Goal: Answer question/provide support: Share knowledge or assist other users

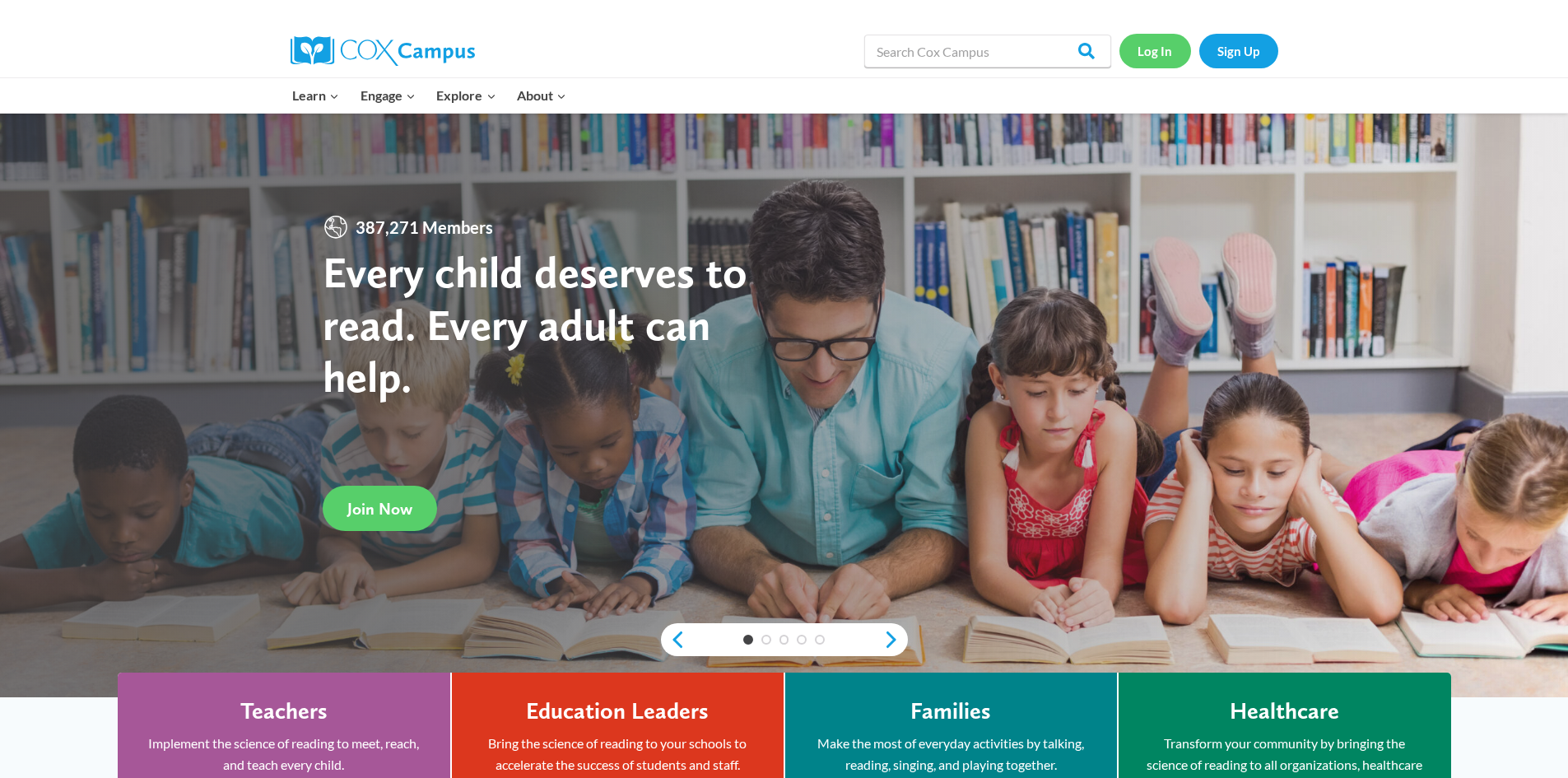
click at [1157, 49] on link "Log In" at bounding box center [1155, 51] width 72 height 34
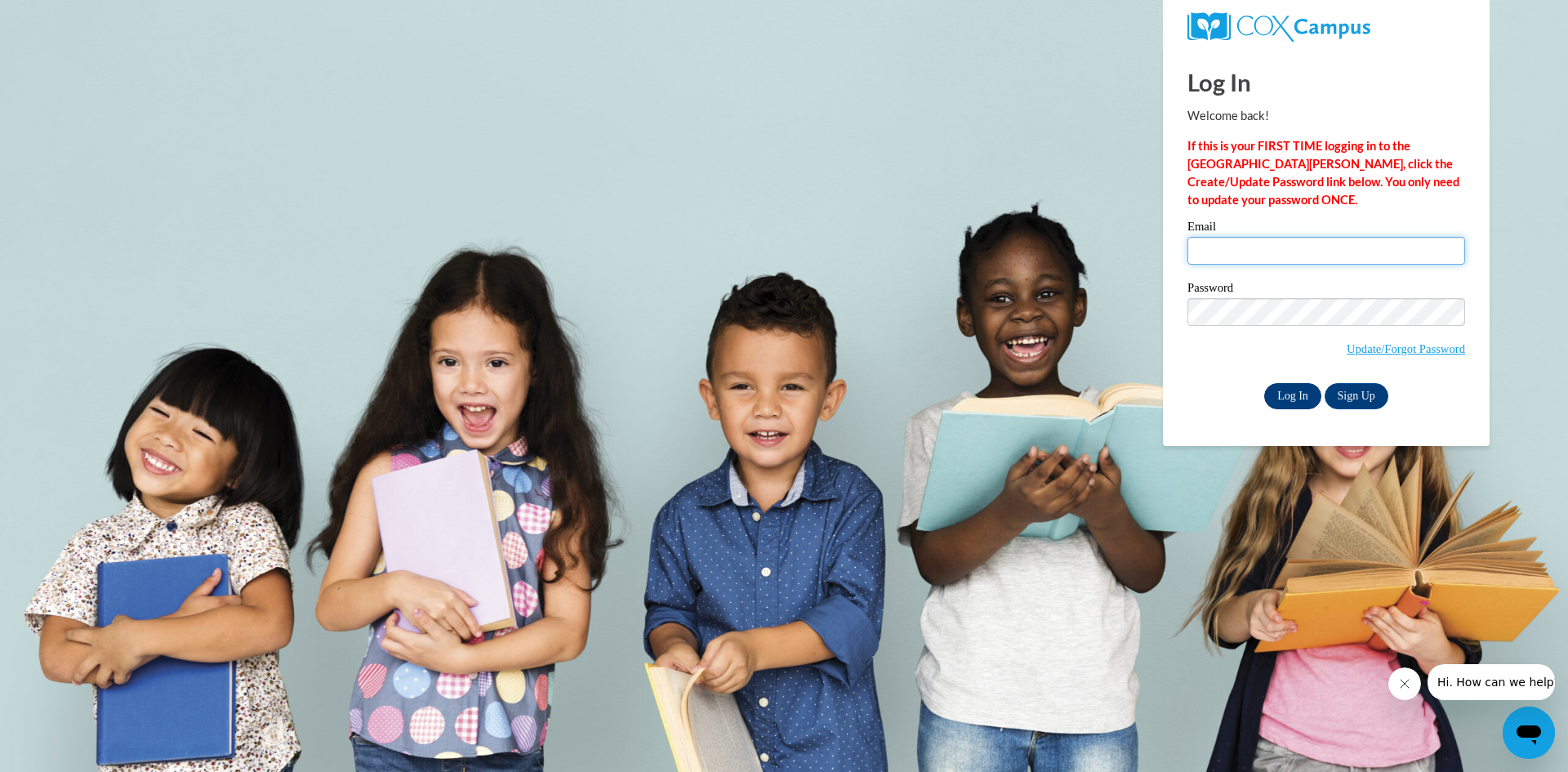
type input "hhorne@southernregional.edu"
click at [1299, 390] on input "Log In" at bounding box center [1293, 395] width 57 height 26
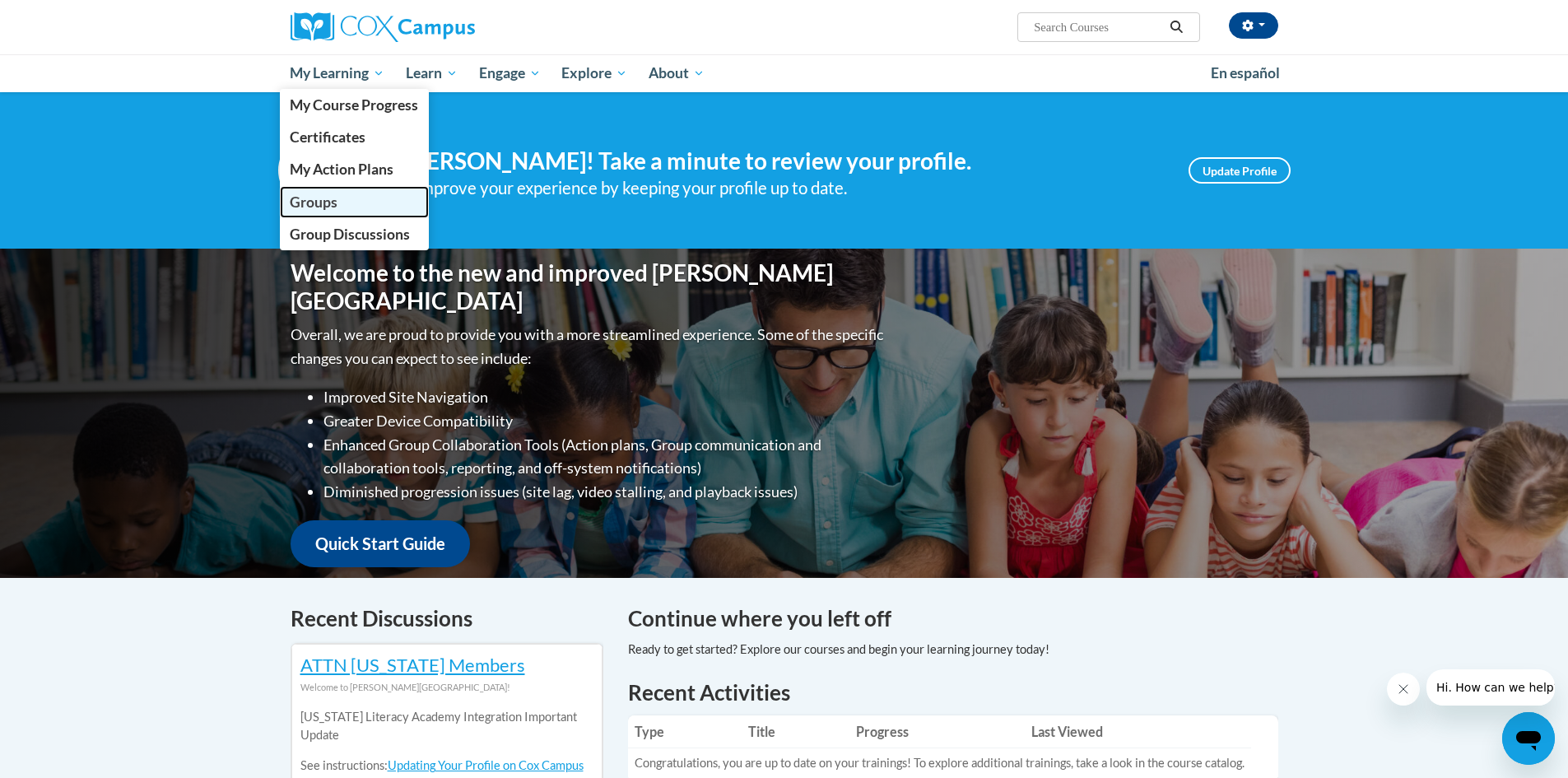
click at [348, 195] on link "Groups" at bounding box center [355, 202] width 149 height 32
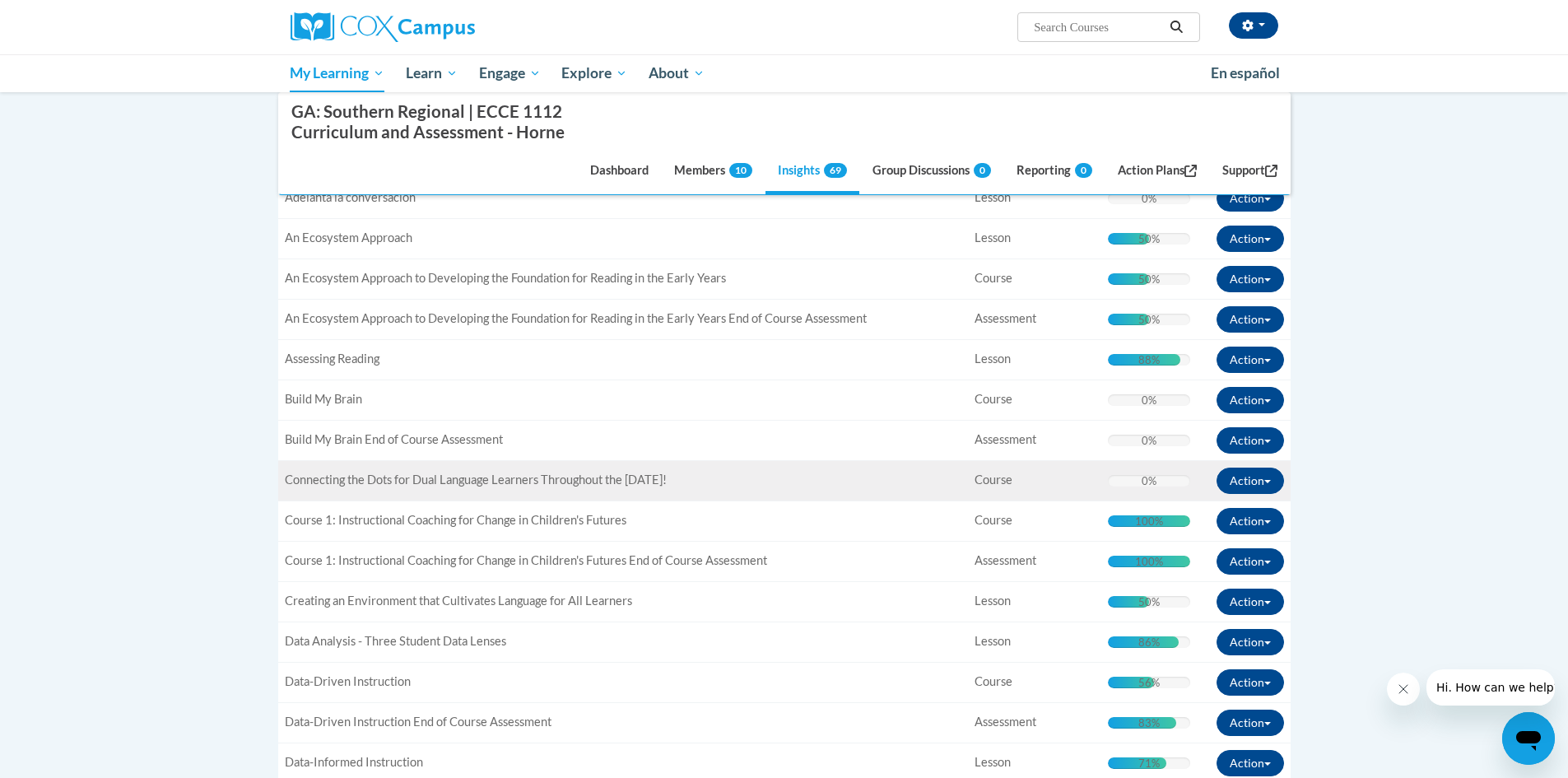
scroll to position [494, 0]
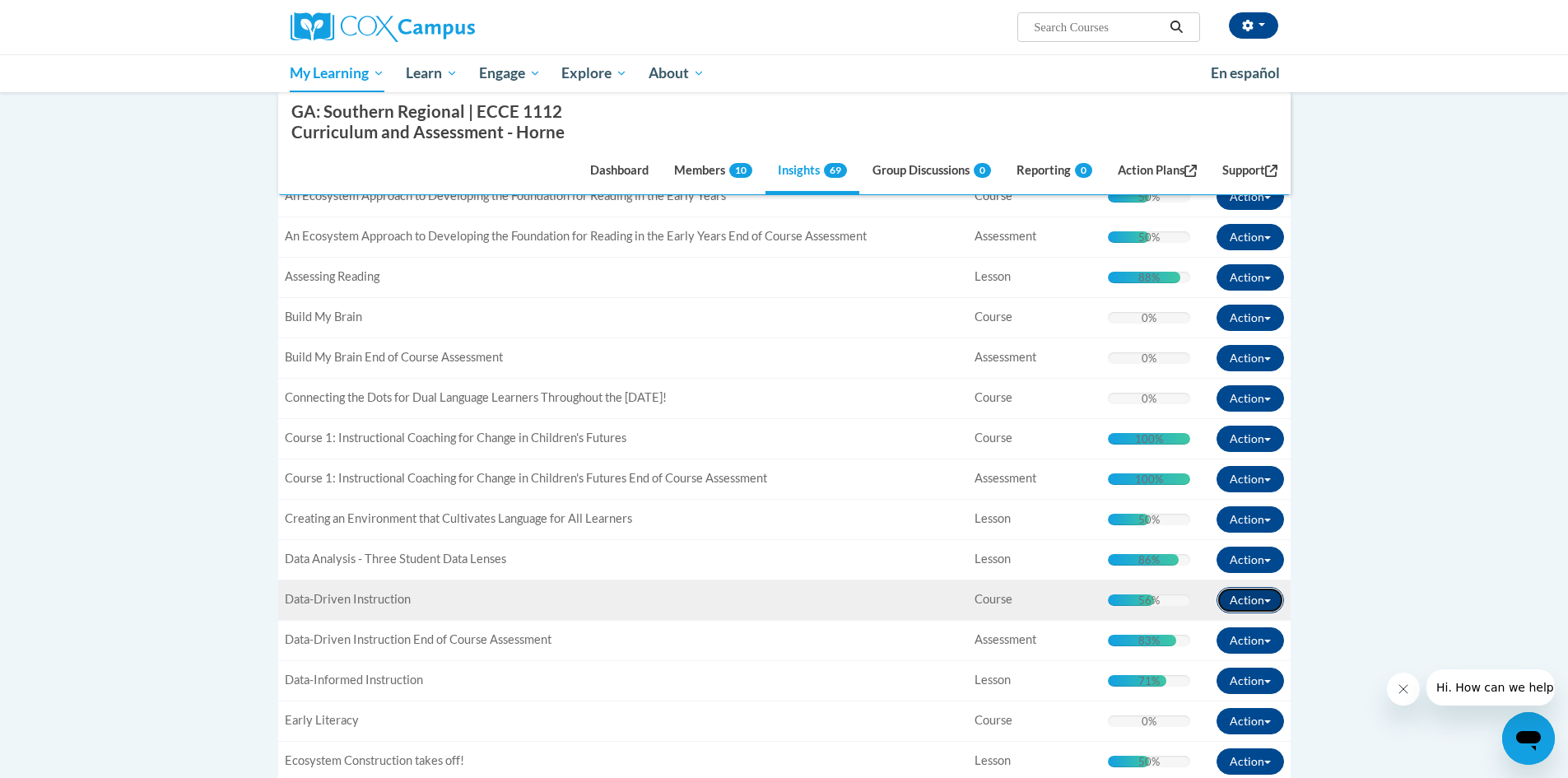
click at [1270, 598] on button "Action" at bounding box center [1250, 600] width 68 height 26
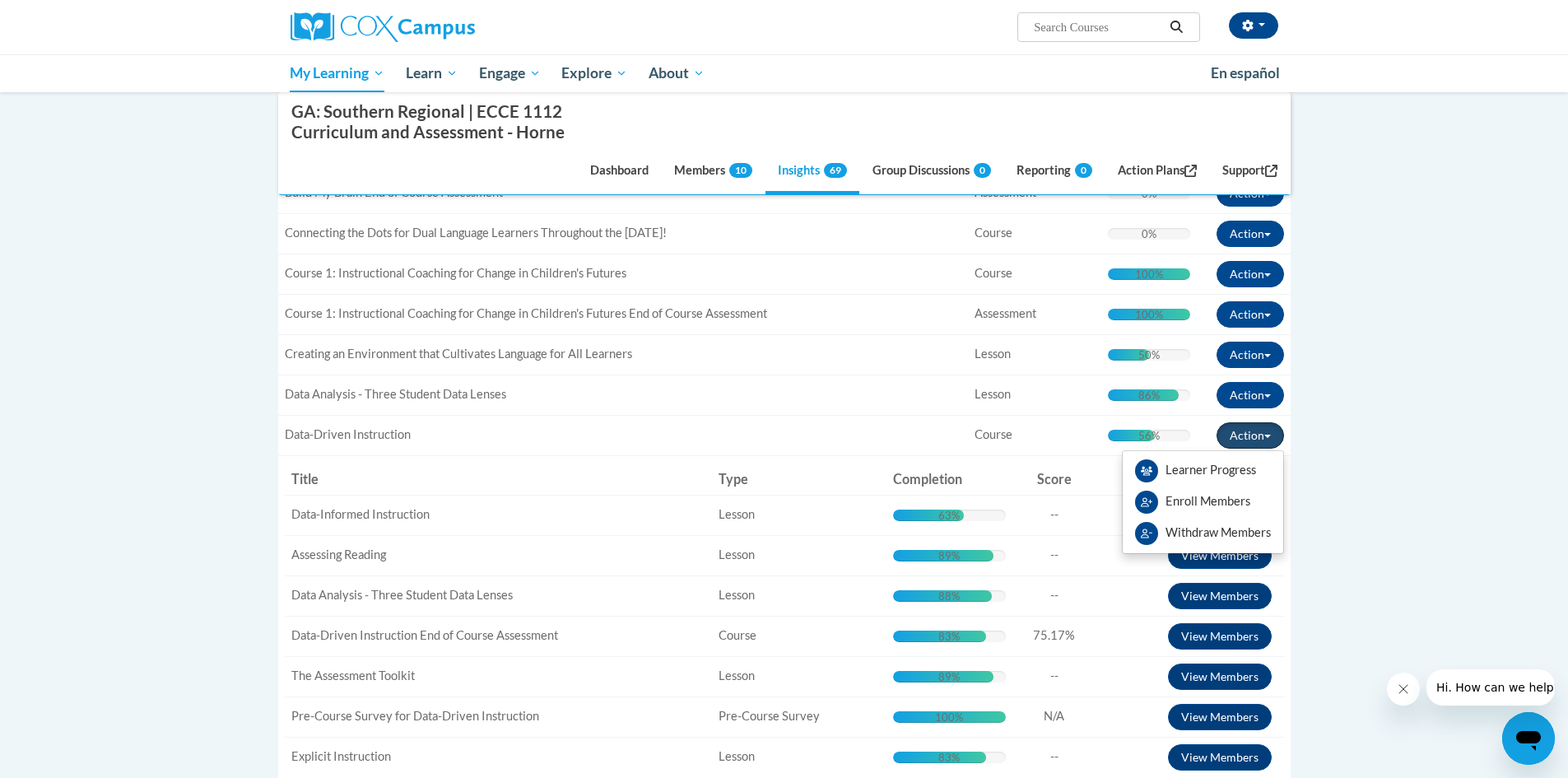
scroll to position [740, 0]
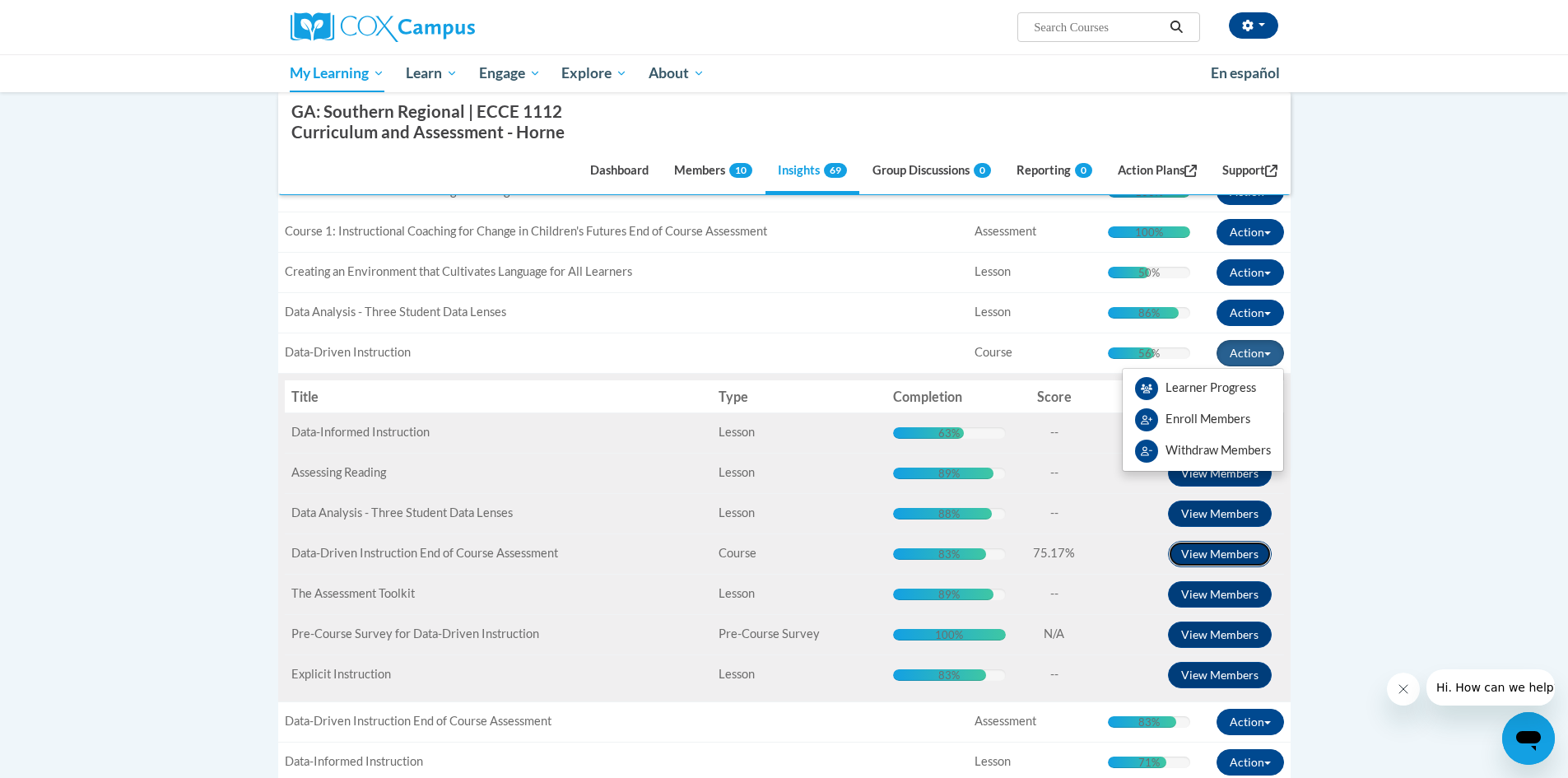
click at [1259, 548] on button "View Members" at bounding box center [1219, 554] width 104 height 26
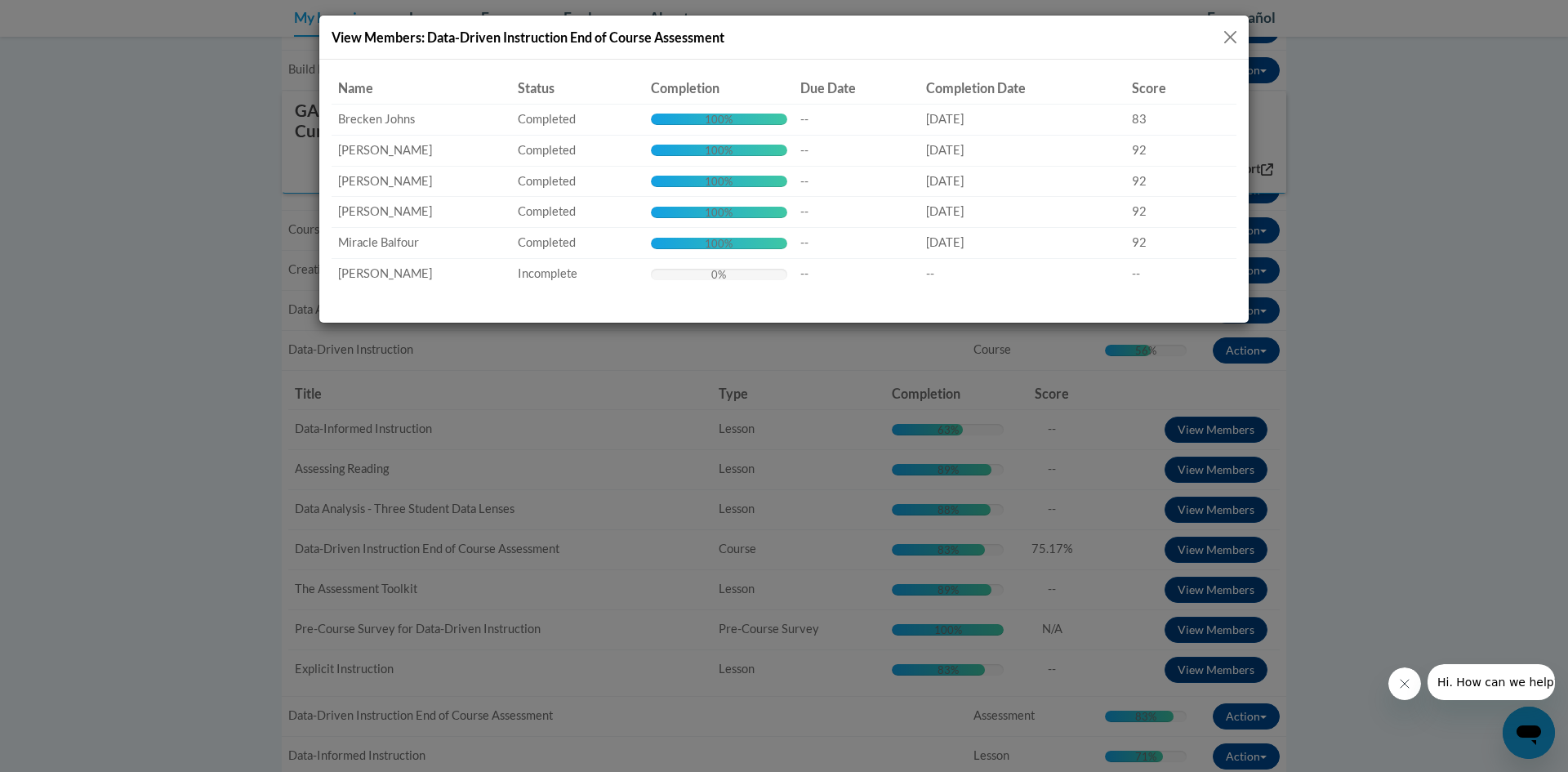
click at [1367, 497] on div "View Members: Data-Driven Instruction End of Course Assessment Name Status Comp…" at bounding box center [784, 386] width 1568 height 772
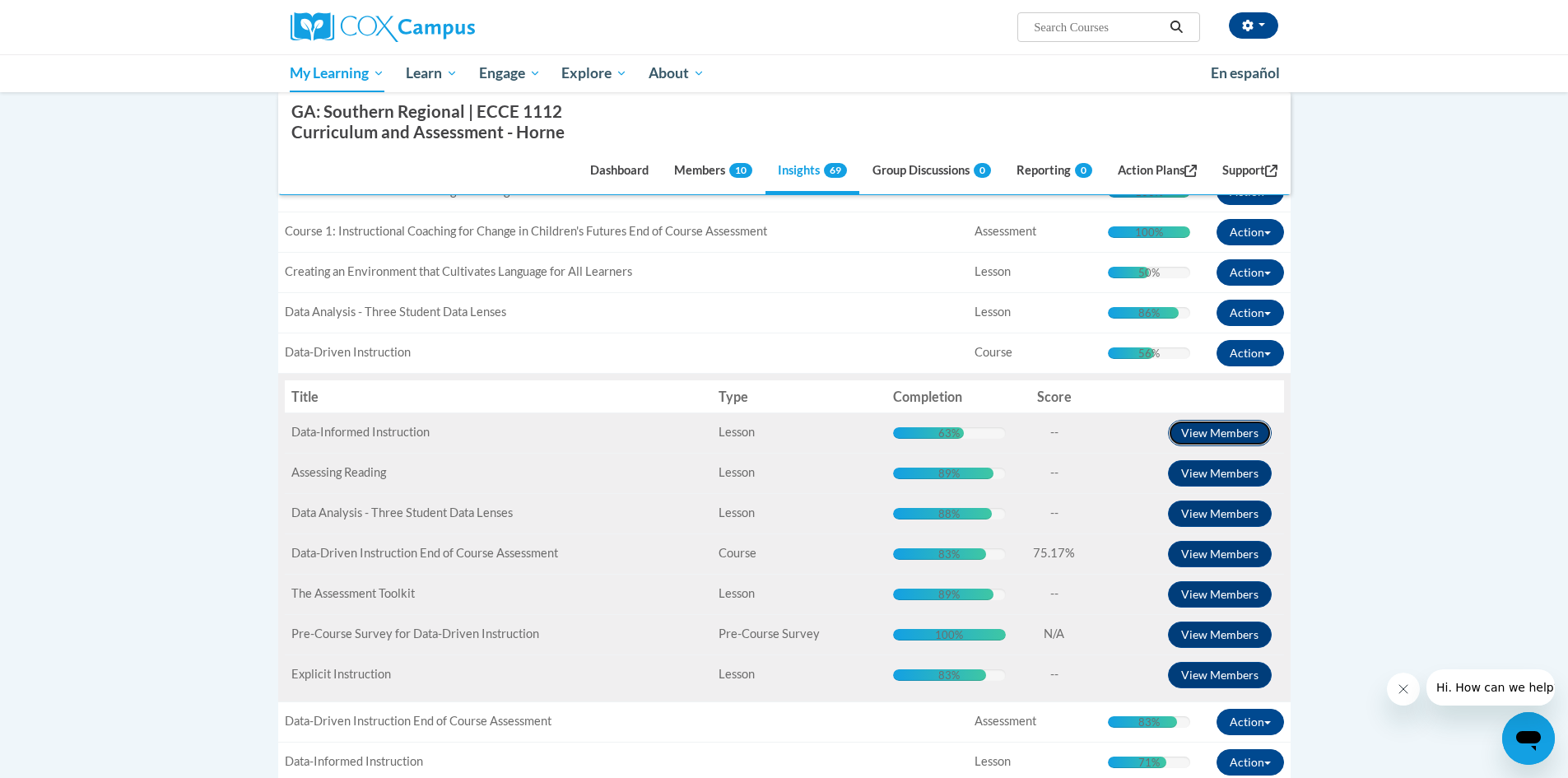
click at [1260, 435] on button "View Members" at bounding box center [1219, 432] width 104 height 26
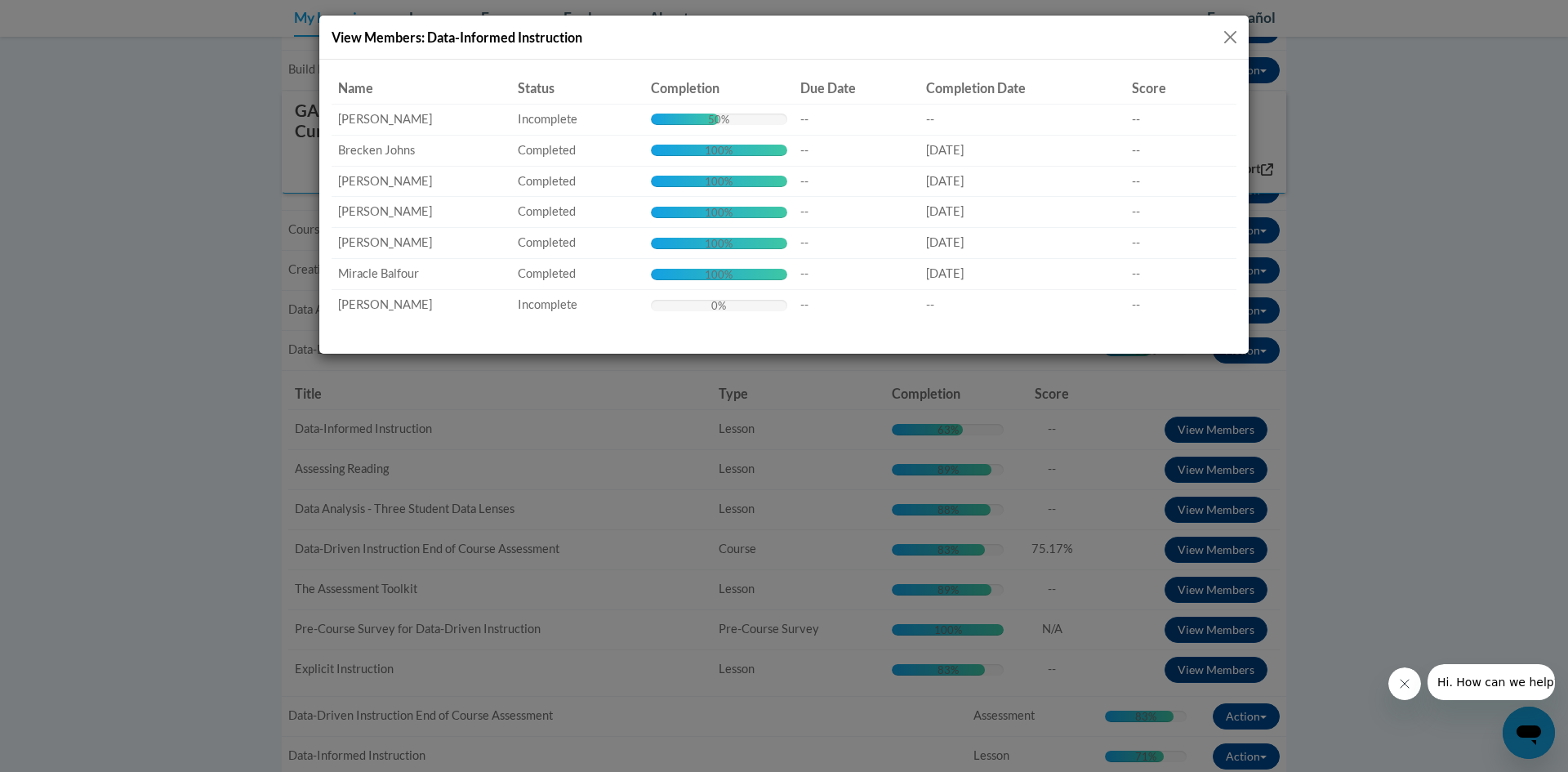
click at [1256, 471] on div "View Members: Data-Informed Instruction Name Status Completion Due Date Complet…" at bounding box center [784, 386] width 1568 height 772
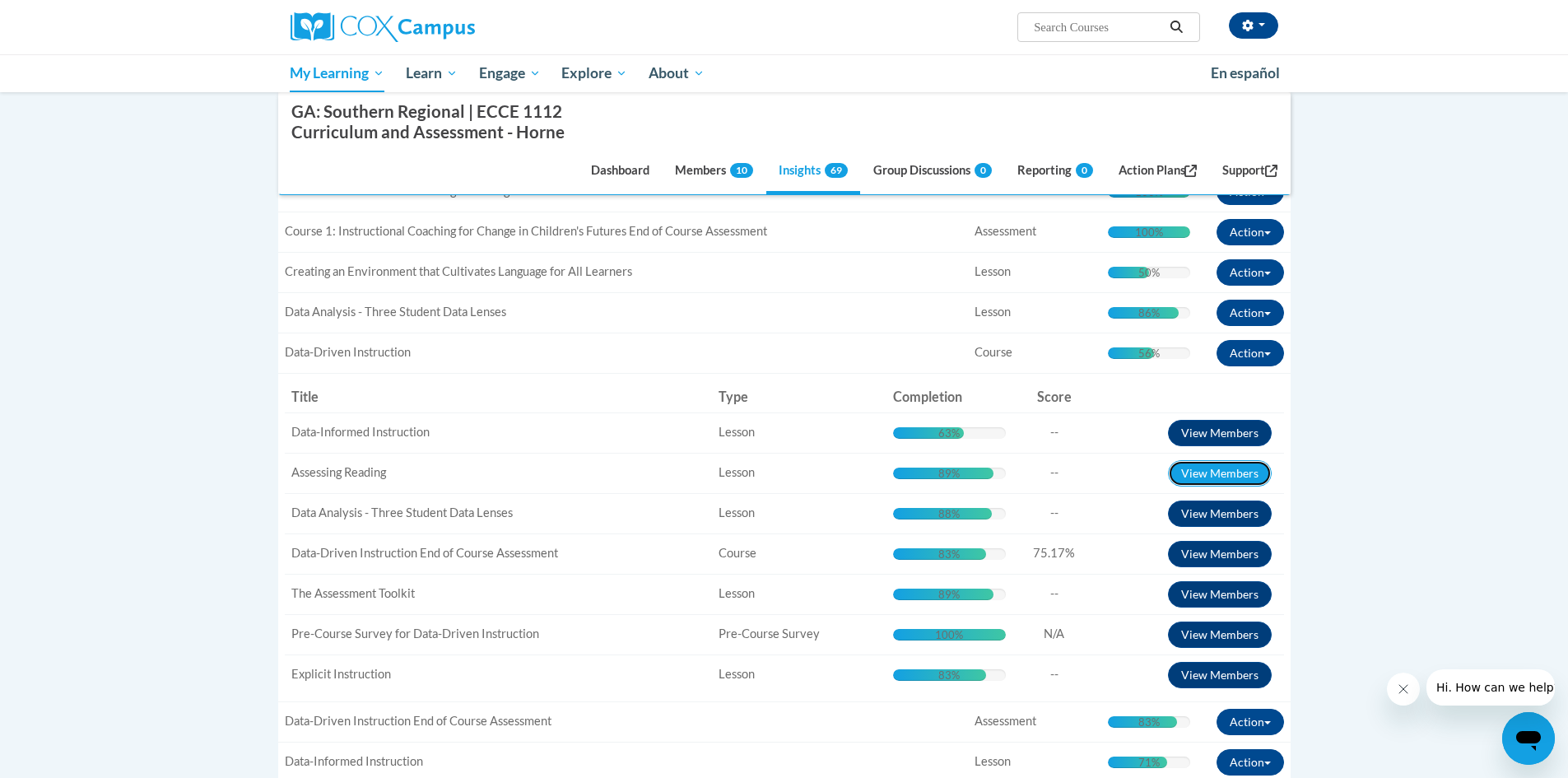
click at [1265, 474] on button "View Members" at bounding box center [1219, 473] width 104 height 26
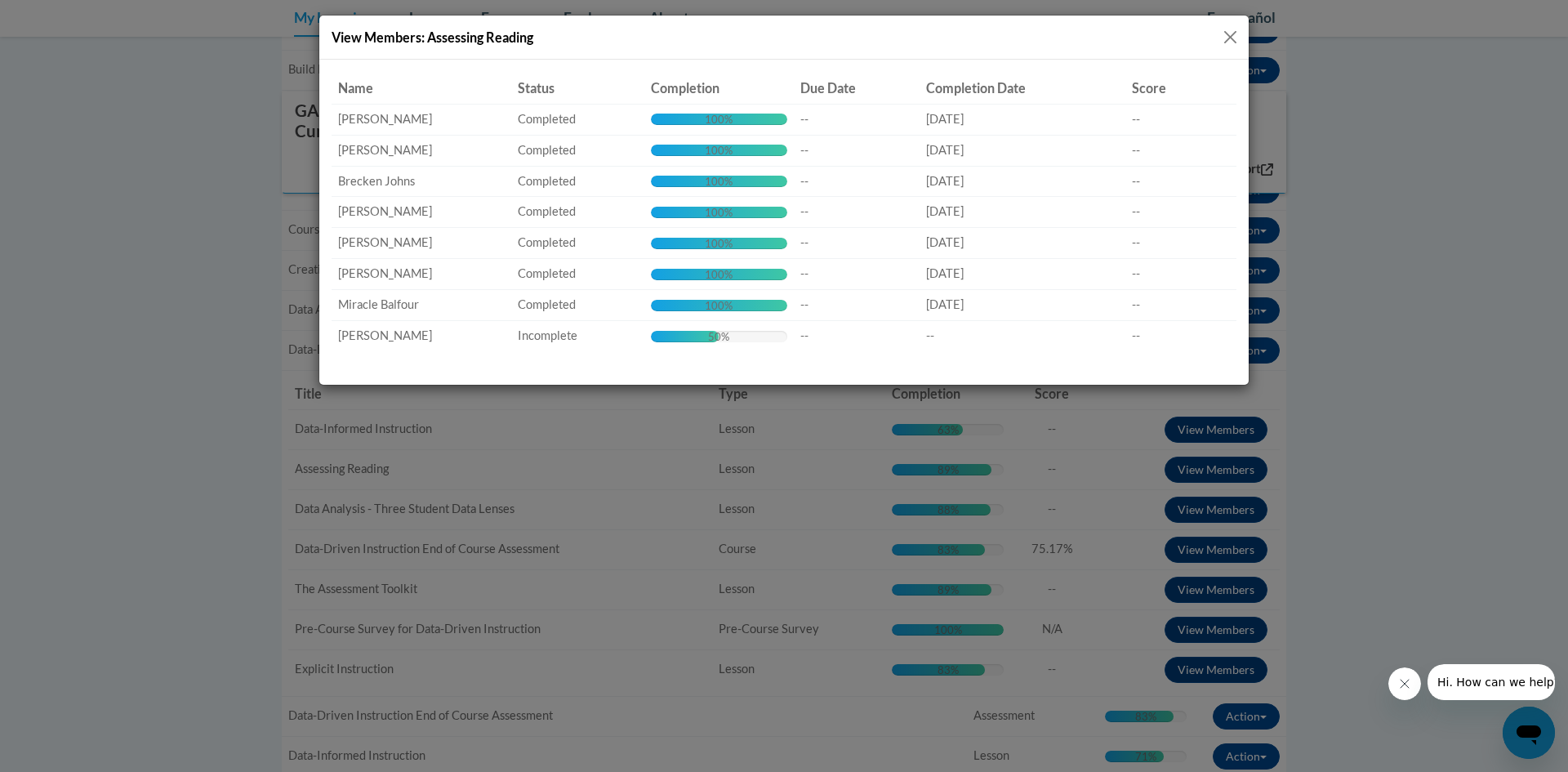
click at [1247, 509] on div "View Members: Assessing Reading Name Status Completion Due Date Completion Date…" at bounding box center [784, 386] width 1568 height 772
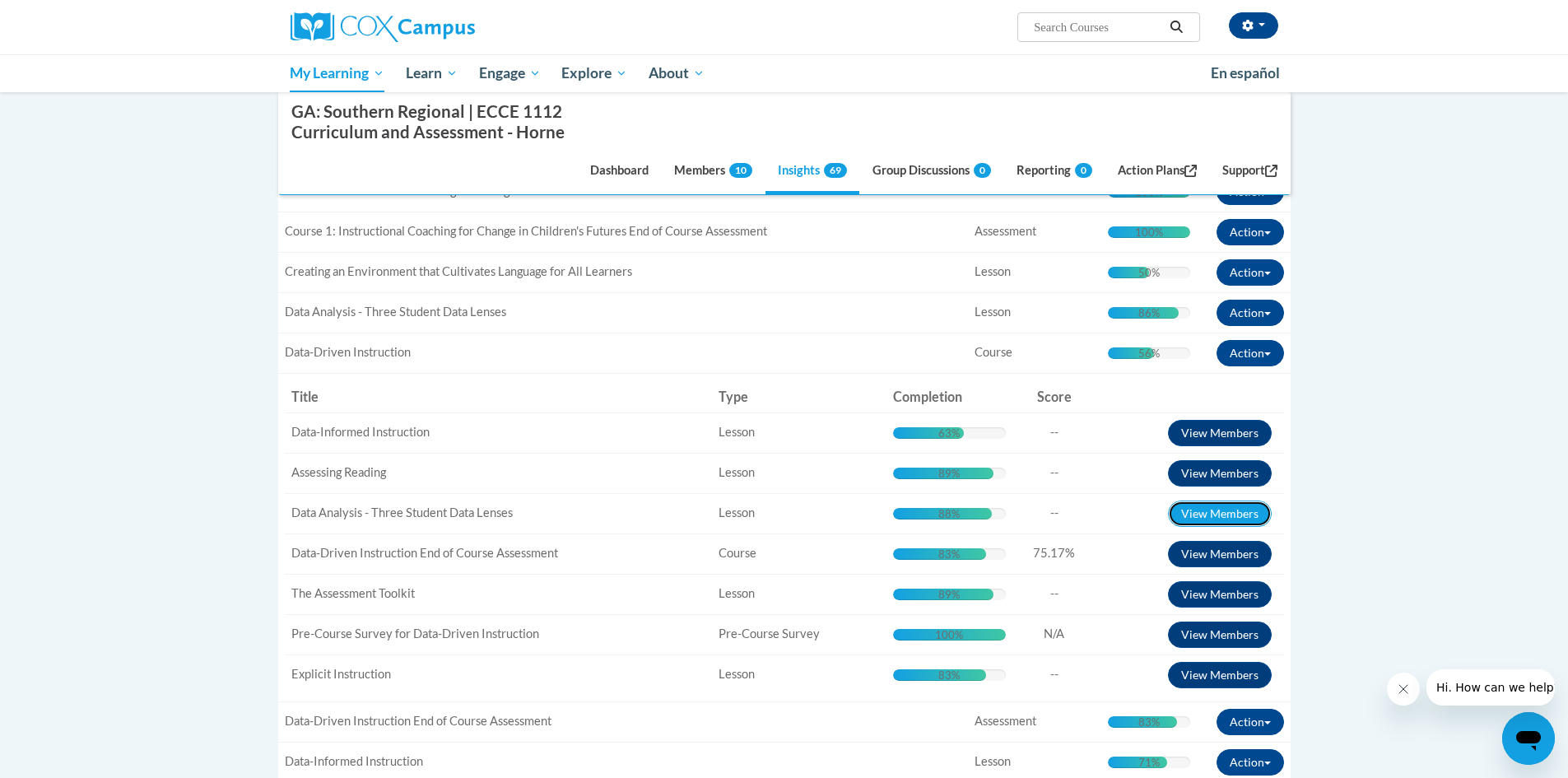
click at [1256, 513] on button "View Members" at bounding box center [1219, 513] width 104 height 26
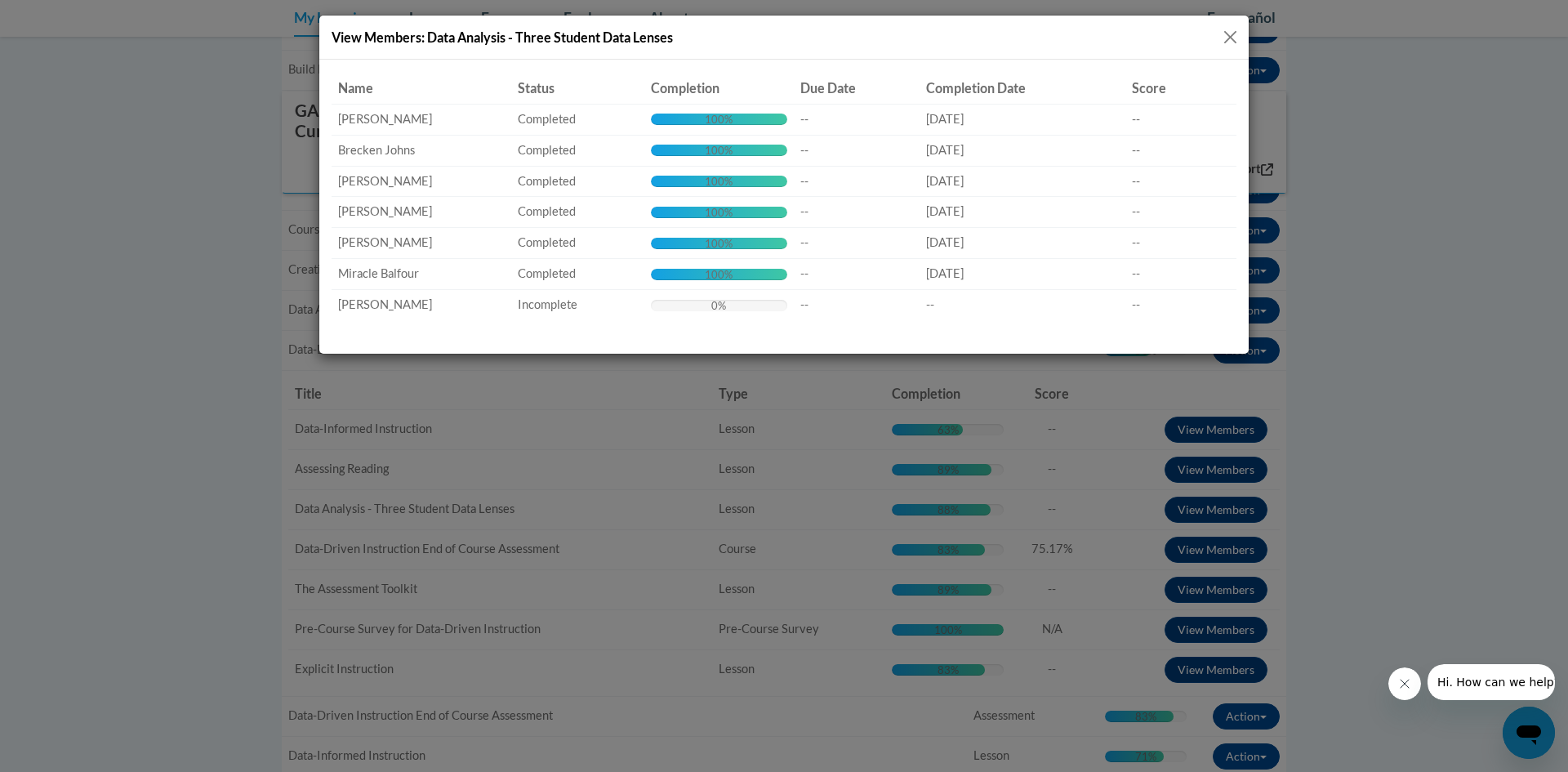
click at [1248, 547] on div "View Members: Data Analysis - Three Student Data Lenses Name Status Completion …" at bounding box center [784, 386] width 1568 height 772
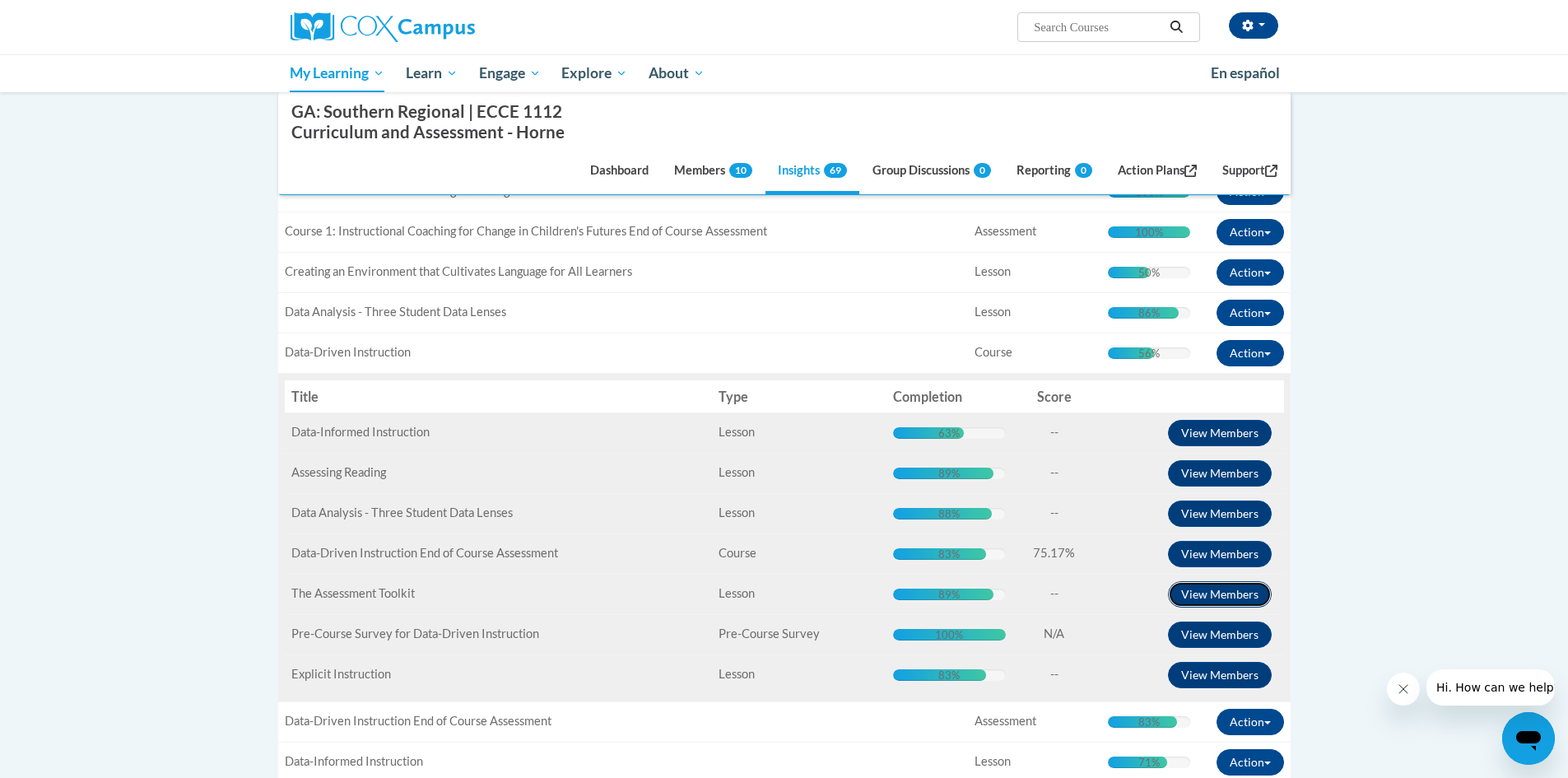
click at [1255, 596] on button "View Members" at bounding box center [1219, 594] width 104 height 26
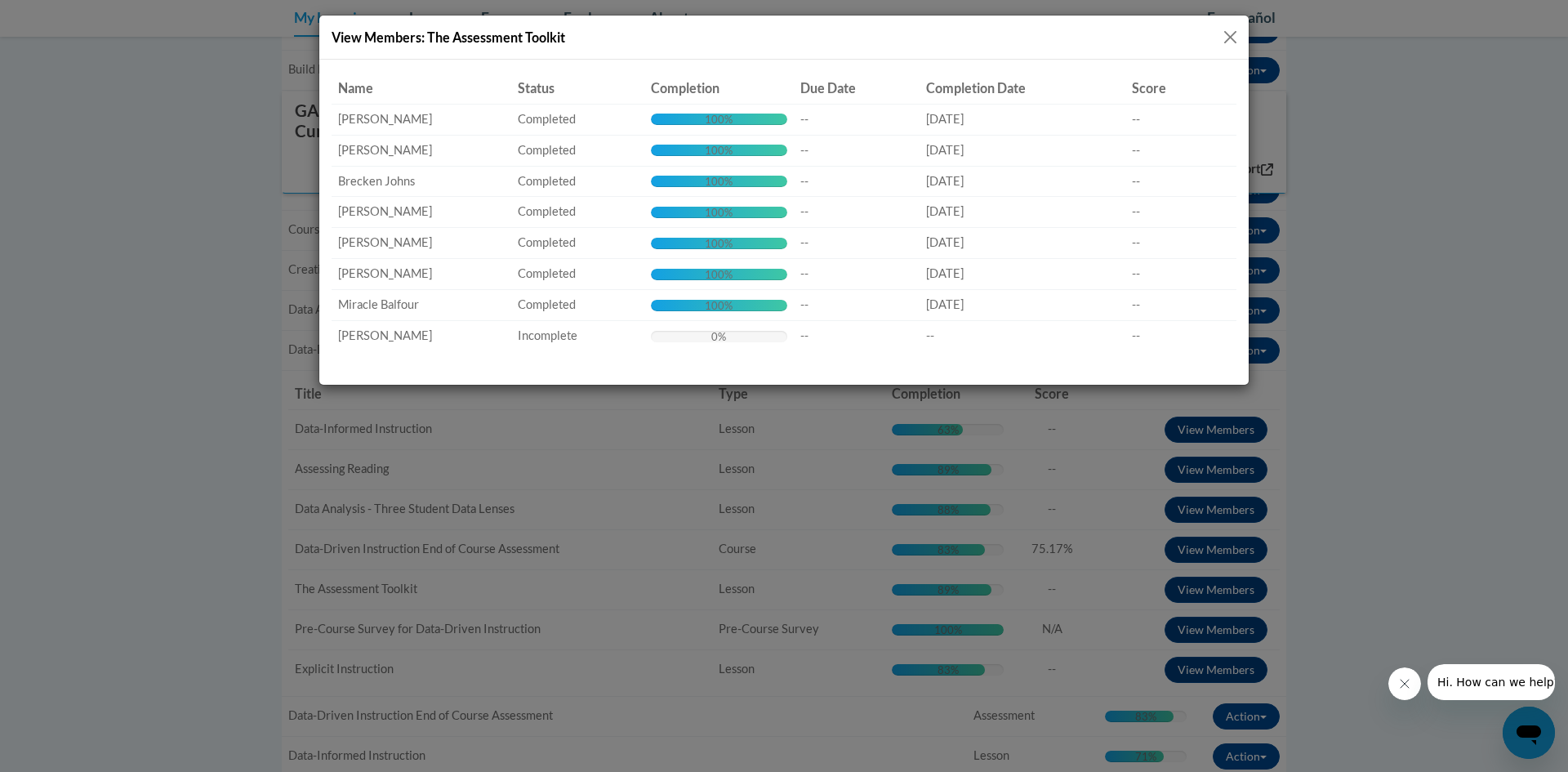
click at [1248, 630] on div "View Members: The Assessment Toolkit Name Status Completion Due Date Completion…" at bounding box center [784, 386] width 1568 height 772
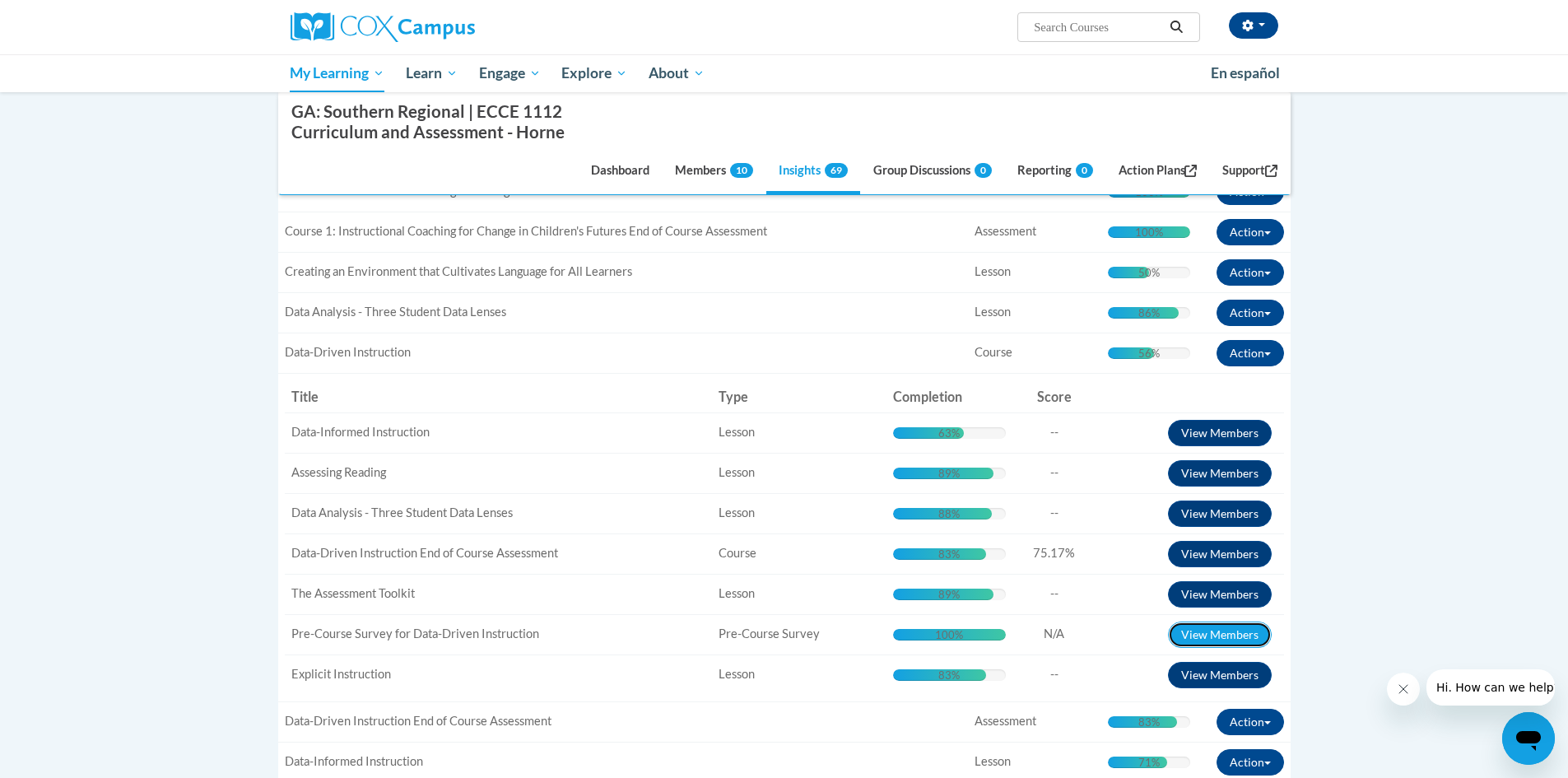
click at [1257, 635] on button "View Members" at bounding box center [1219, 635] width 104 height 26
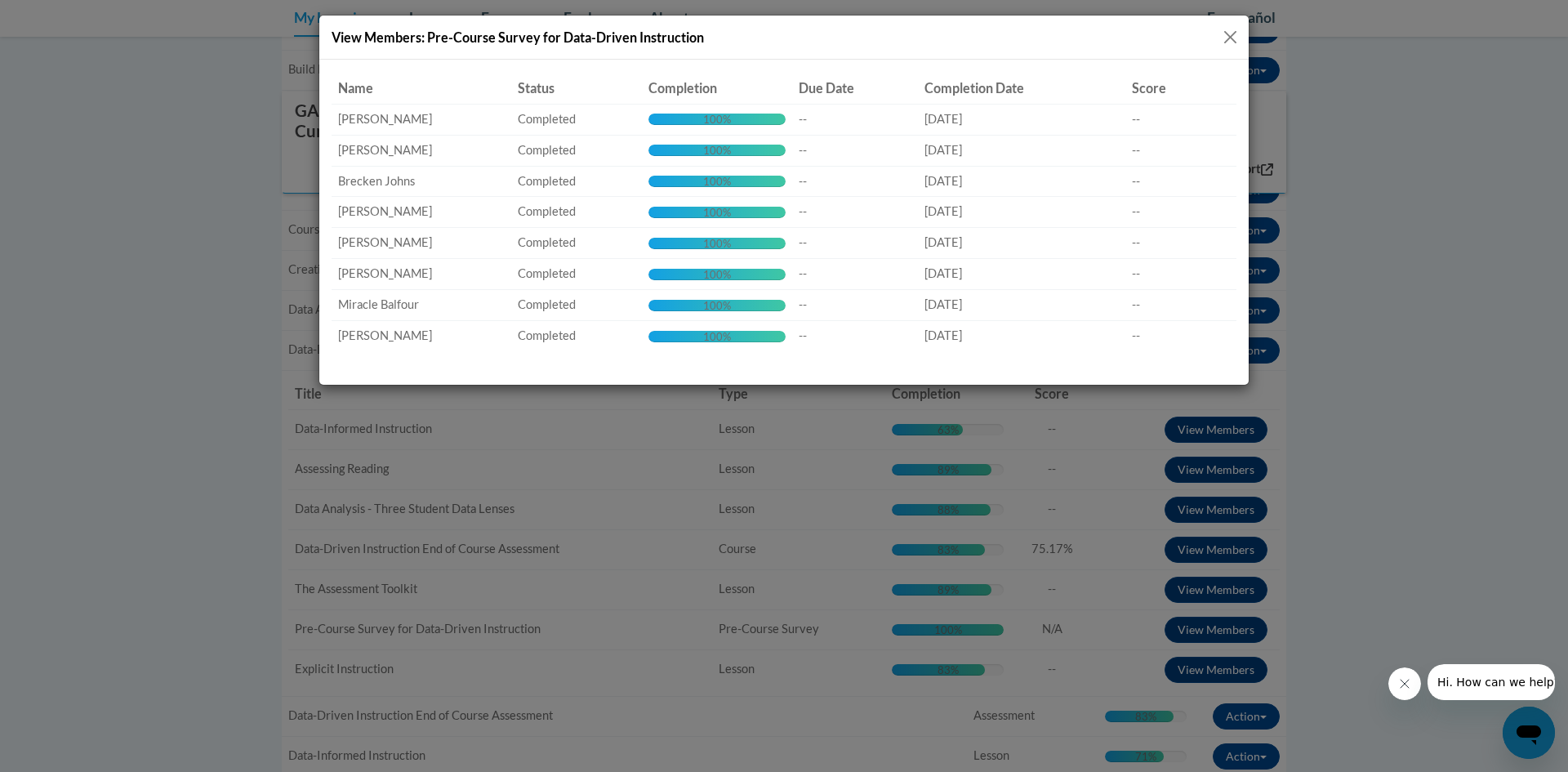
click at [1246, 669] on div "View Members: Pre-Course Survey for Data-Driven Instruction Name Status Complet…" at bounding box center [784, 386] width 1568 height 772
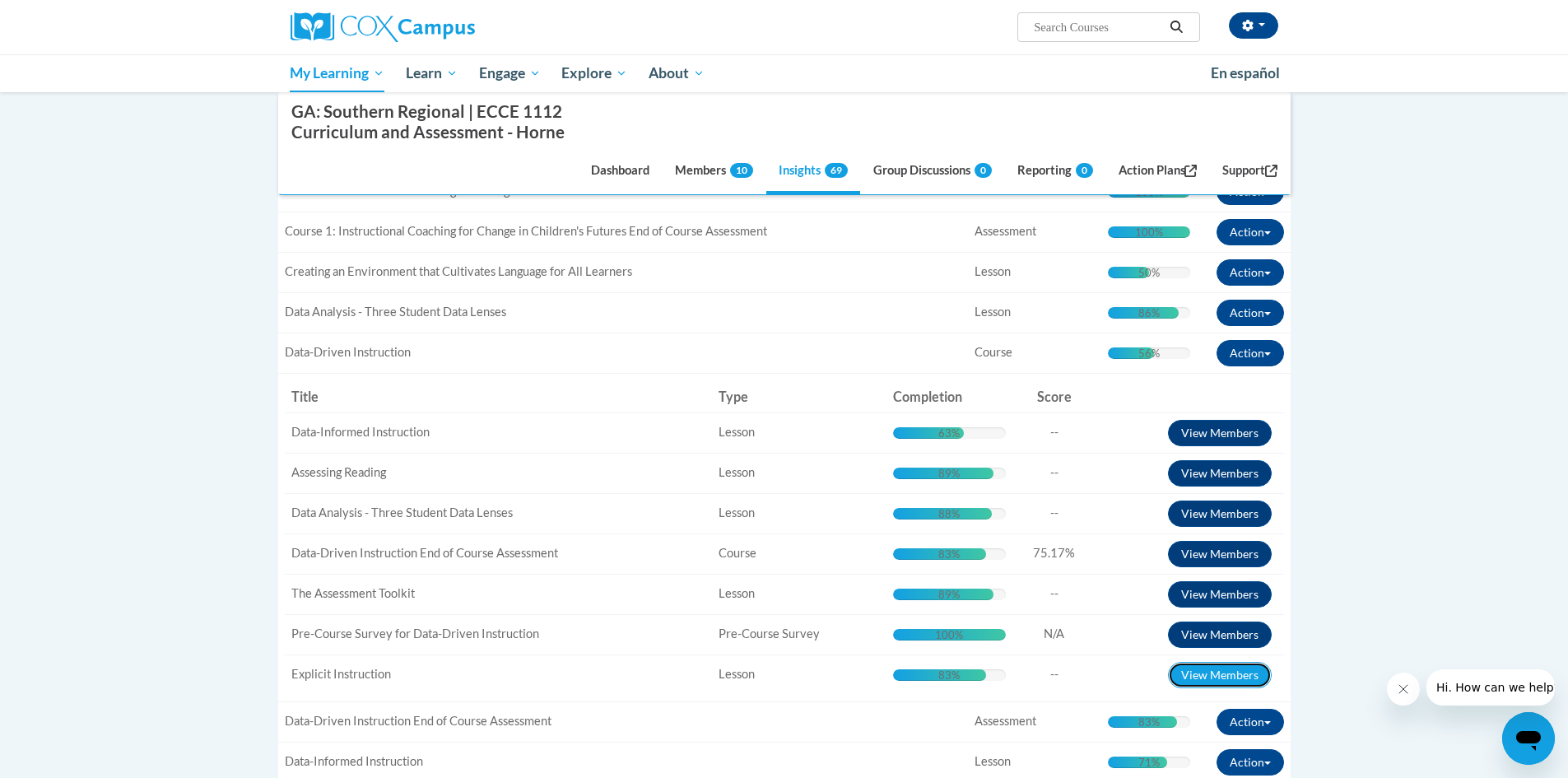
click at [1255, 674] on button "View Members" at bounding box center [1219, 674] width 104 height 26
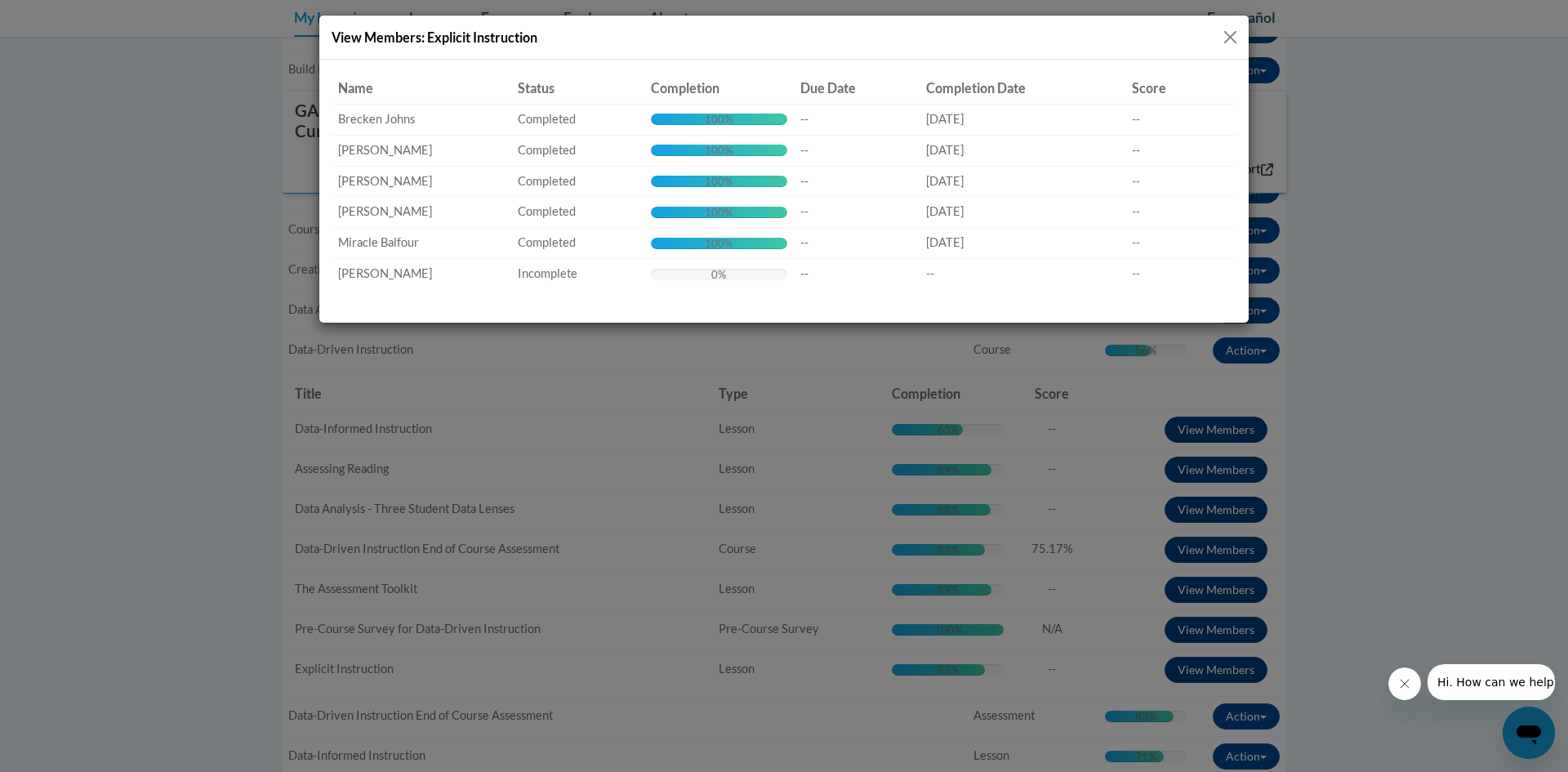
click at [1354, 589] on div "View Members: Explicit Instruction Name Status Completion Due Date Completion D…" at bounding box center [784, 386] width 1568 height 772
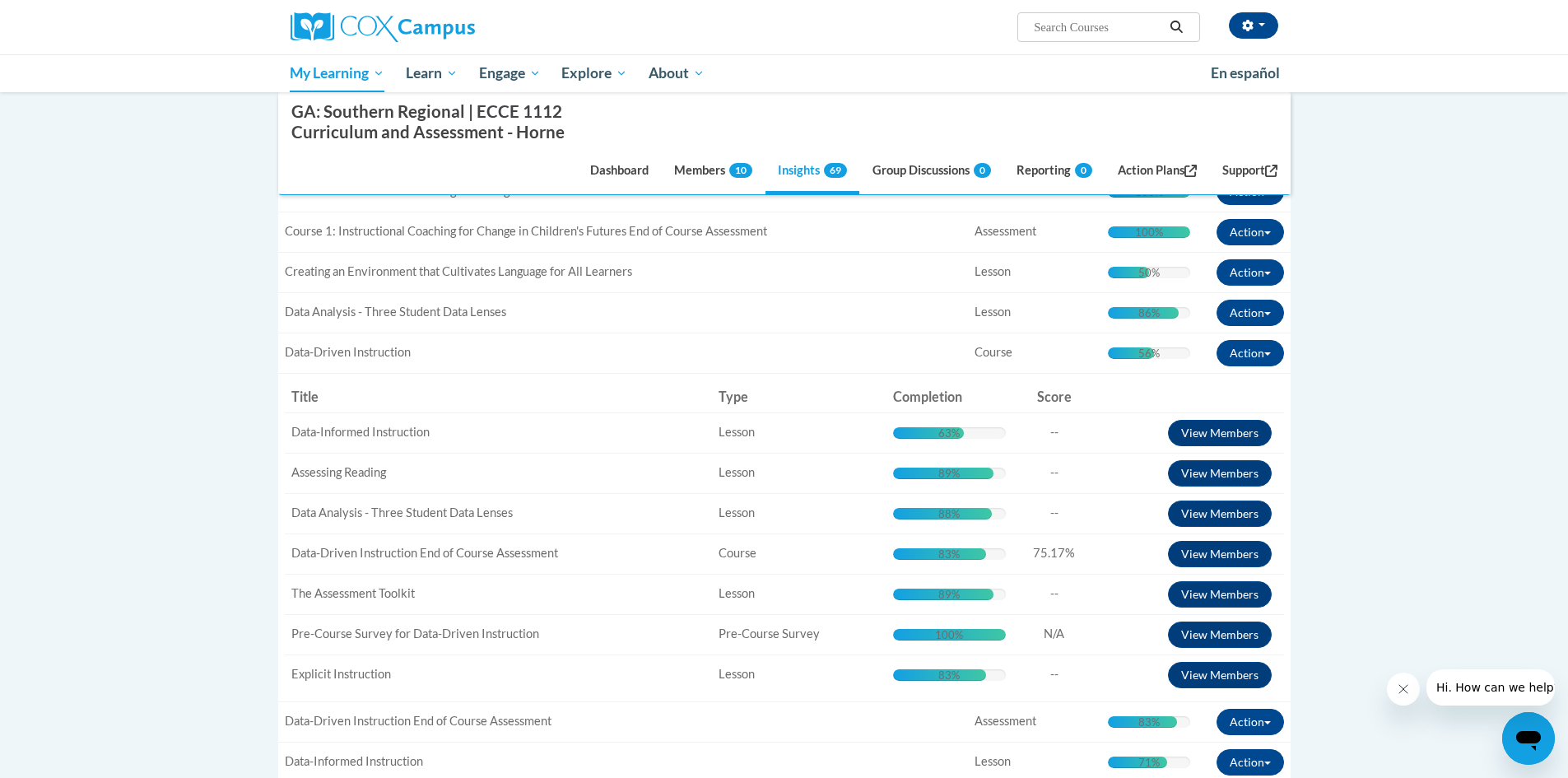
scroll to position [823, 0]
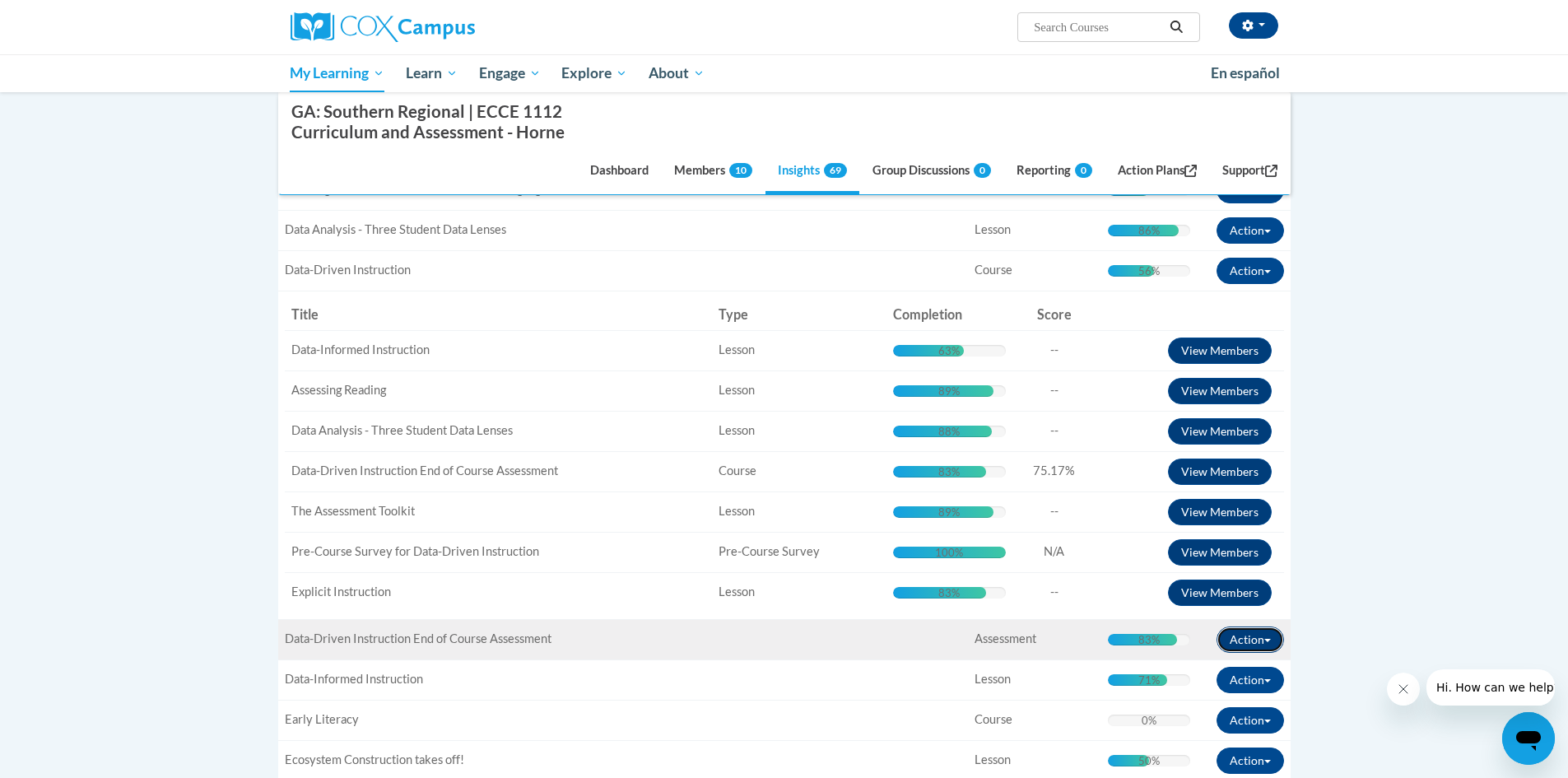
click at [1274, 638] on button "Action" at bounding box center [1250, 640] width 68 height 26
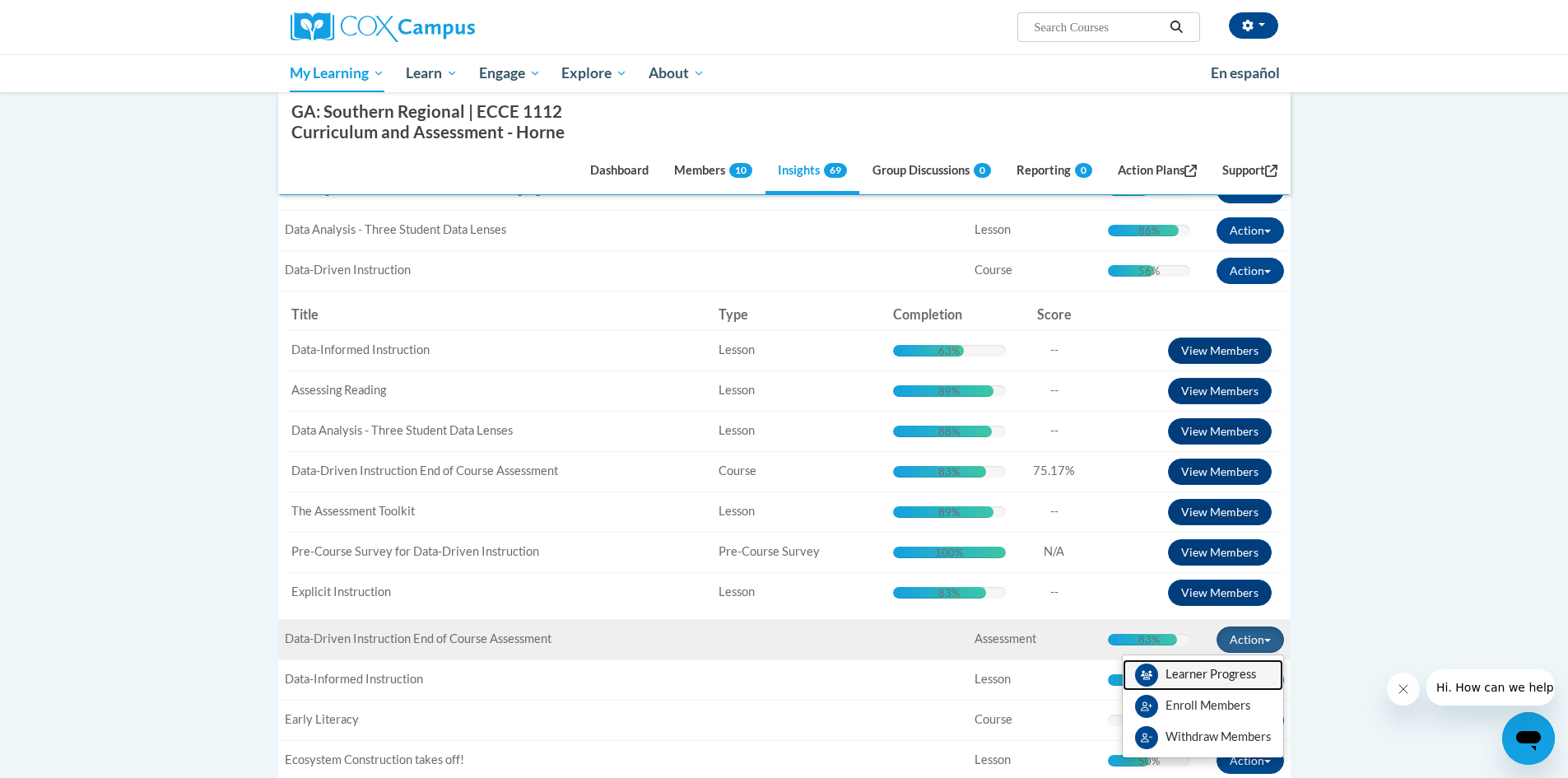
click at [1255, 672] on link "Learner Progress" at bounding box center [1202, 674] width 160 height 31
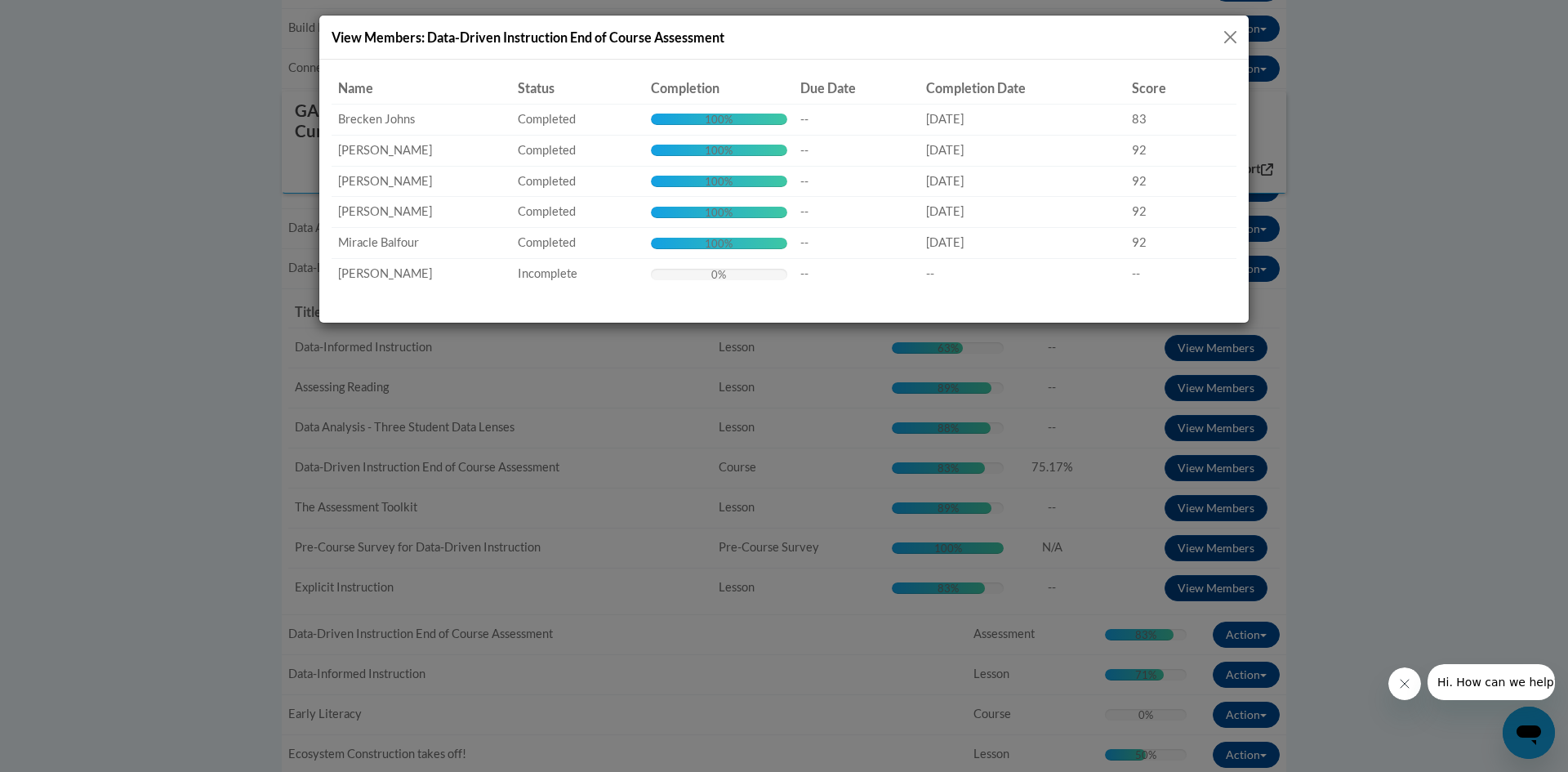
click at [1338, 559] on div "View Members: Data-Driven Instruction End of Course Assessment Name Status Comp…" at bounding box center [784, 386] width 1568 height 772
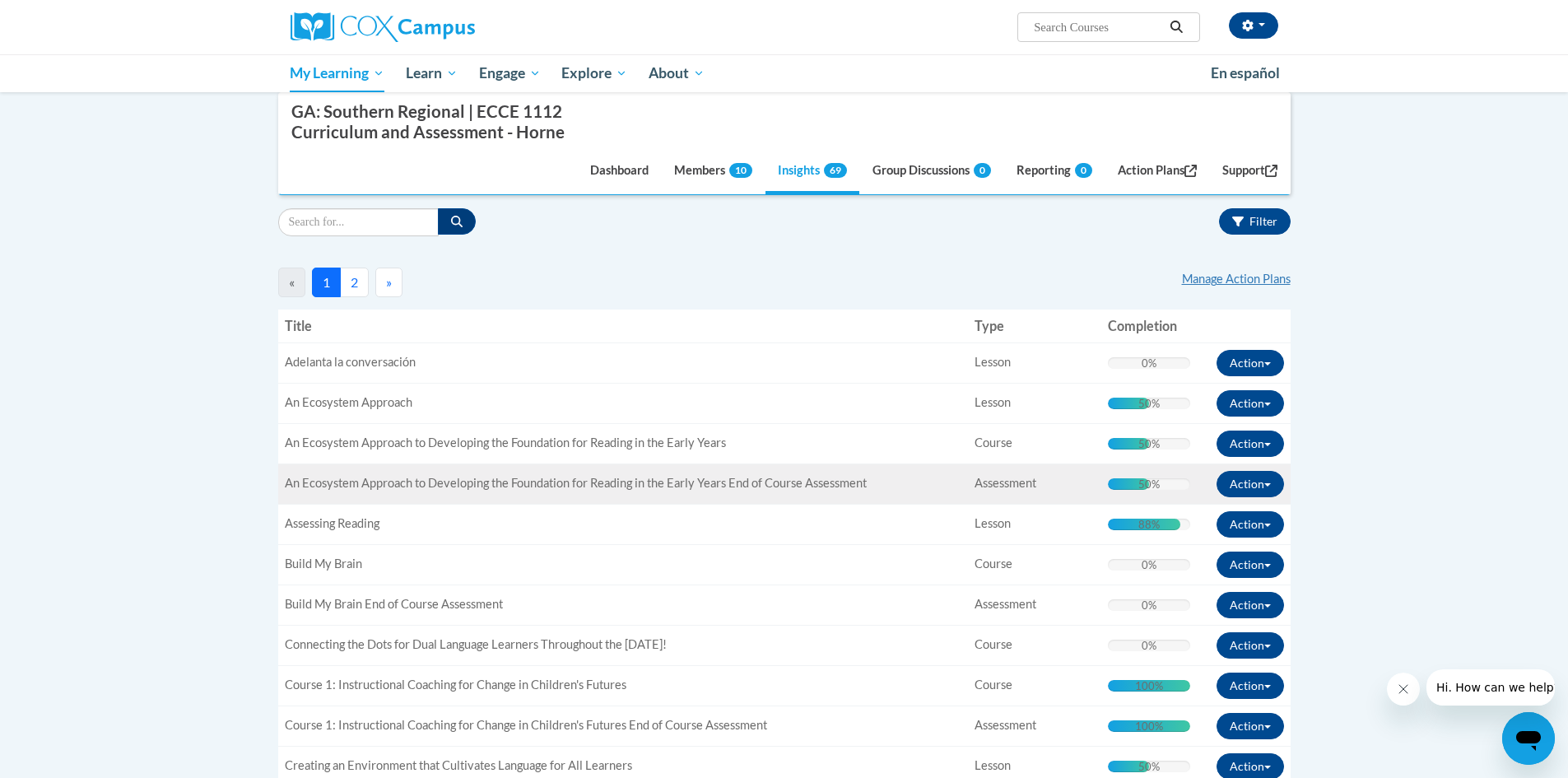
scroll to position [0, 0]
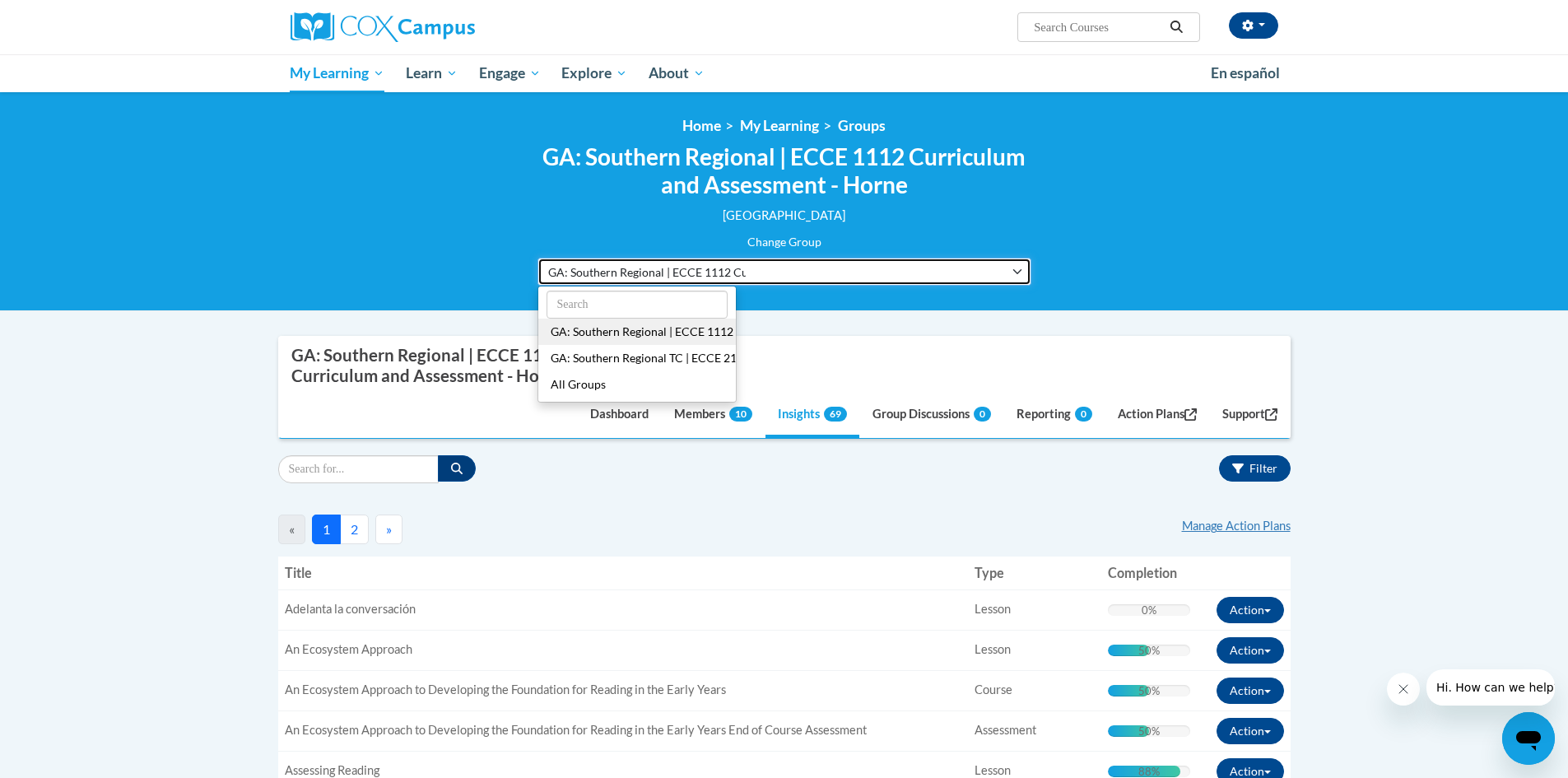
click at [904, 270] on button "GA: Southern Regional | ECCE 1112 Curriculum and Assessment - Horne" at bounding box center [784, 272] width 494 height 28
click at [744, 264] on span "GA: Southern Regional | ECCE 1112 Curriculum and Assessment - Horne" at bounding box center [647, 271] width 197 height 17
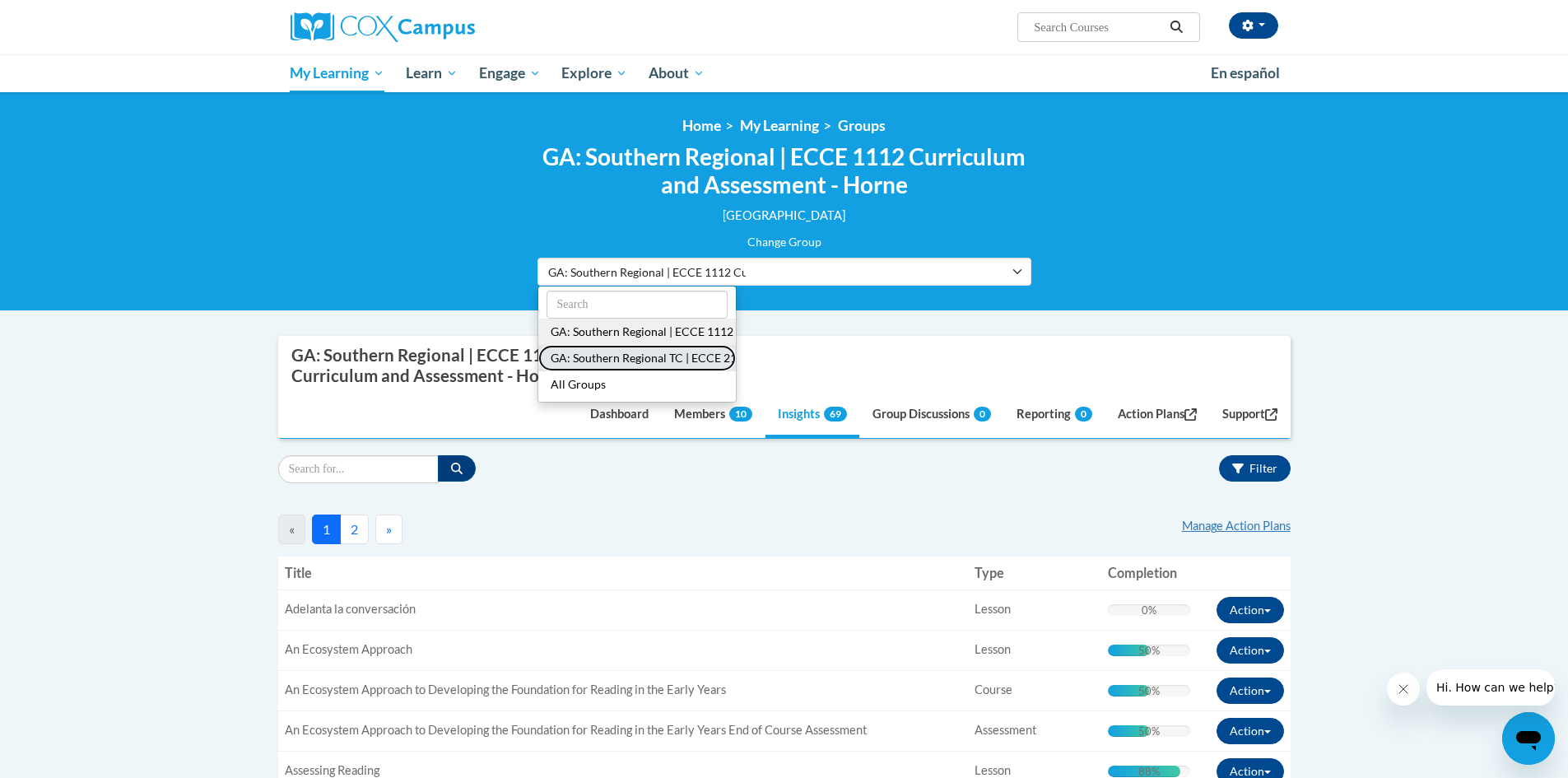
click at [640, 357] on button "GA: Southern Regional TC | ECCE 2115- Horne" at bounding box center [637, 358] width 197 height 26
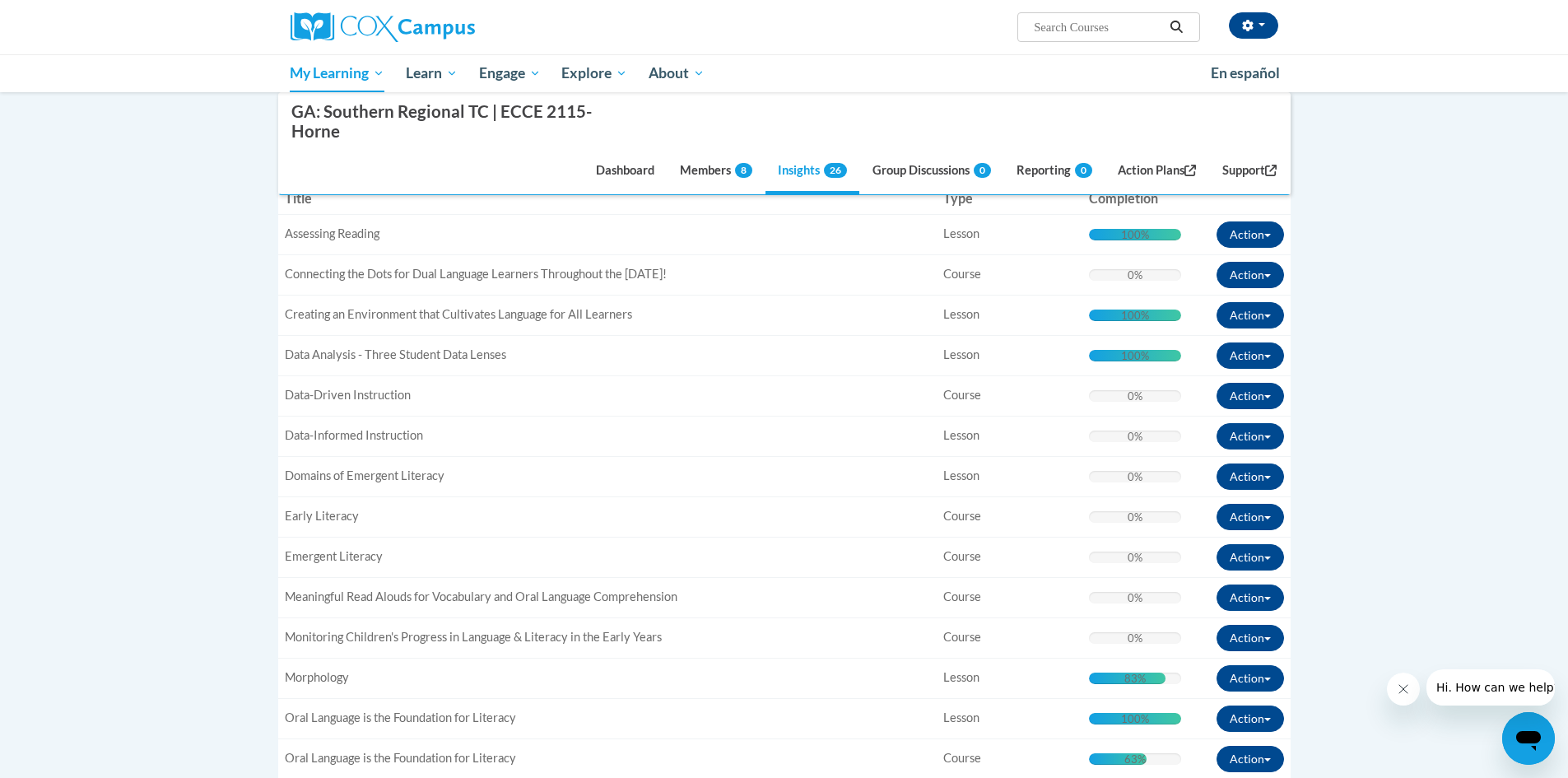
scroll to position [494, 0]
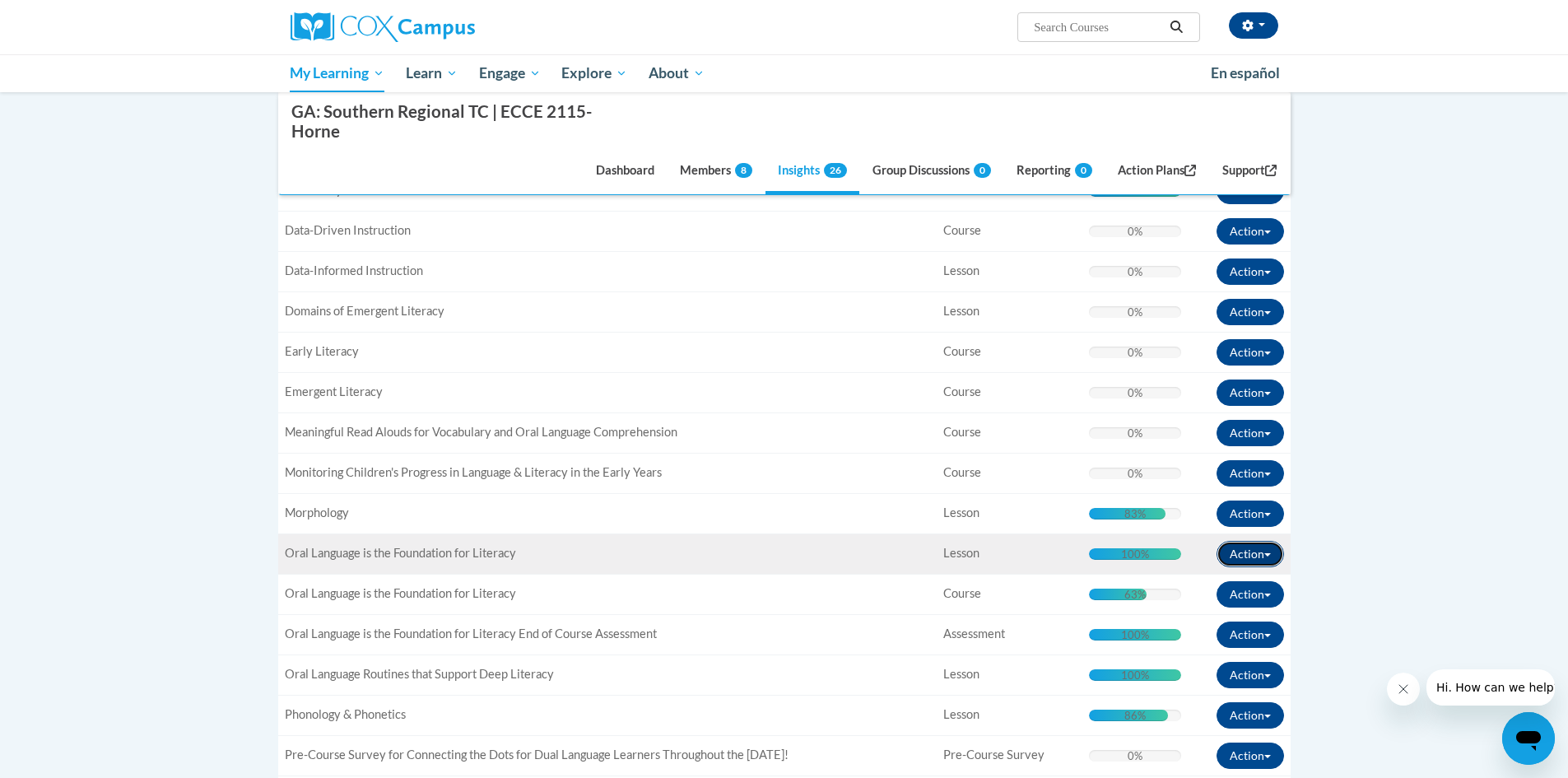
click at [1272, 557] on button "Action" at bounding box center [1250, 554] width 68 height 26
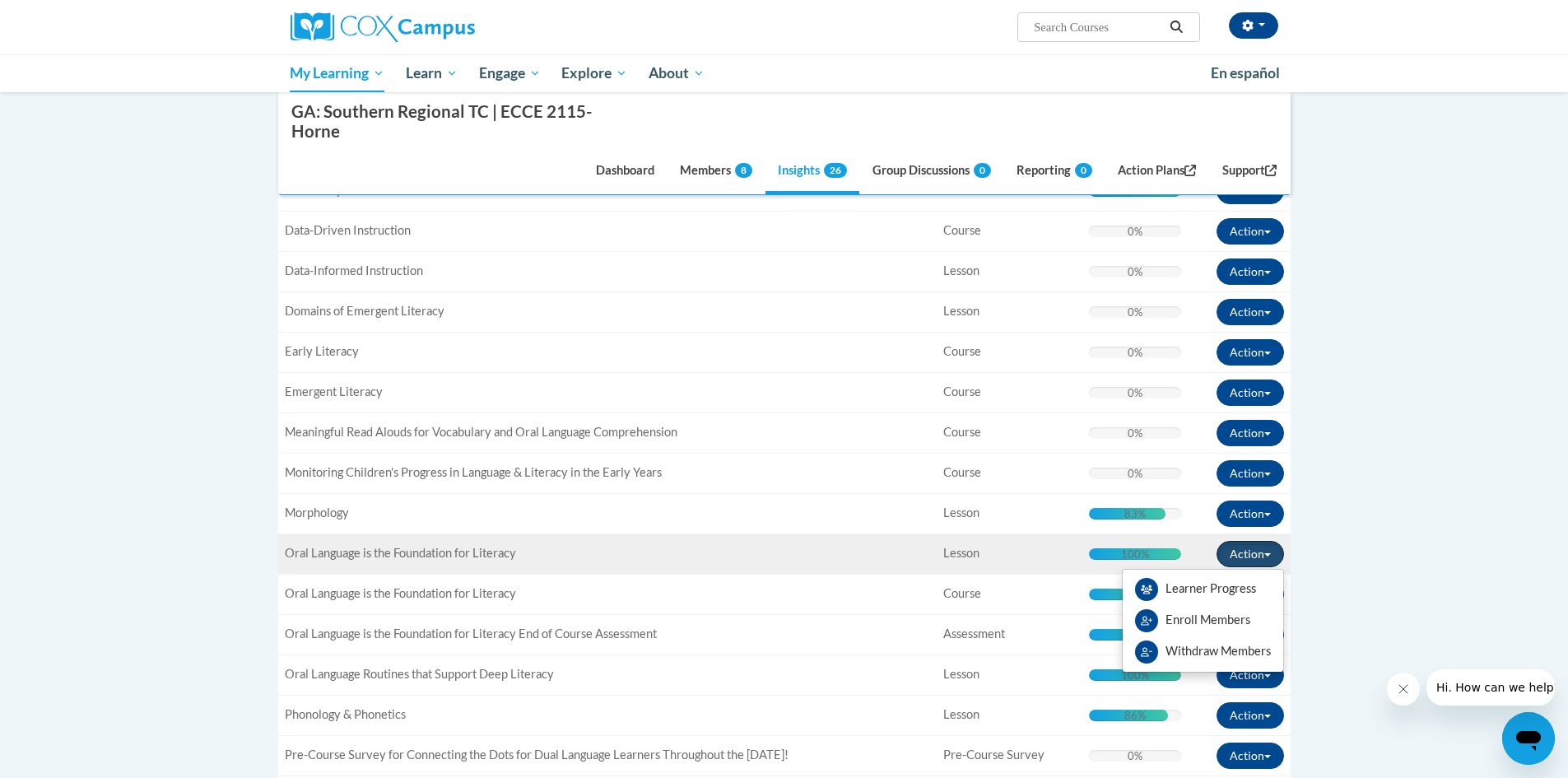
click at [1272, 557] on button "Action" at bounding box center [1250, 554] width 68 height 26
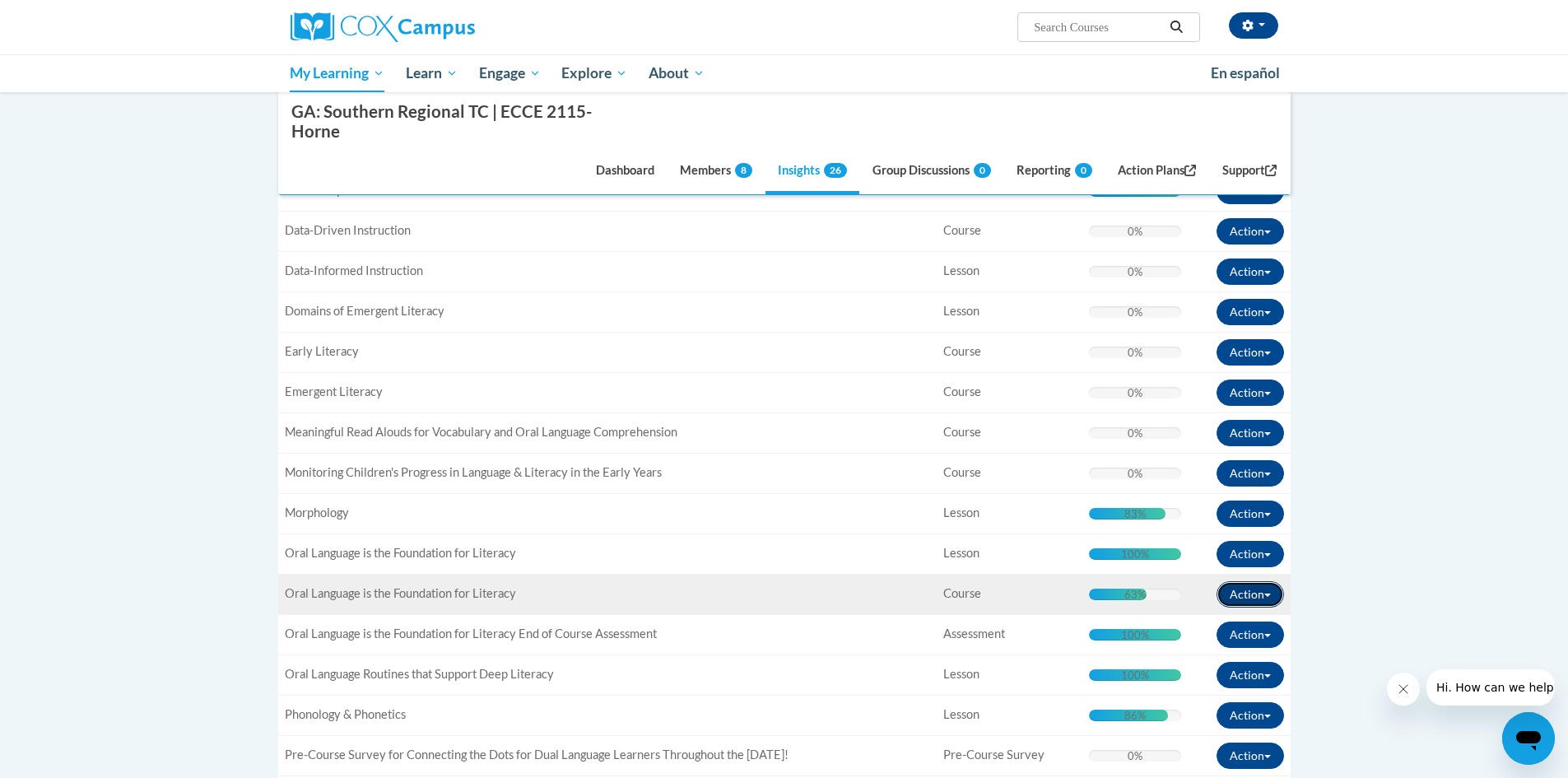
click at [1274, 592] on button "Action" at bounding box center [1250, 594] width 68 height 26
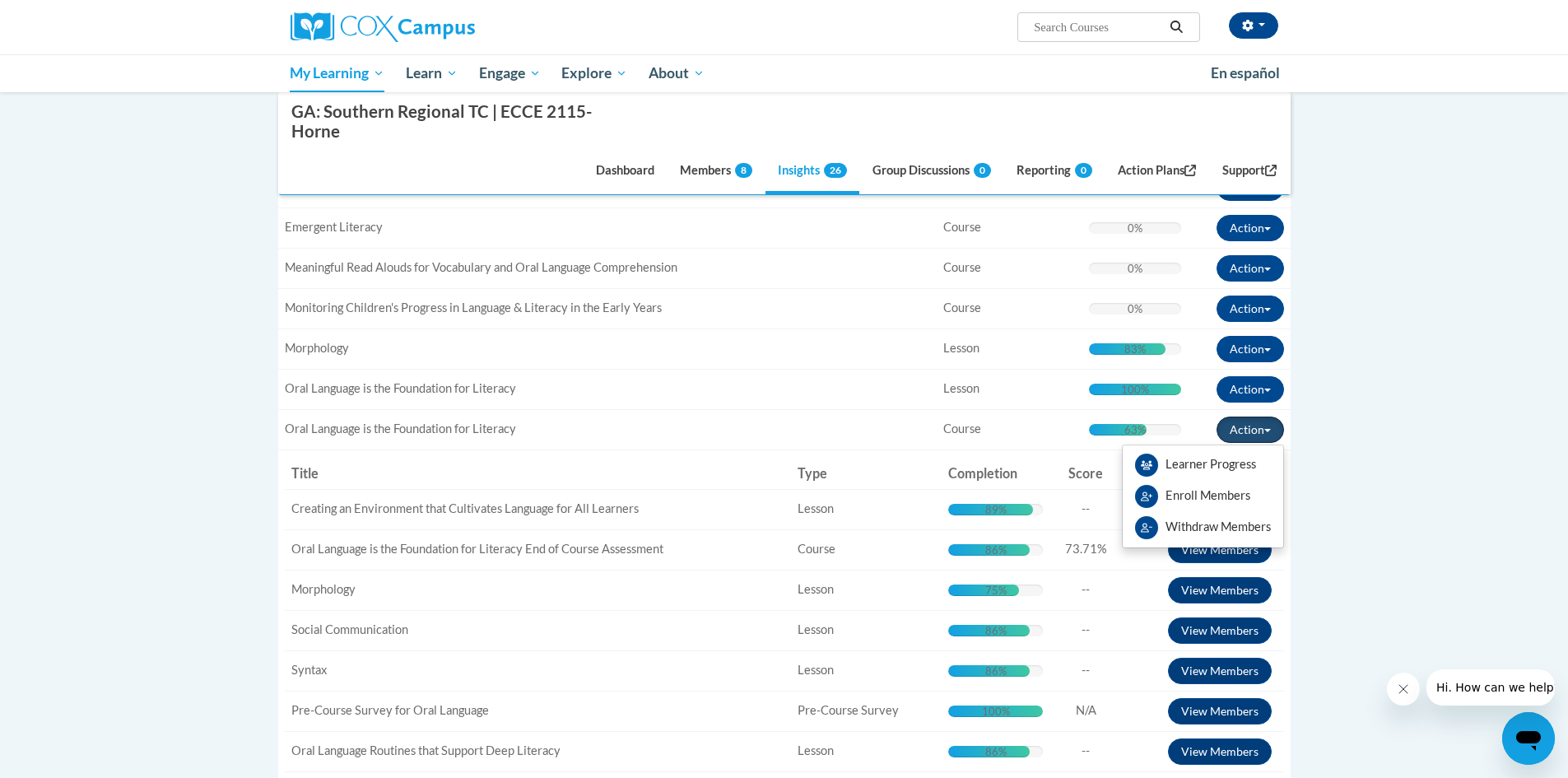
scroll to position [740, 0]
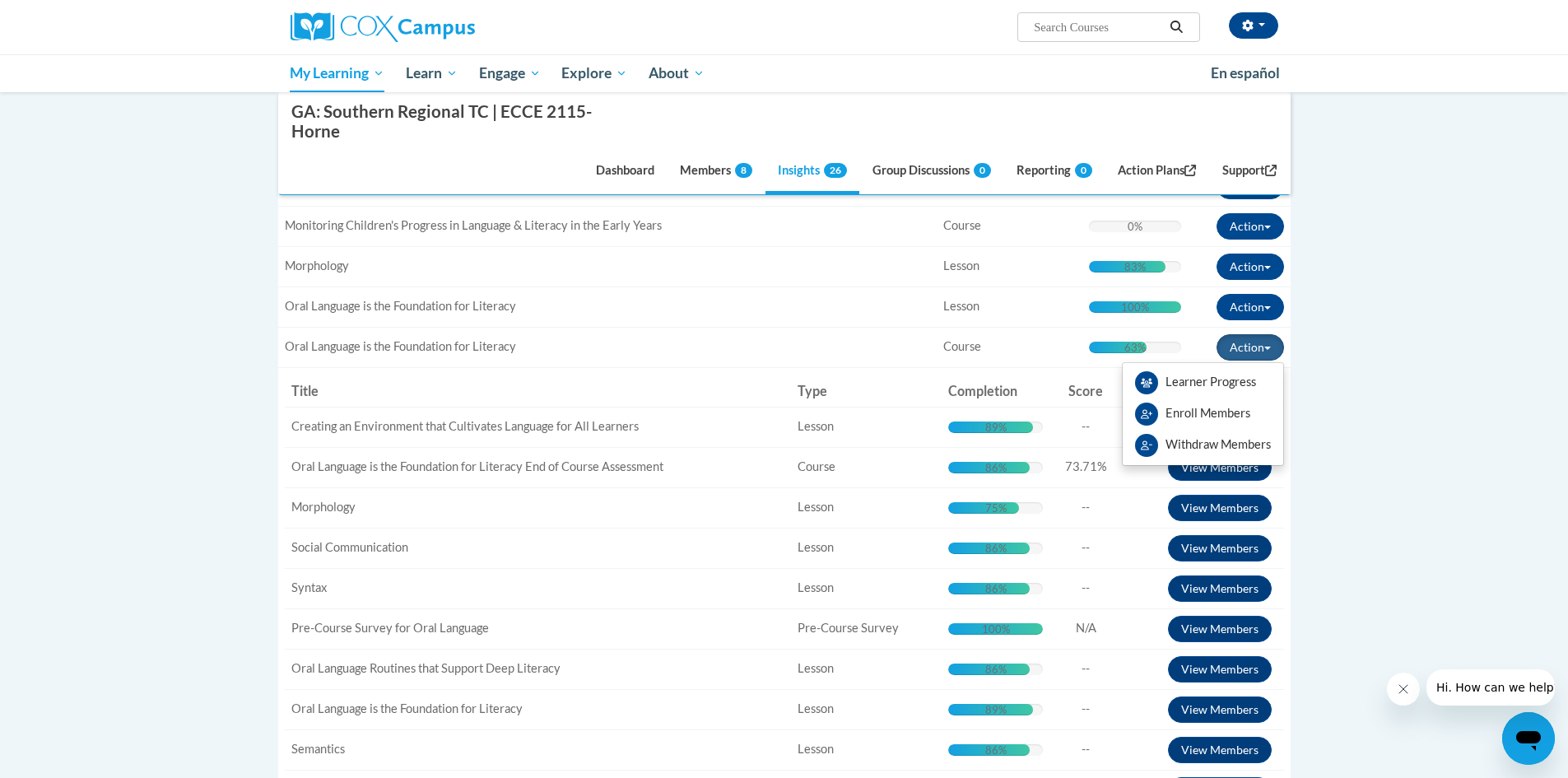
click at [1385, 531] on body "[PERSON_NAME] ([GEOGRAPHIC_DATA]/New_York UTC-04:00) My Profile Inbox Group Das…" at bounding box center [784, 495] width 1568 height 2471
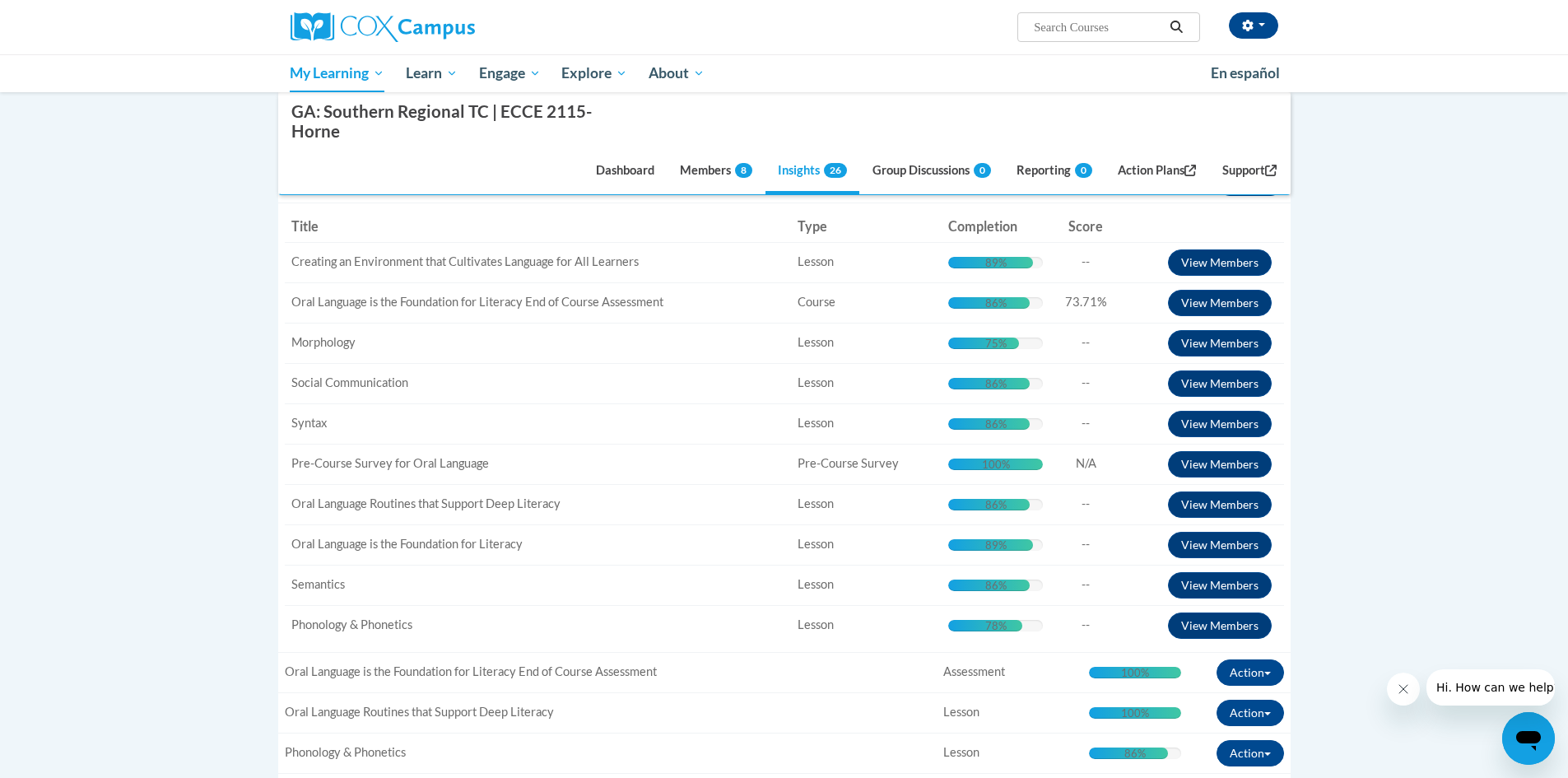
scroll to position [823, 0]
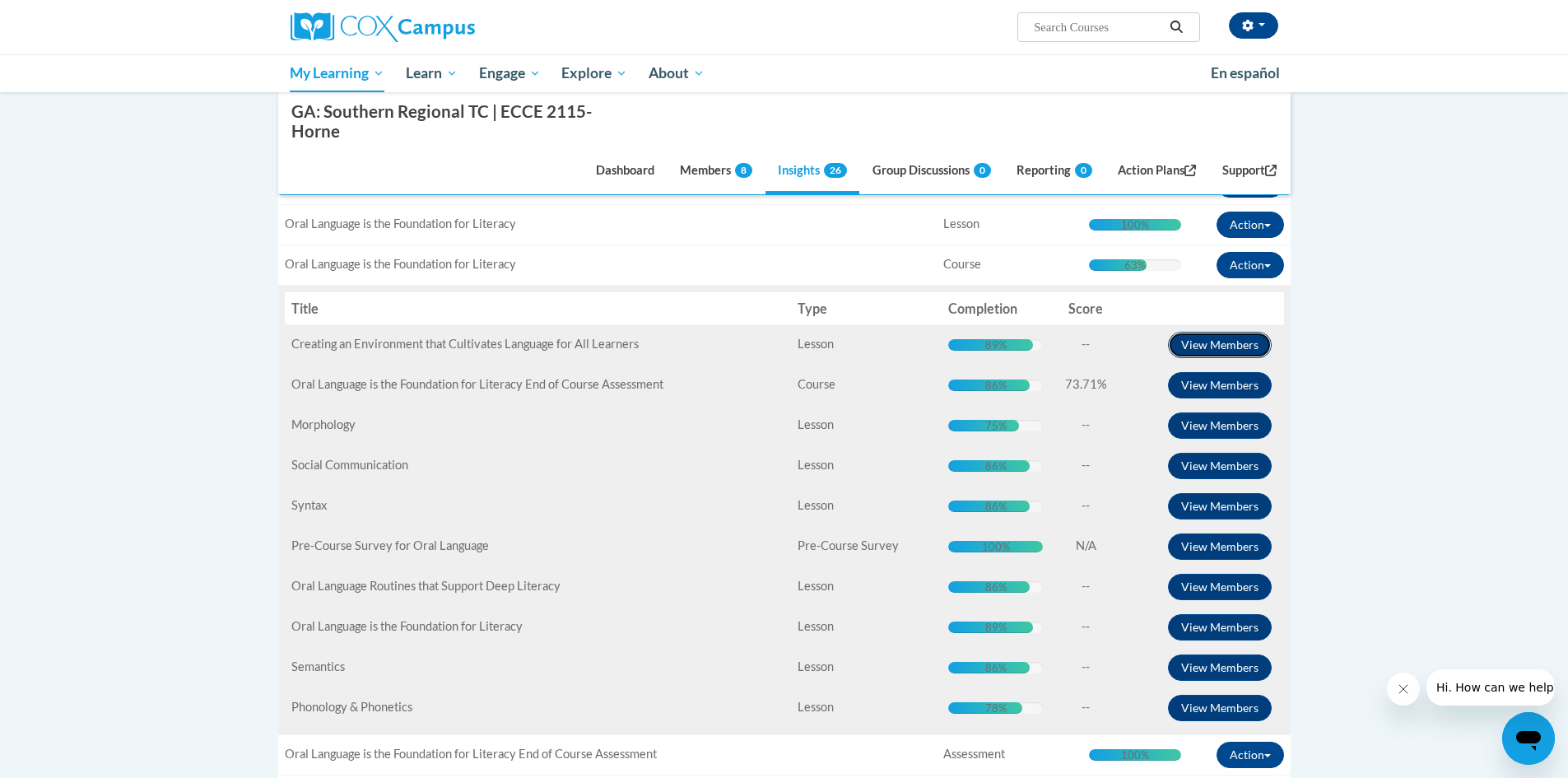
click at [1255, 348] on button "View Members" at bounding box center [1219, 345] width 104 height 26
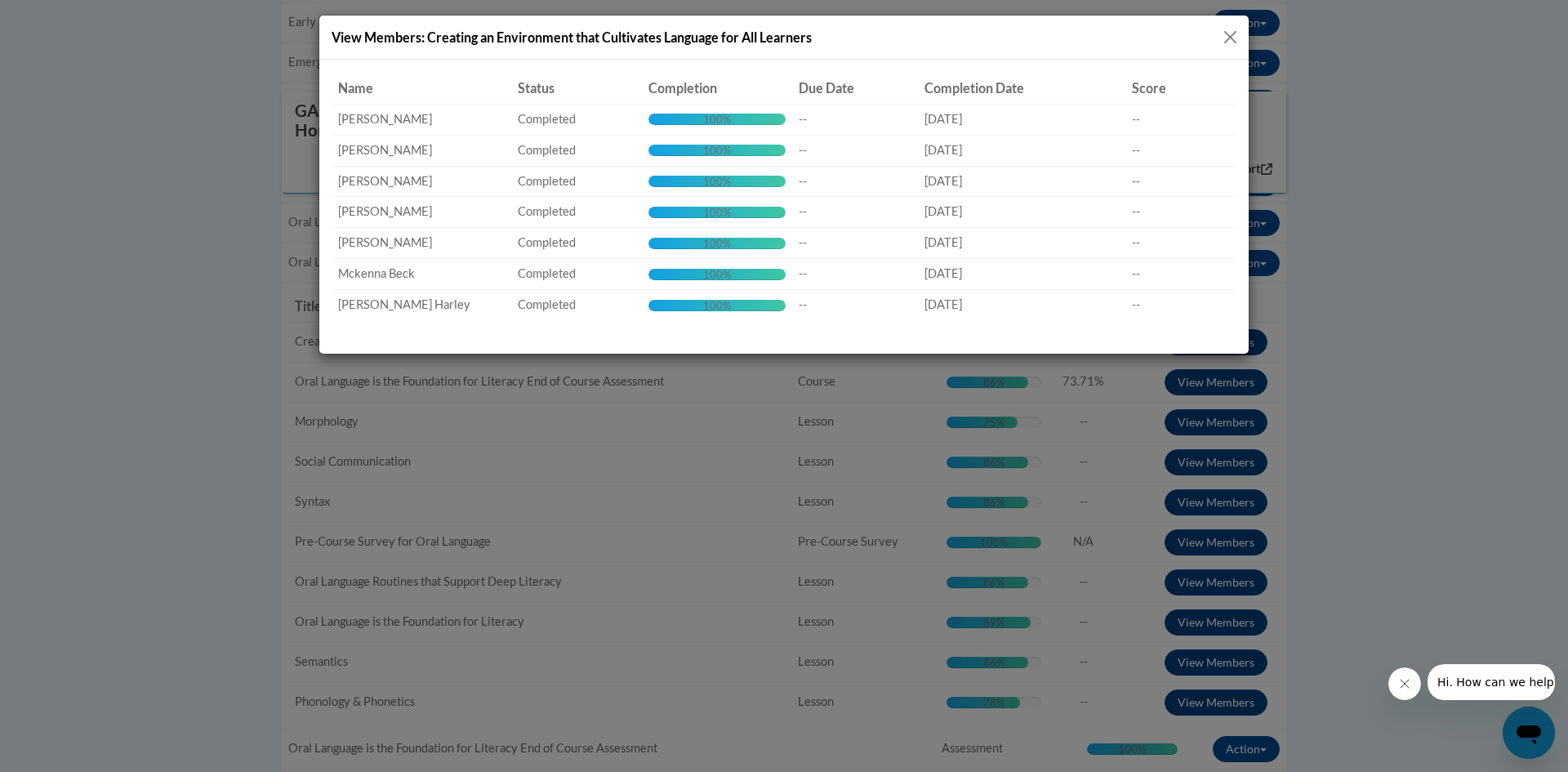
click at [1250, 378] on div "View Members: Creating an Environment that Cultivates Language for All Learners…" at bounding box center [784, 386] width 1568 height 772
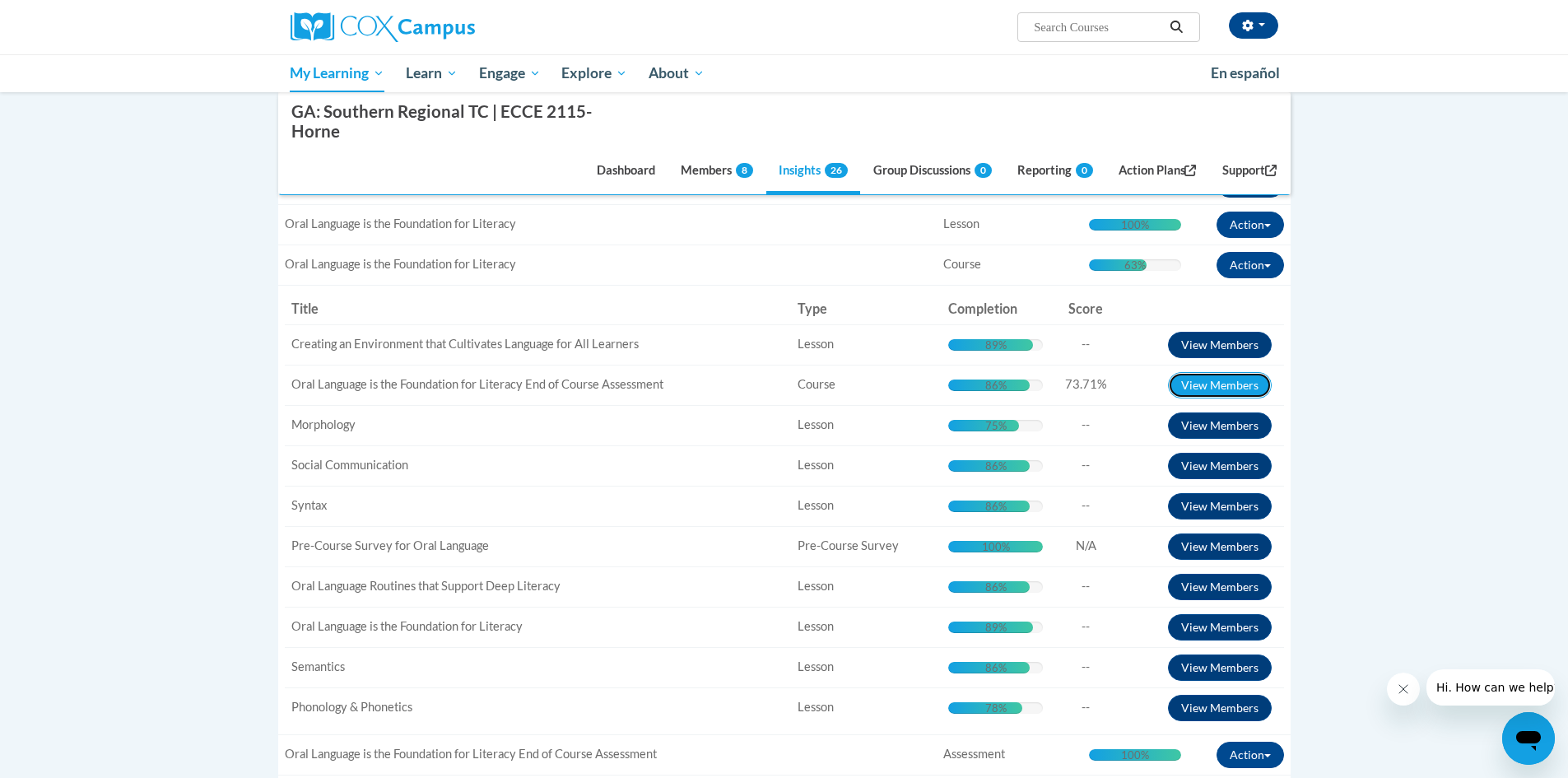
click at [1259, 381] on button "View Members" at bounding box center [1219, 385] width 104 height 26
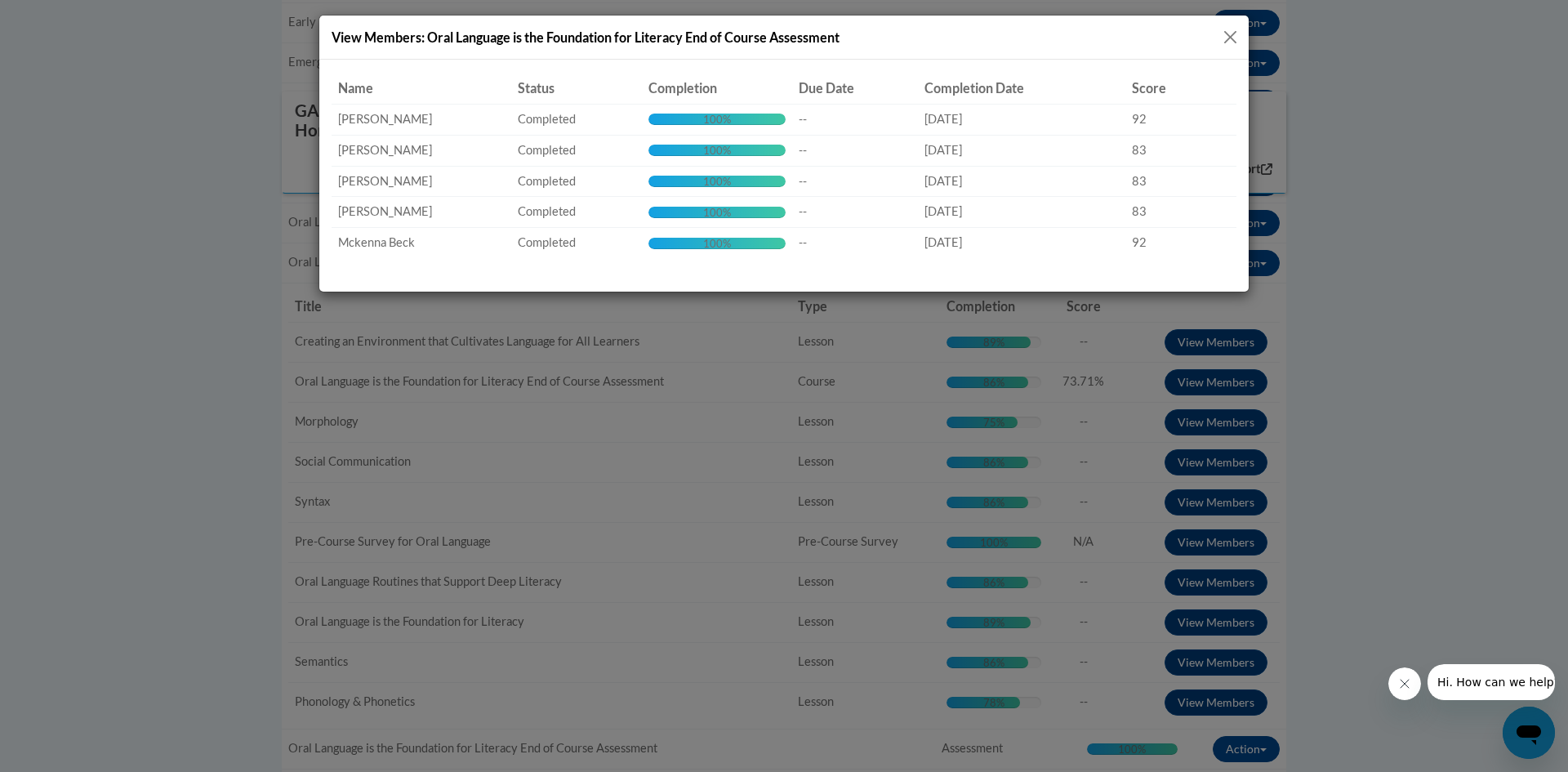
click at [1229, 32] on button "Close" at bounding box center [1230, 37] width 21 height 21
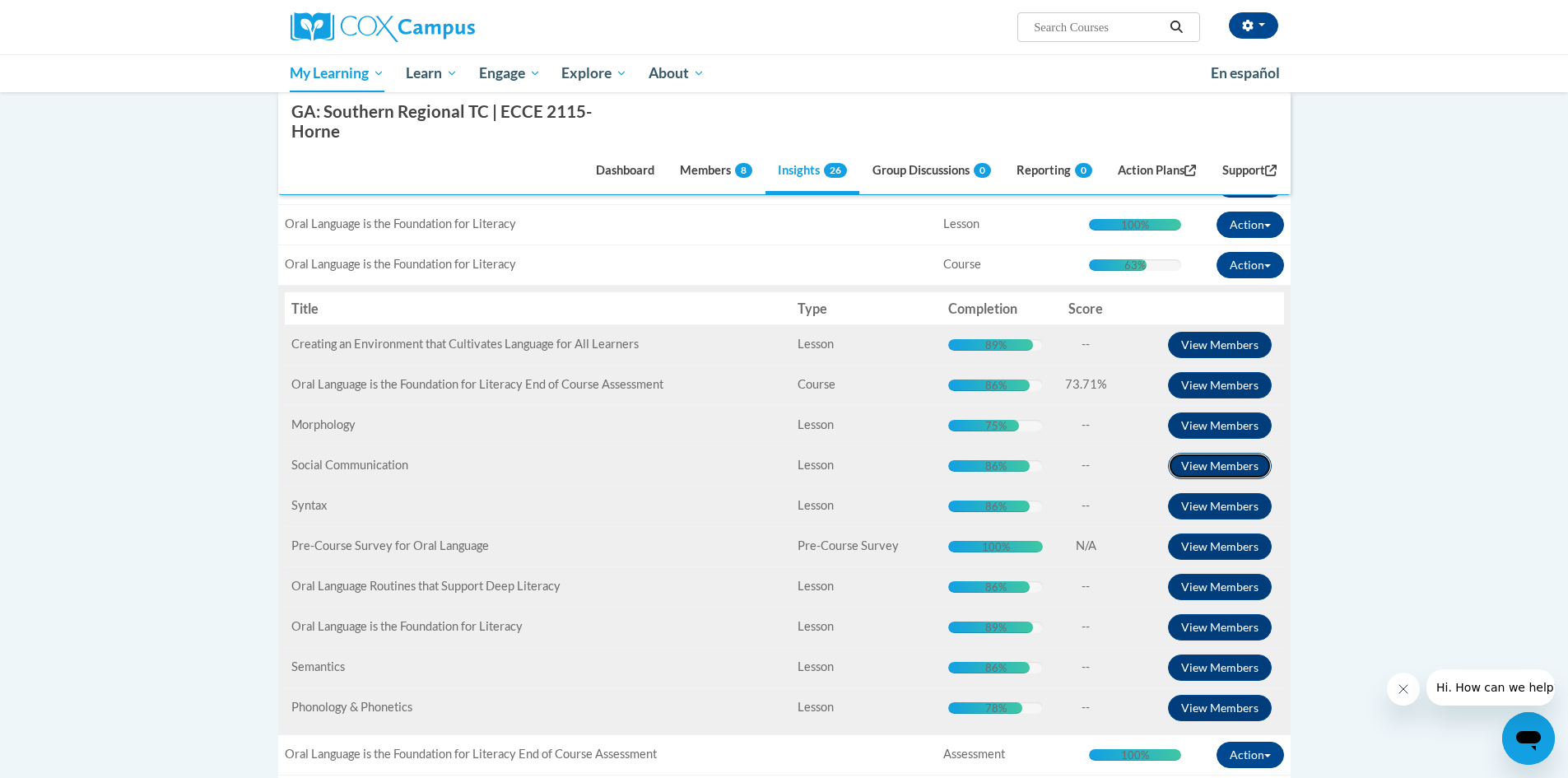
click at [1251, 463] on button "View Members" at bounding box center [1219, 465] width 104 height 26
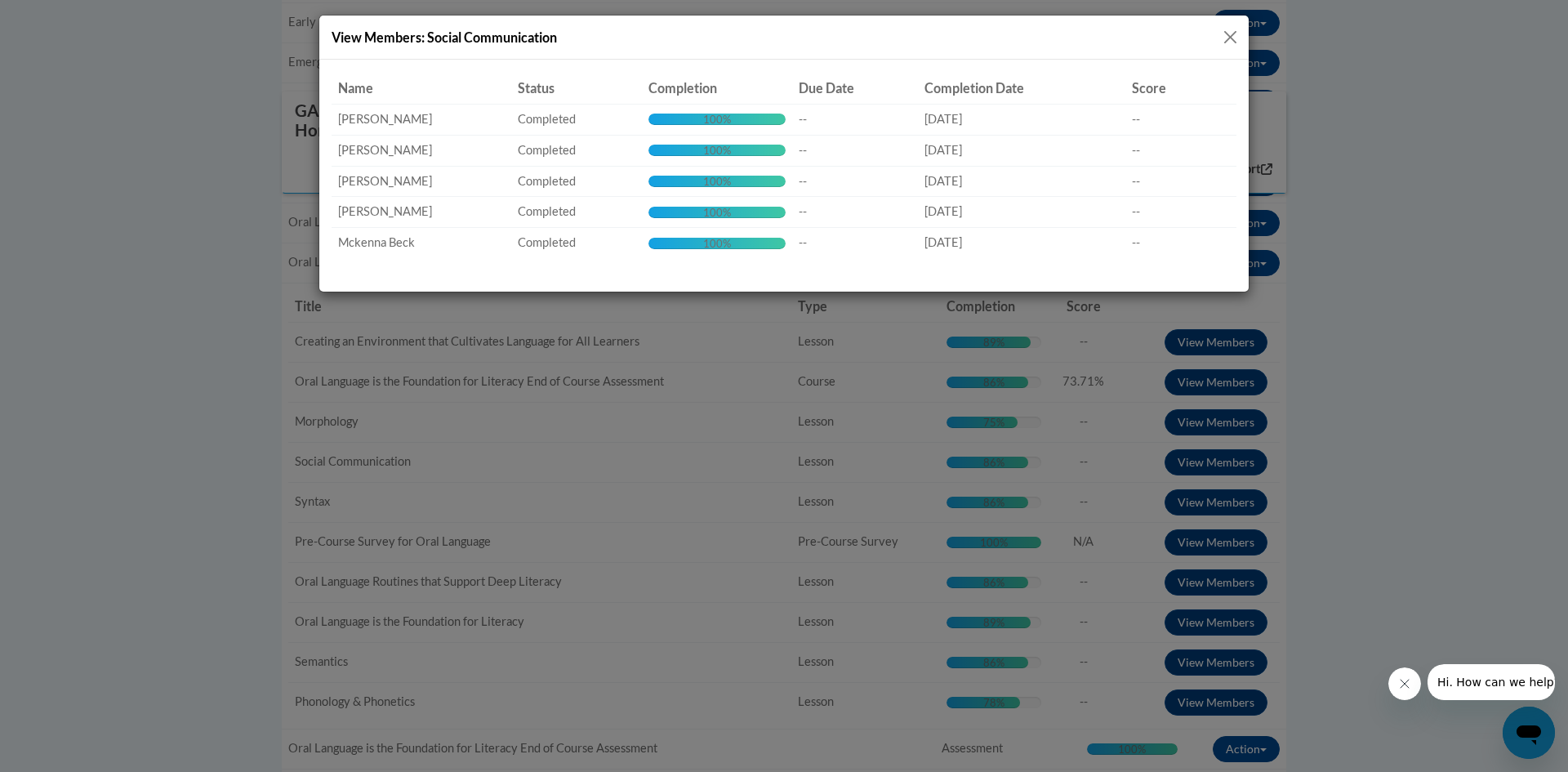
click at [1239, 498] on div "View Members: Social Communication Name Status Completion Due Date Completion D…" at bounding box center [784, 386] width 1568 height 772
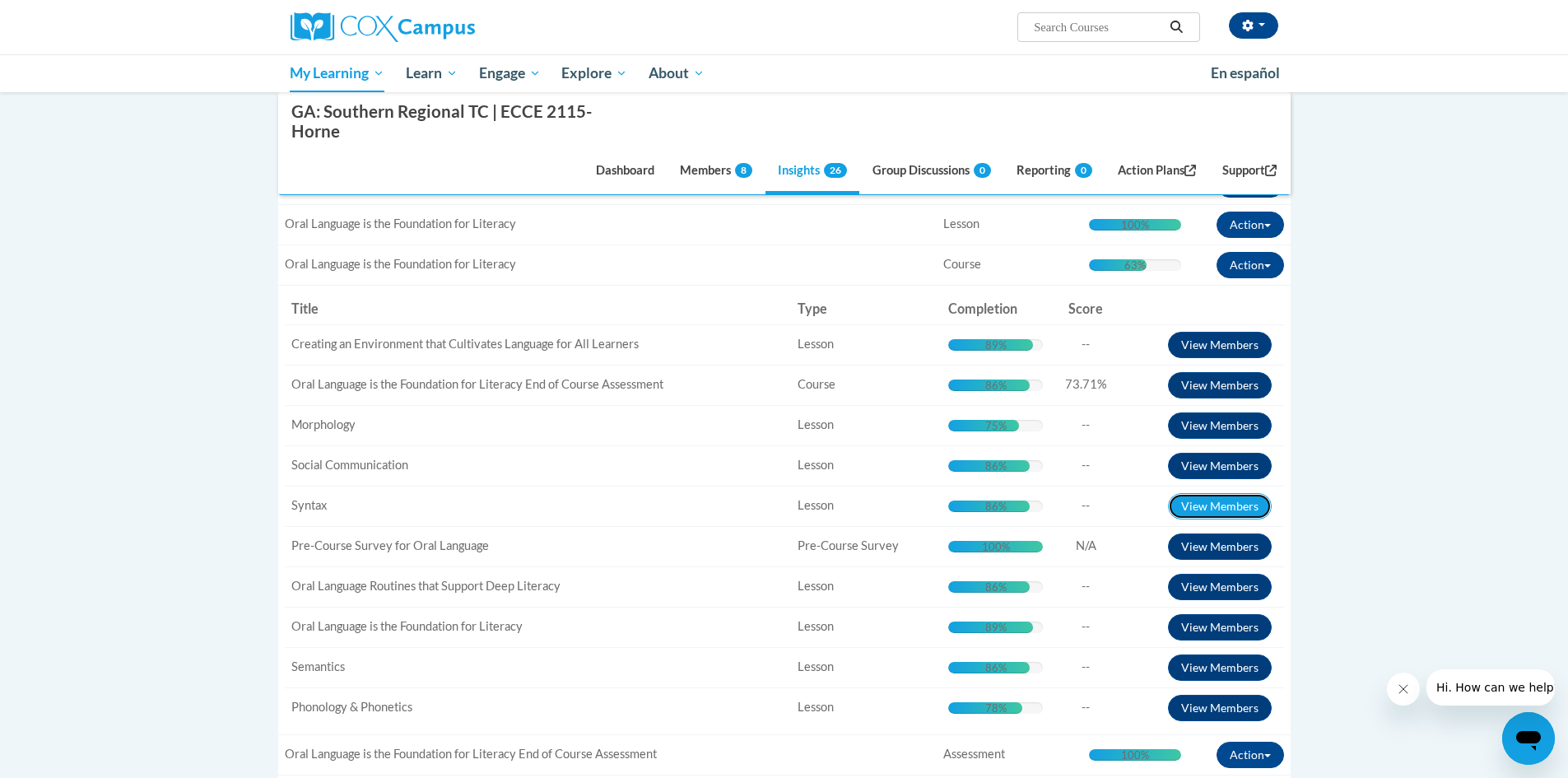
click at [1248, 502] on button "View Members" at bounding box center [1219, 506] width 104 height 26
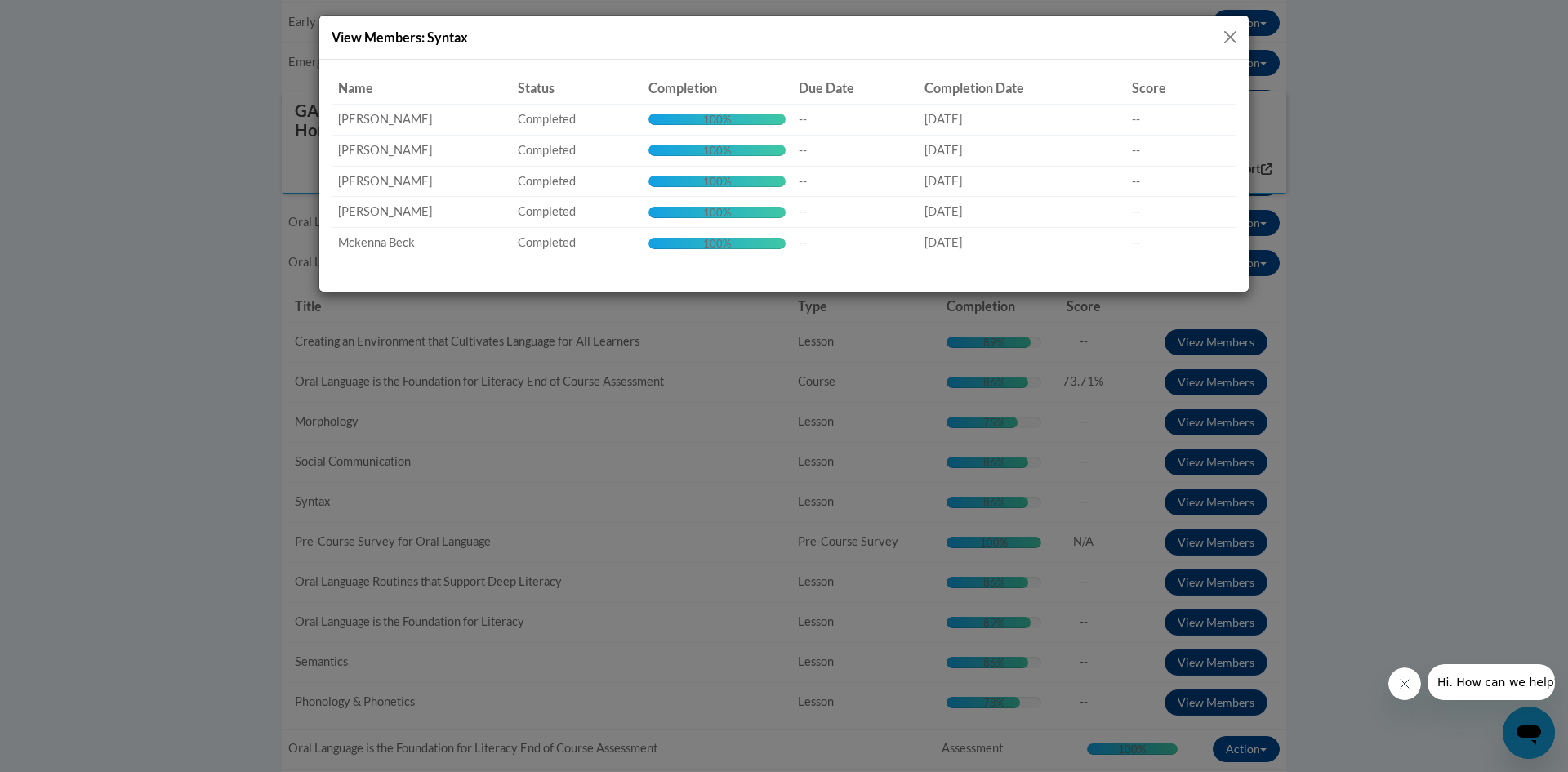
click at [1238, 584] on div "View Members: Syntax Name Status Completion Due Date Completion Date Score Succ…" at bounding box center [784, 386] width 1568 height 772
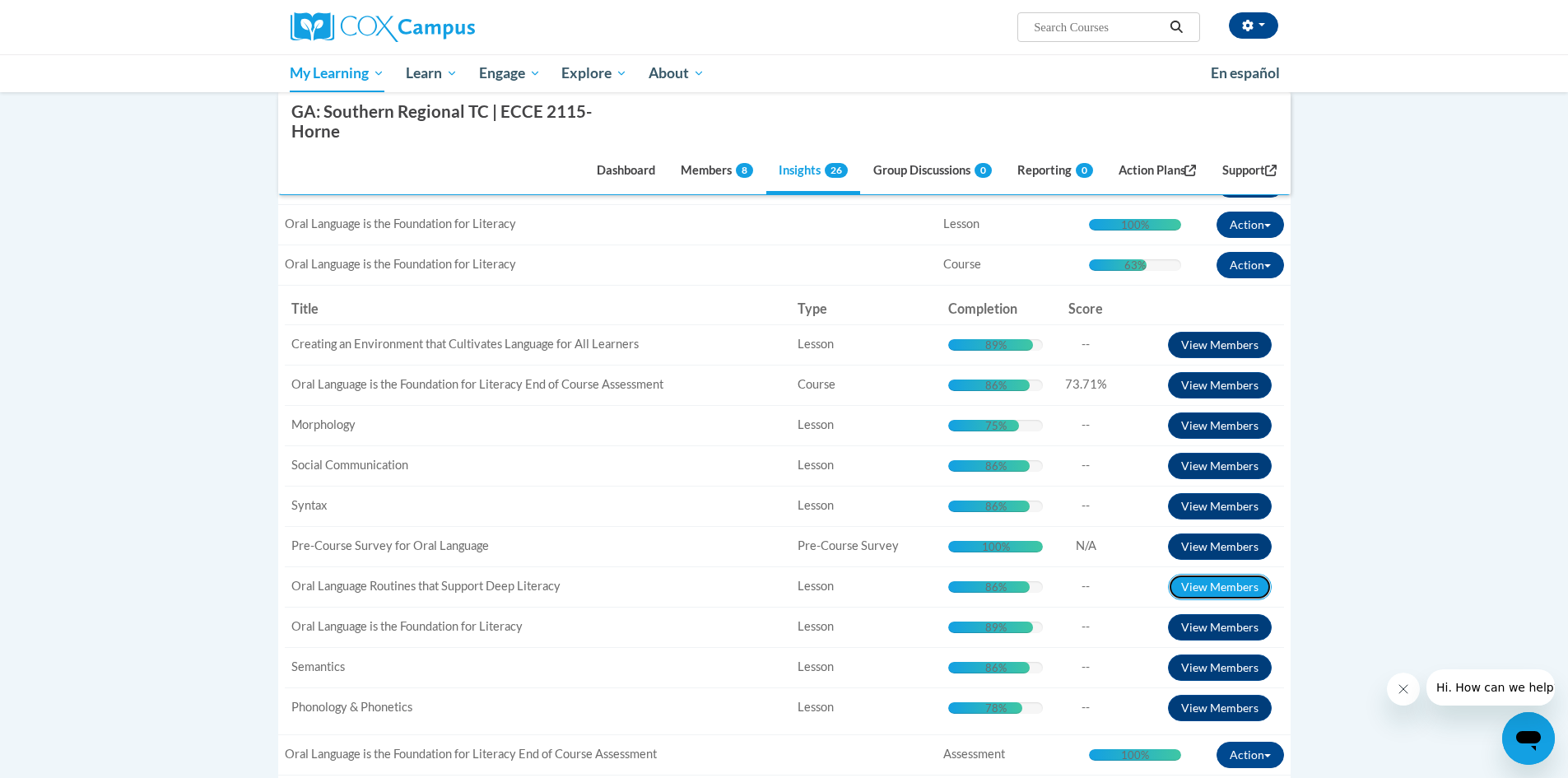
click at [1247, 589] on button "View Members" at bounding box center [1219, 587] width 104 height 26
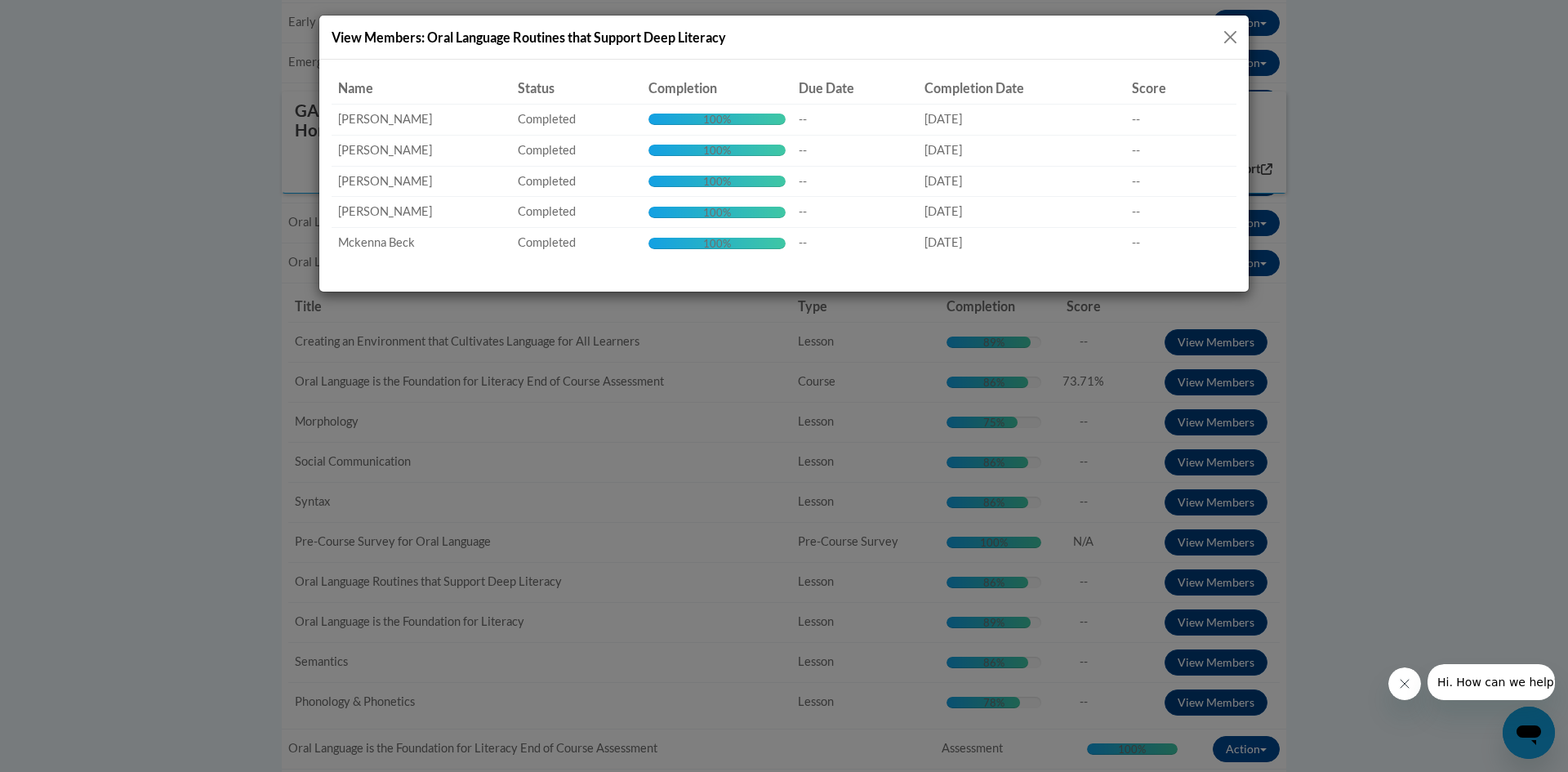
click at [1340, 528] on div "View Members: Oral Language Routines that Support Deep Literacy Name Status Com…" at bounding box center [784, 386] width 1568 height 772
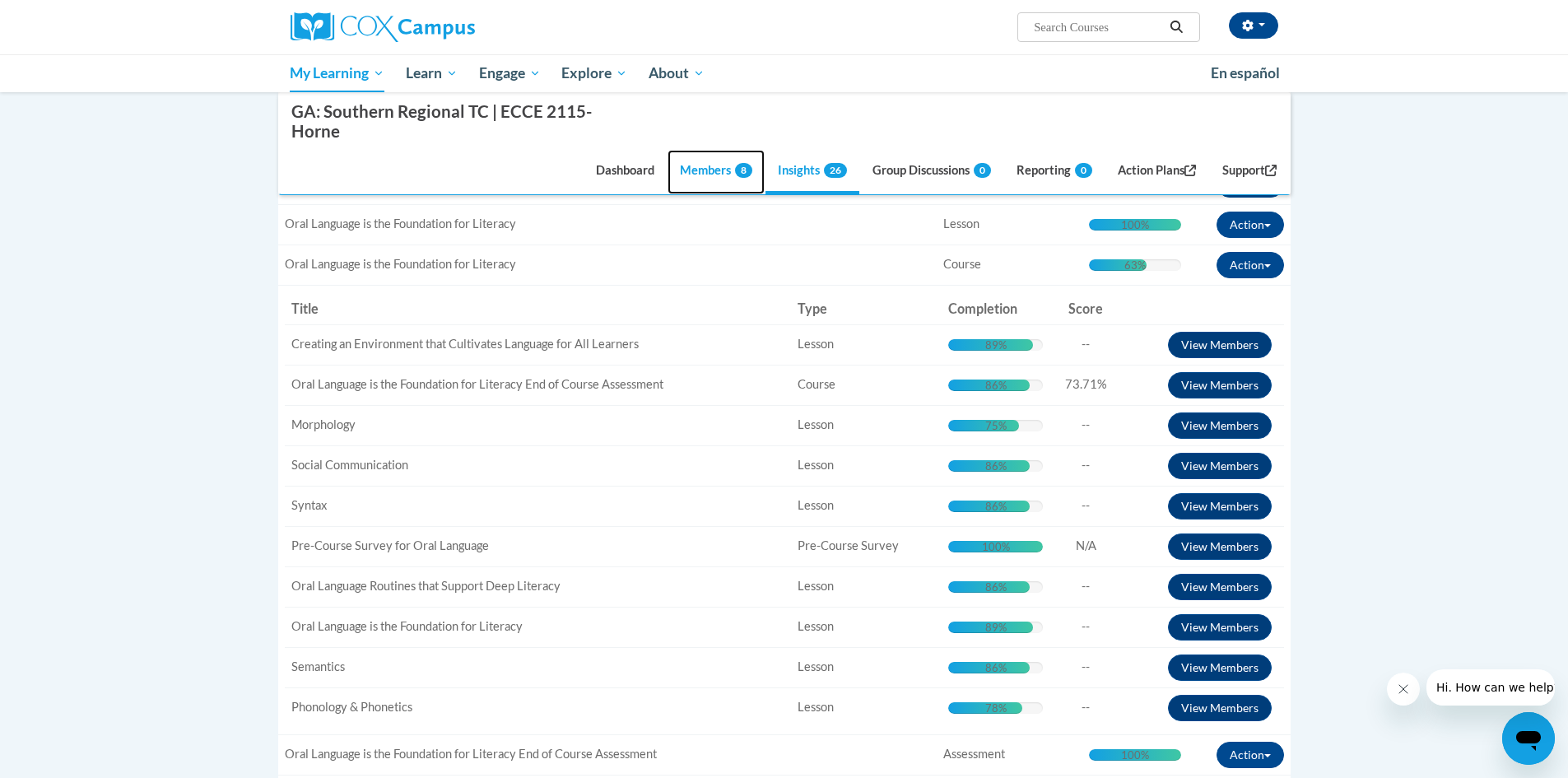
click at [698, 172] on link "Members 8" at bounding box center [715, 171] width 97 height 45
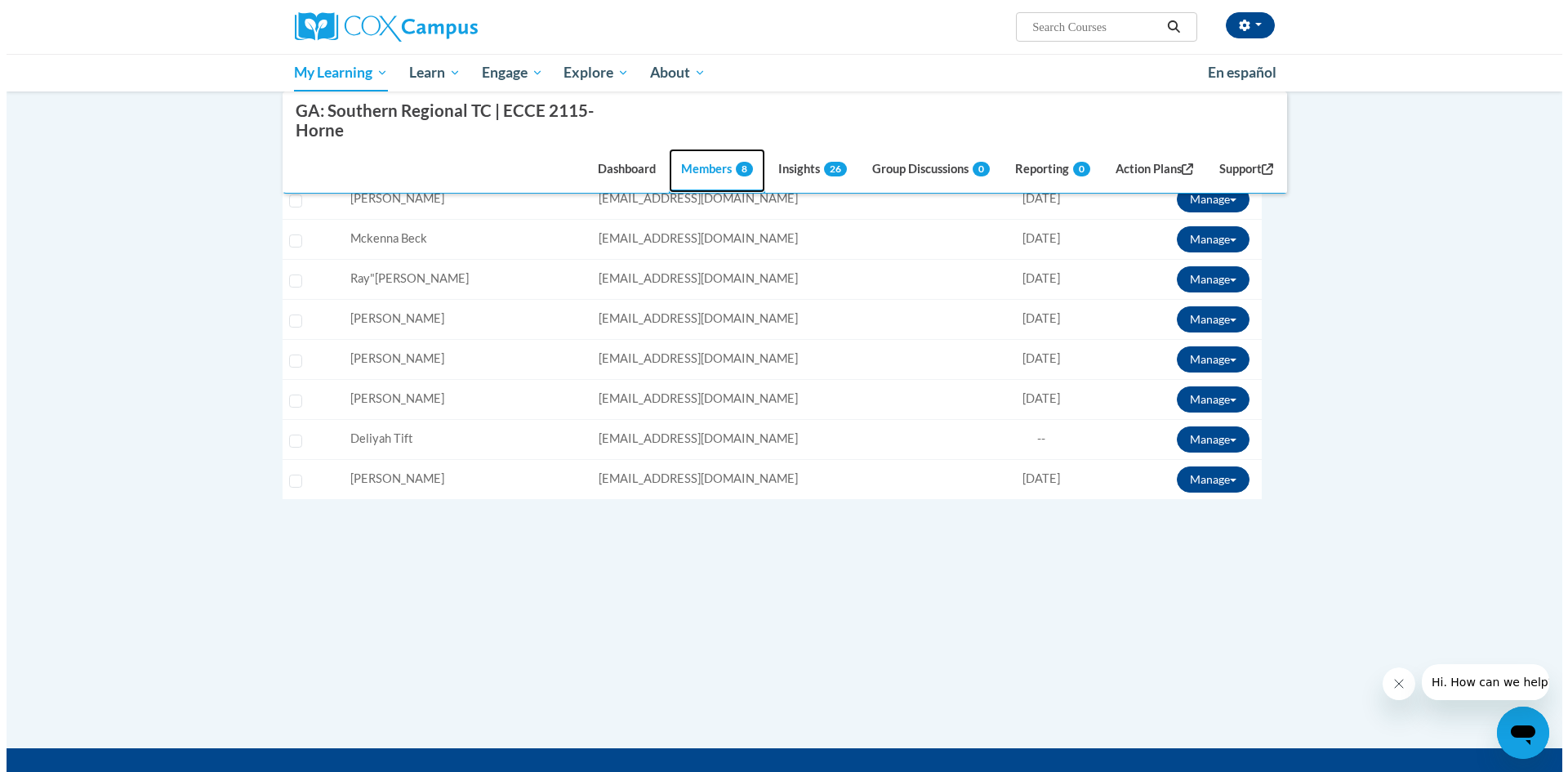
scroll to position [301, 0]
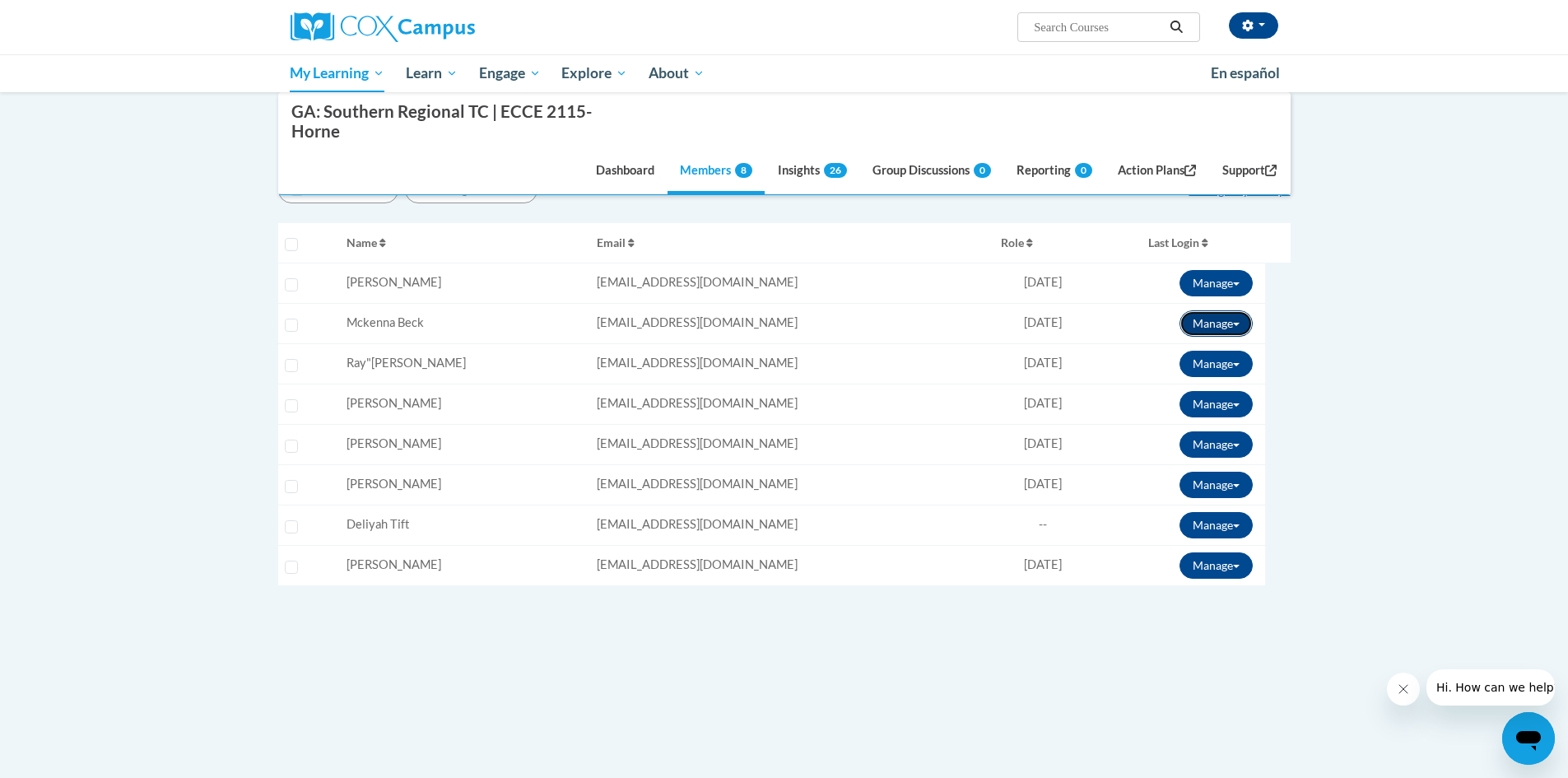
click at [1238, 327] on button "Manage" at bounding box center [1216, 323] width 74 height 26
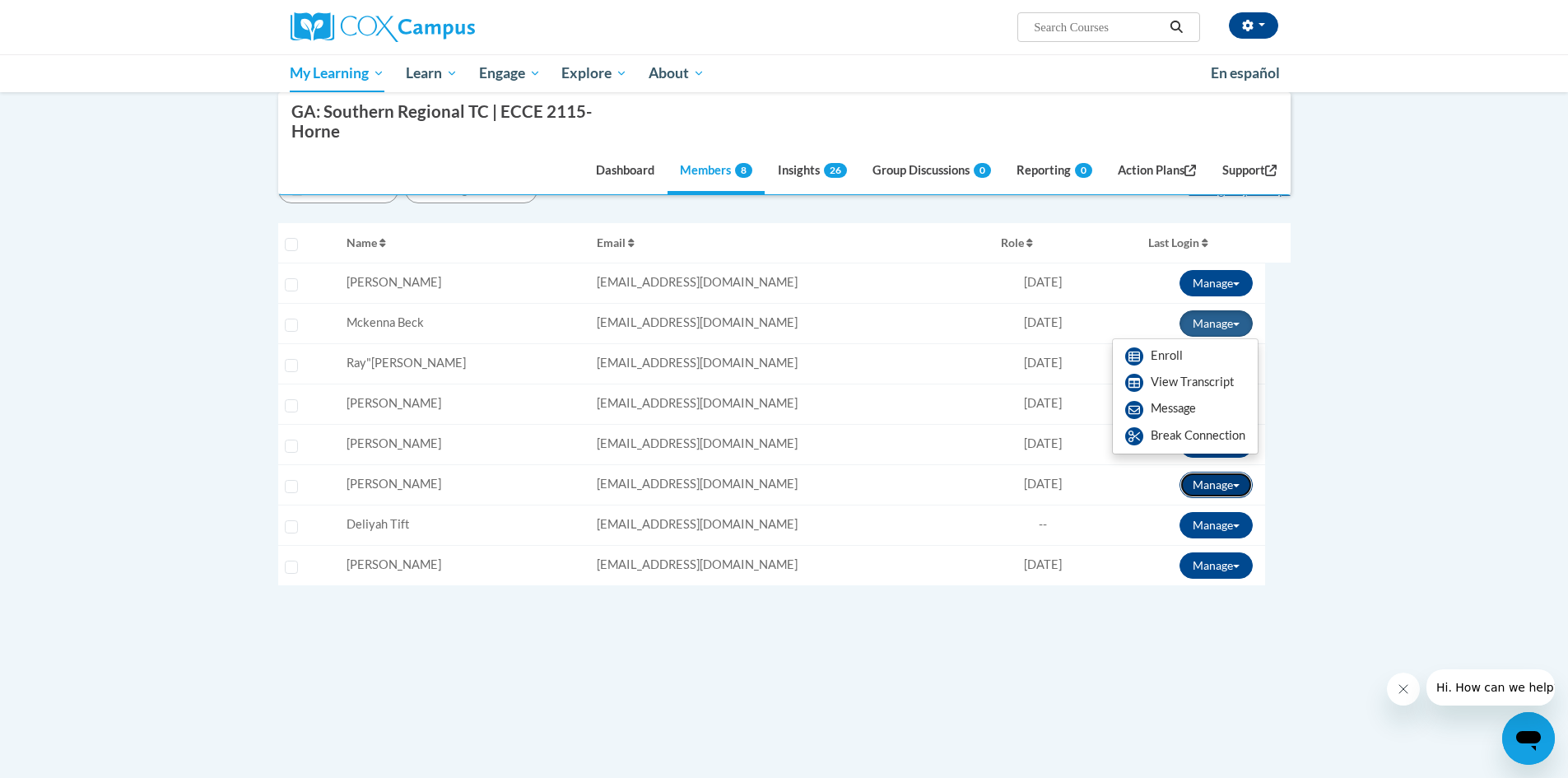
click at [1240, 479] on button "Manage" at bounding box center [1216, 484] width 74 height 26
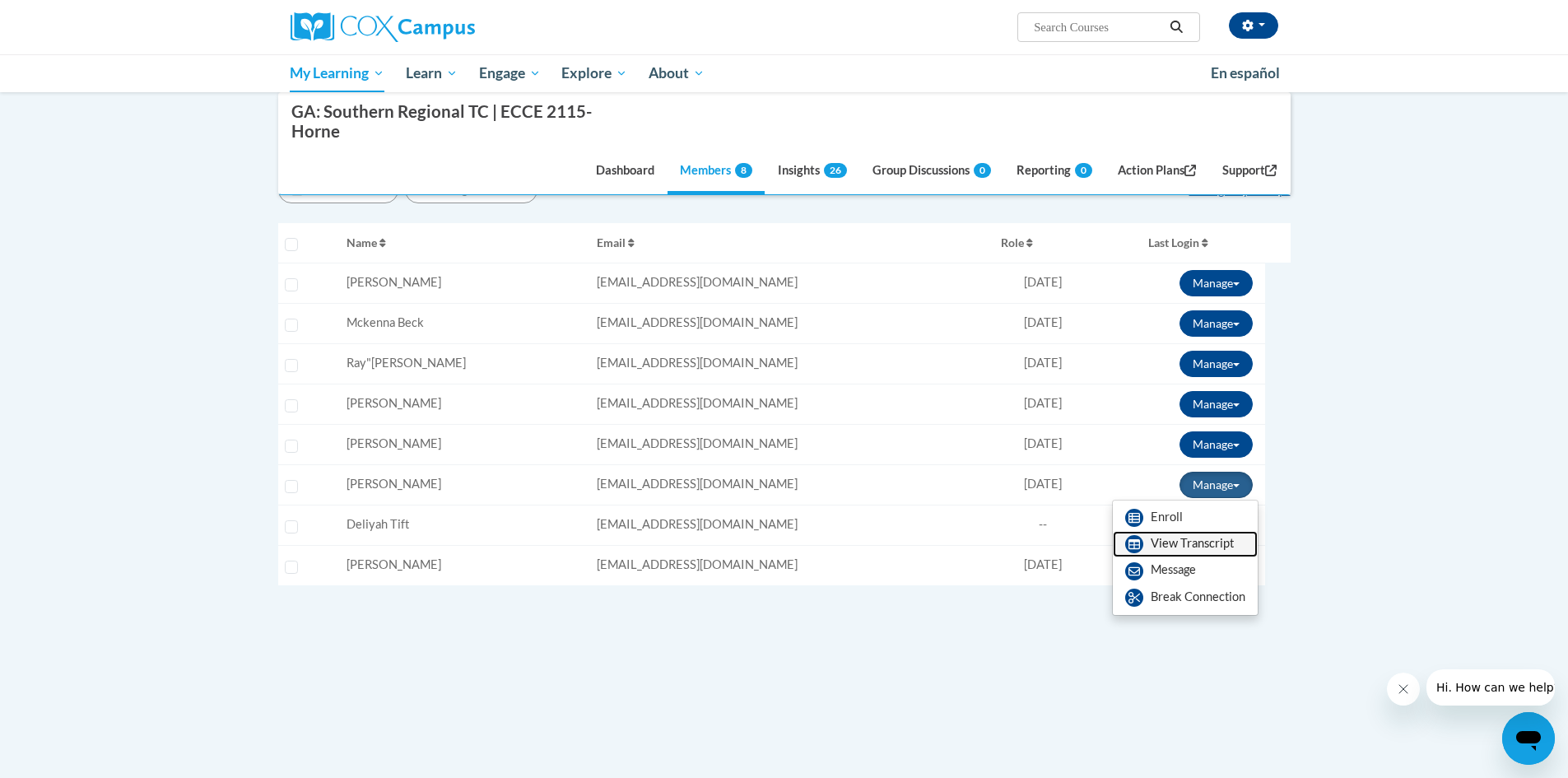
click at [1222, 540] on link "View Transcript" at bounding box center [1184, 544] width 144 height 26
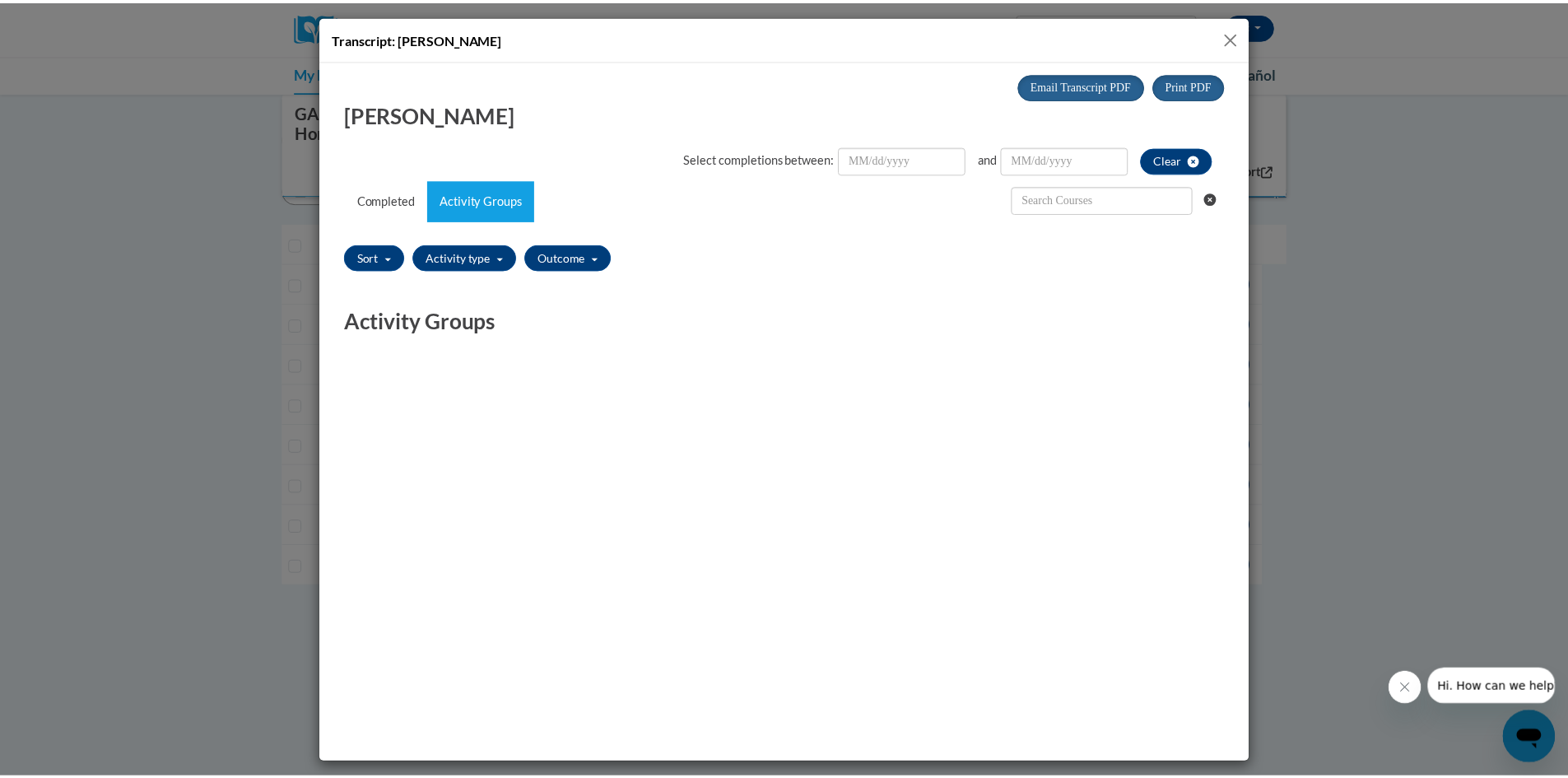
scroll to position [0, 0]
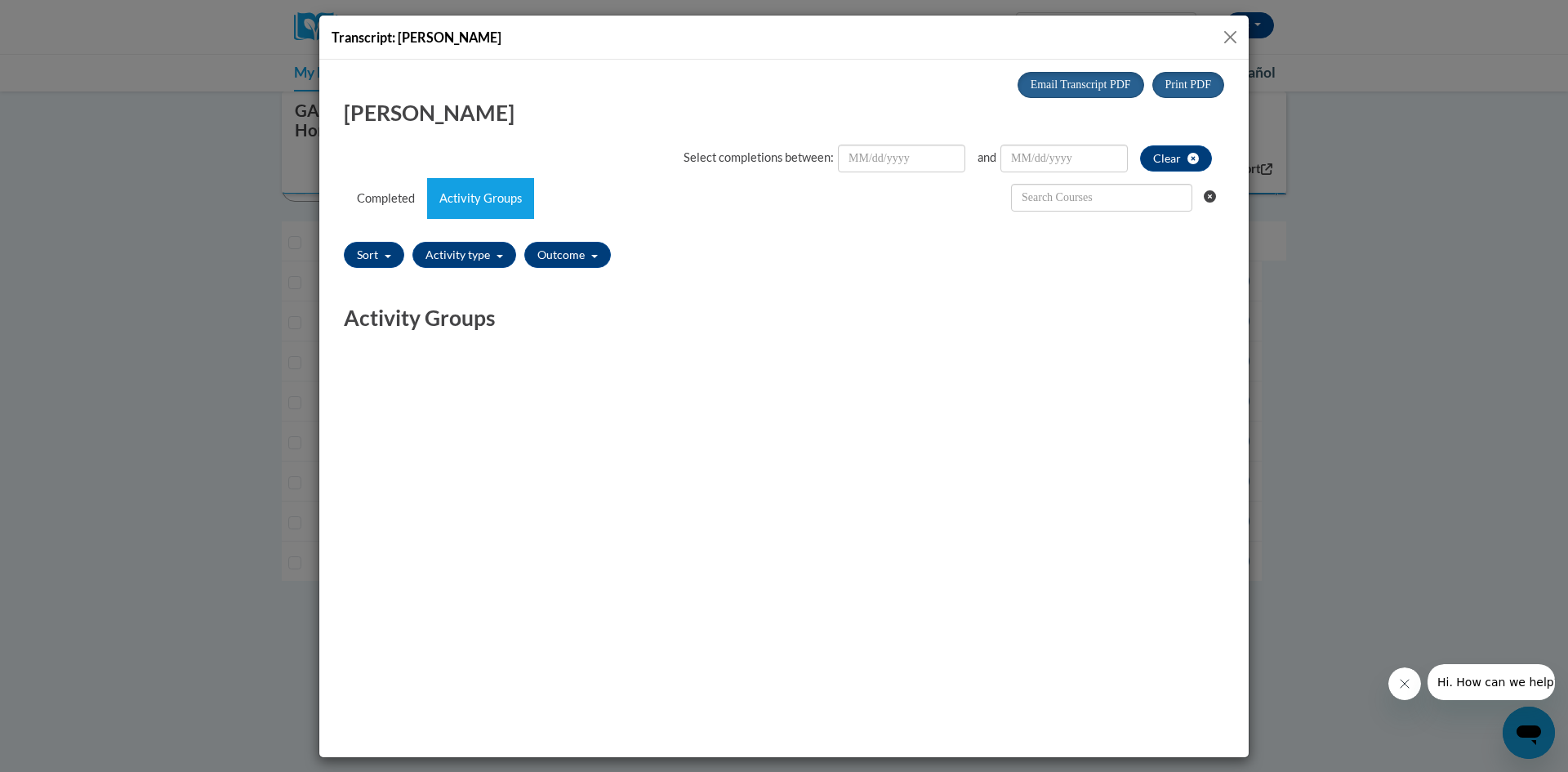
click at [1228, 34] on button "Close" at bounding box center [1230, 37] width 21 height 21
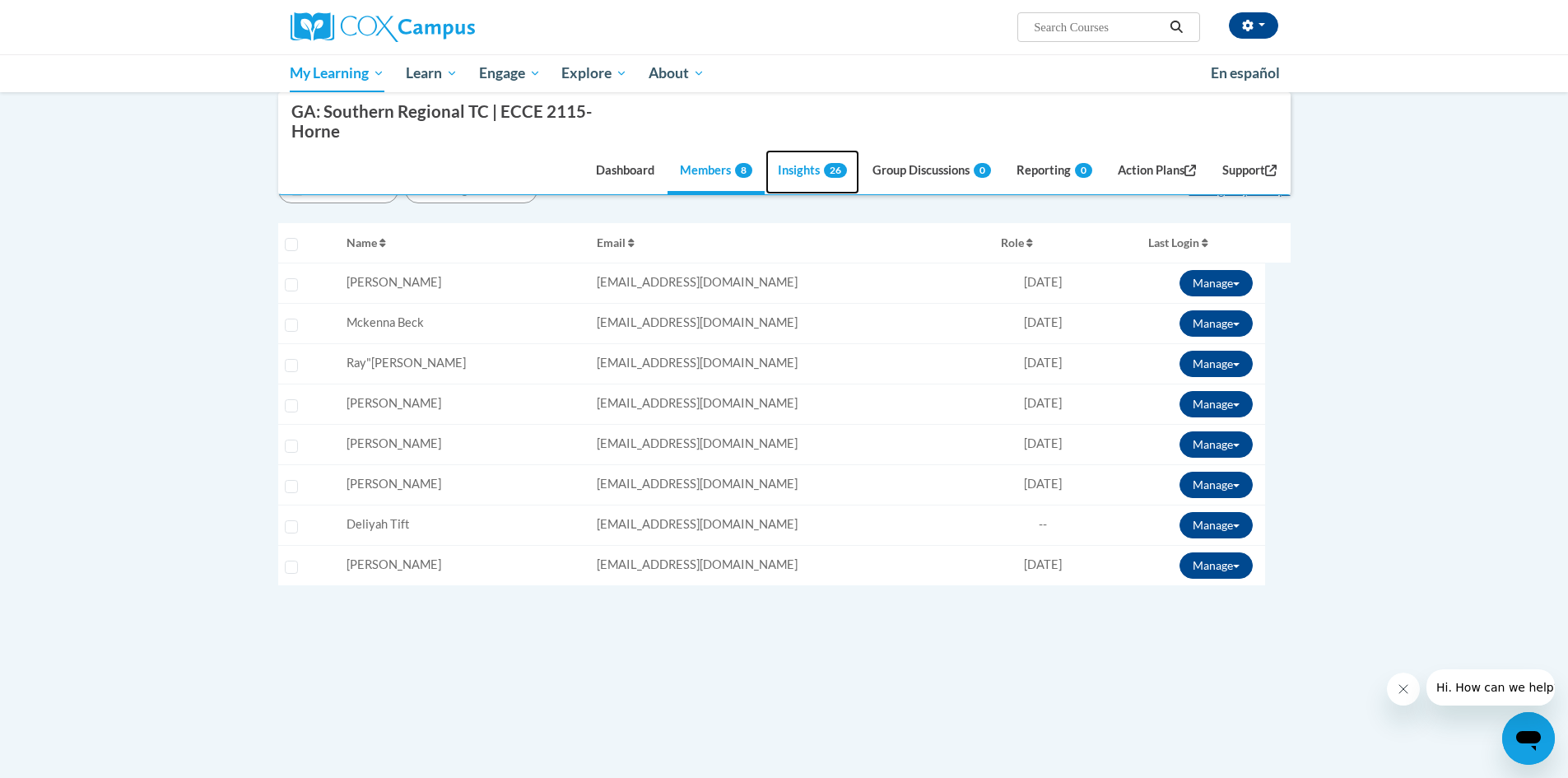
click at [787, 169] on link "Insights 26" at bounding box center [812, 171] width 94 height 45
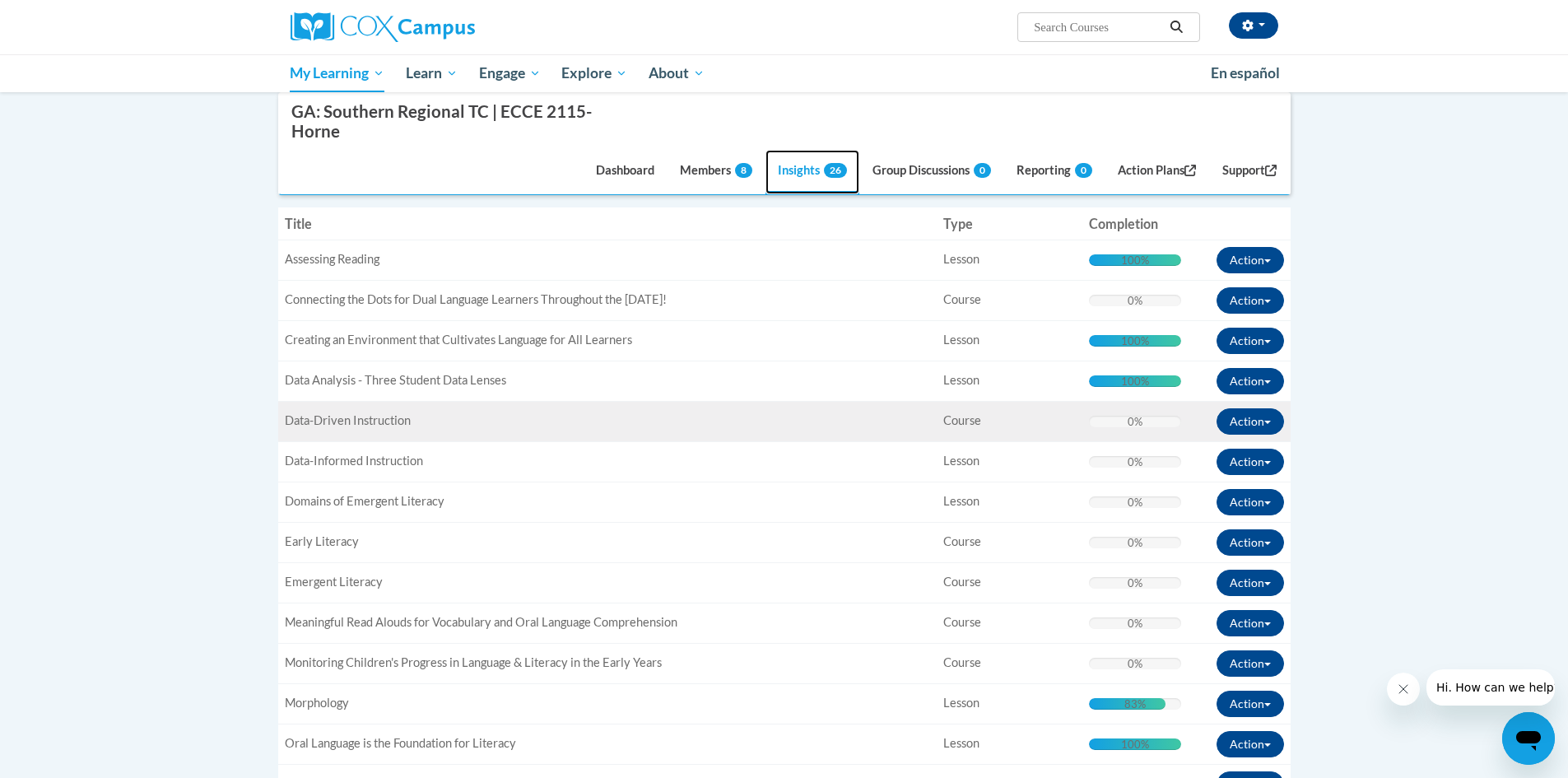
scroll to position [551, 0]
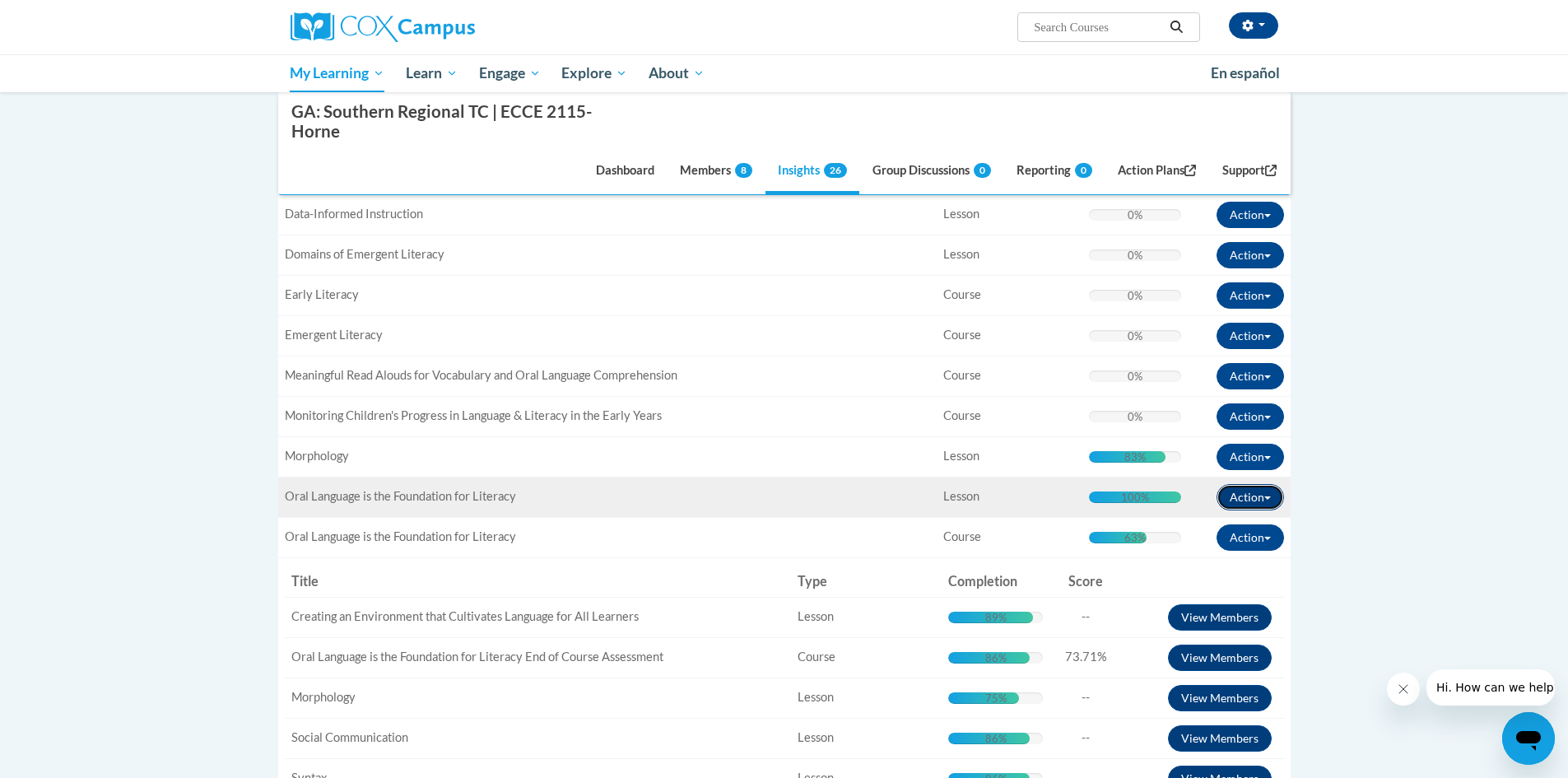
click at [1278, 500] on button "Action" at bounding box center [1250, 497] width 68 height 26
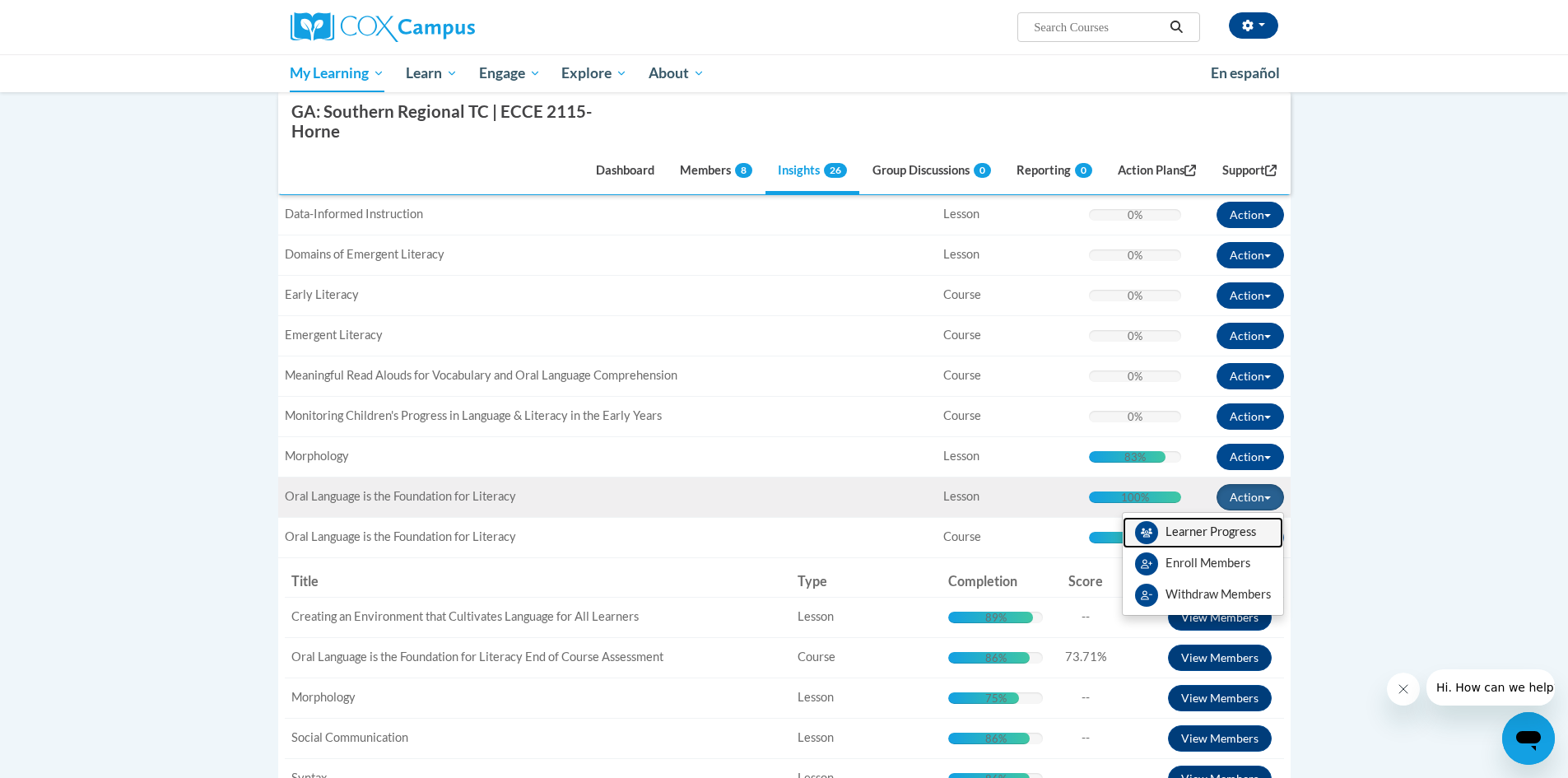
click at [1267, 520] on link "Learner Progress" at bounding box center [1202, 532] width 160 height 31
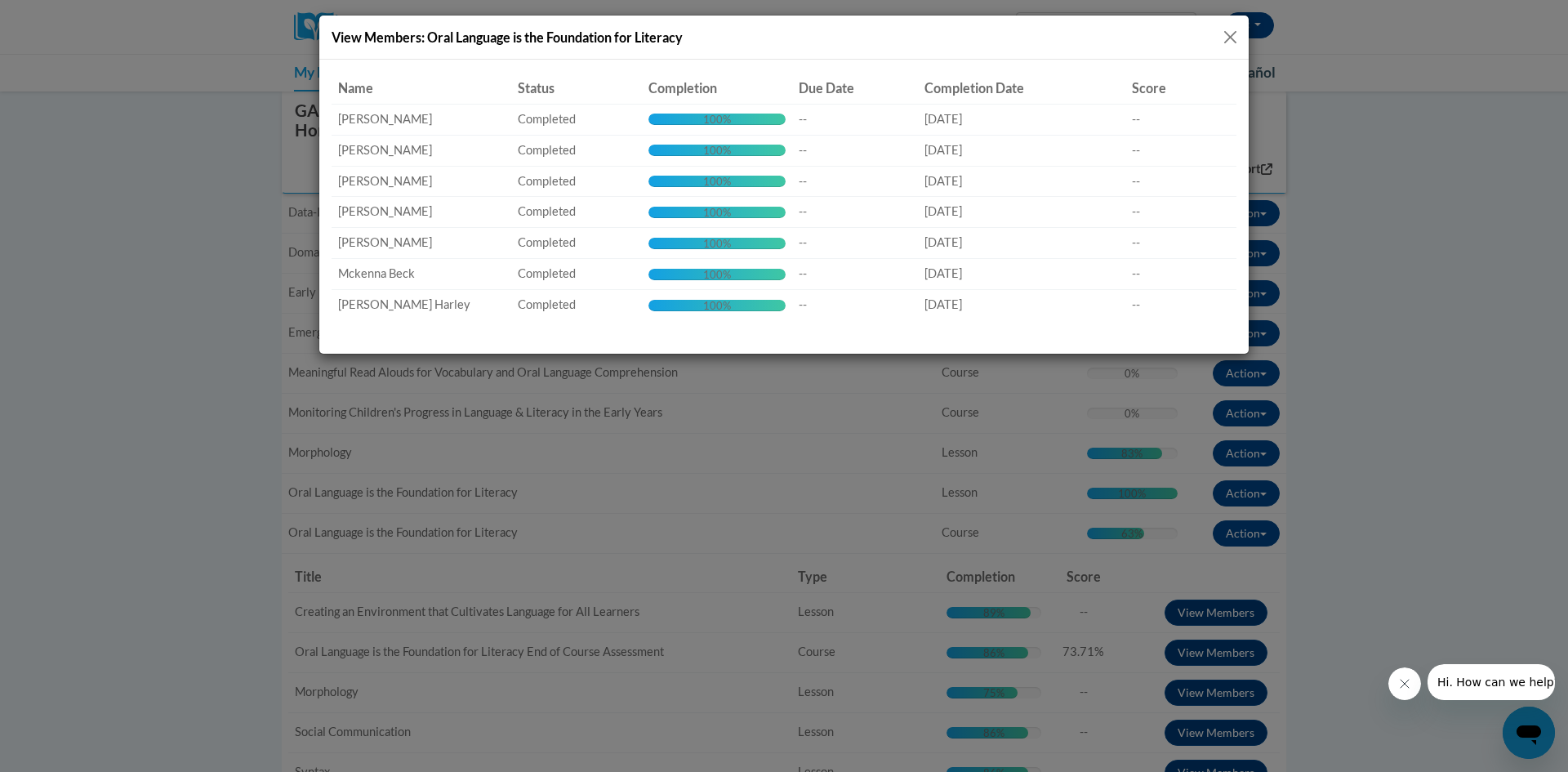
click at [1228, 32] on button "Close" at bounding box center [1230, 37] width 21 height 21
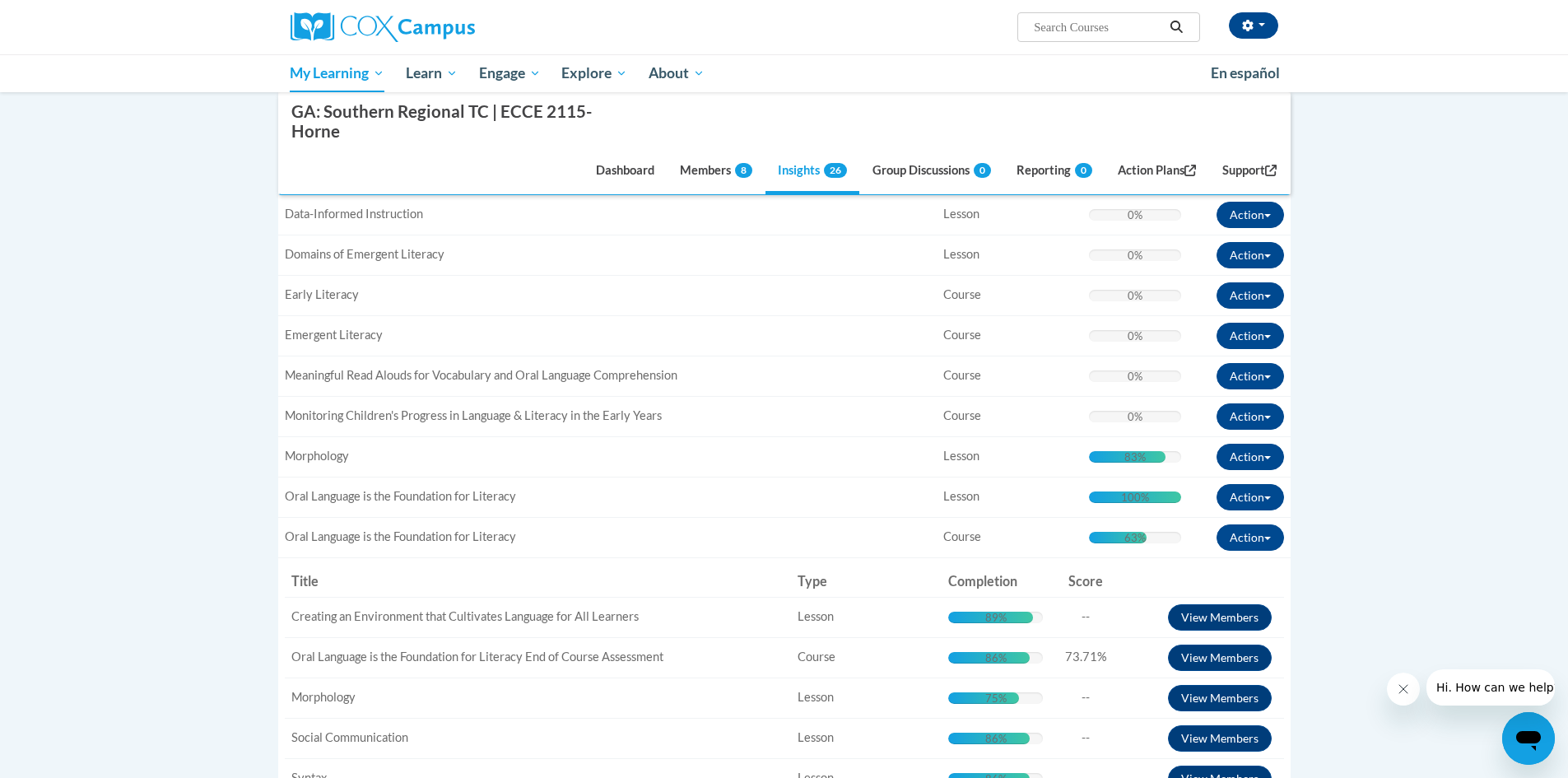
scroll to position [633, 0]
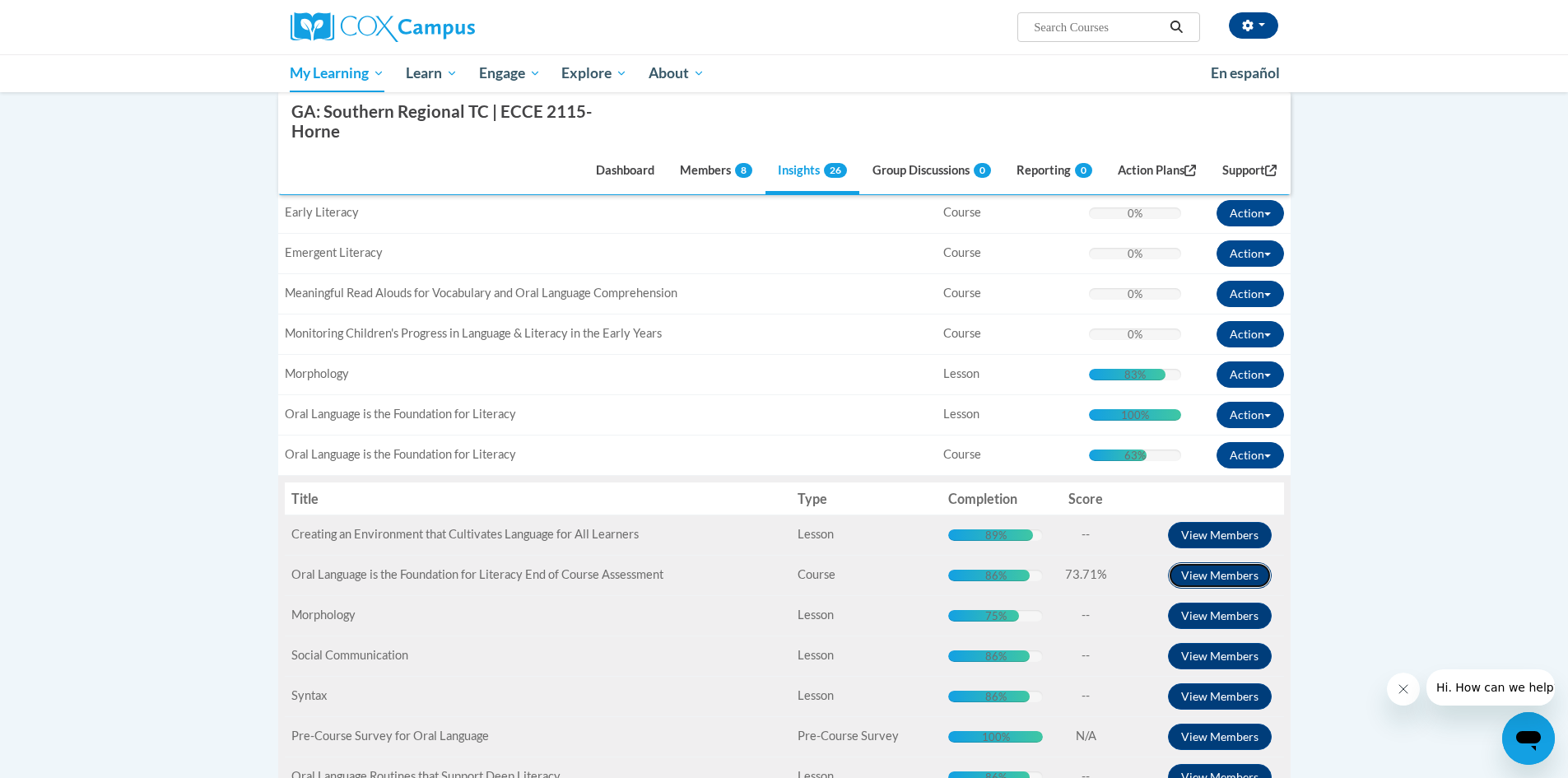
click at [1256, 578] on button "View Members" at bounding box center [1219, 575] width 104 height 26
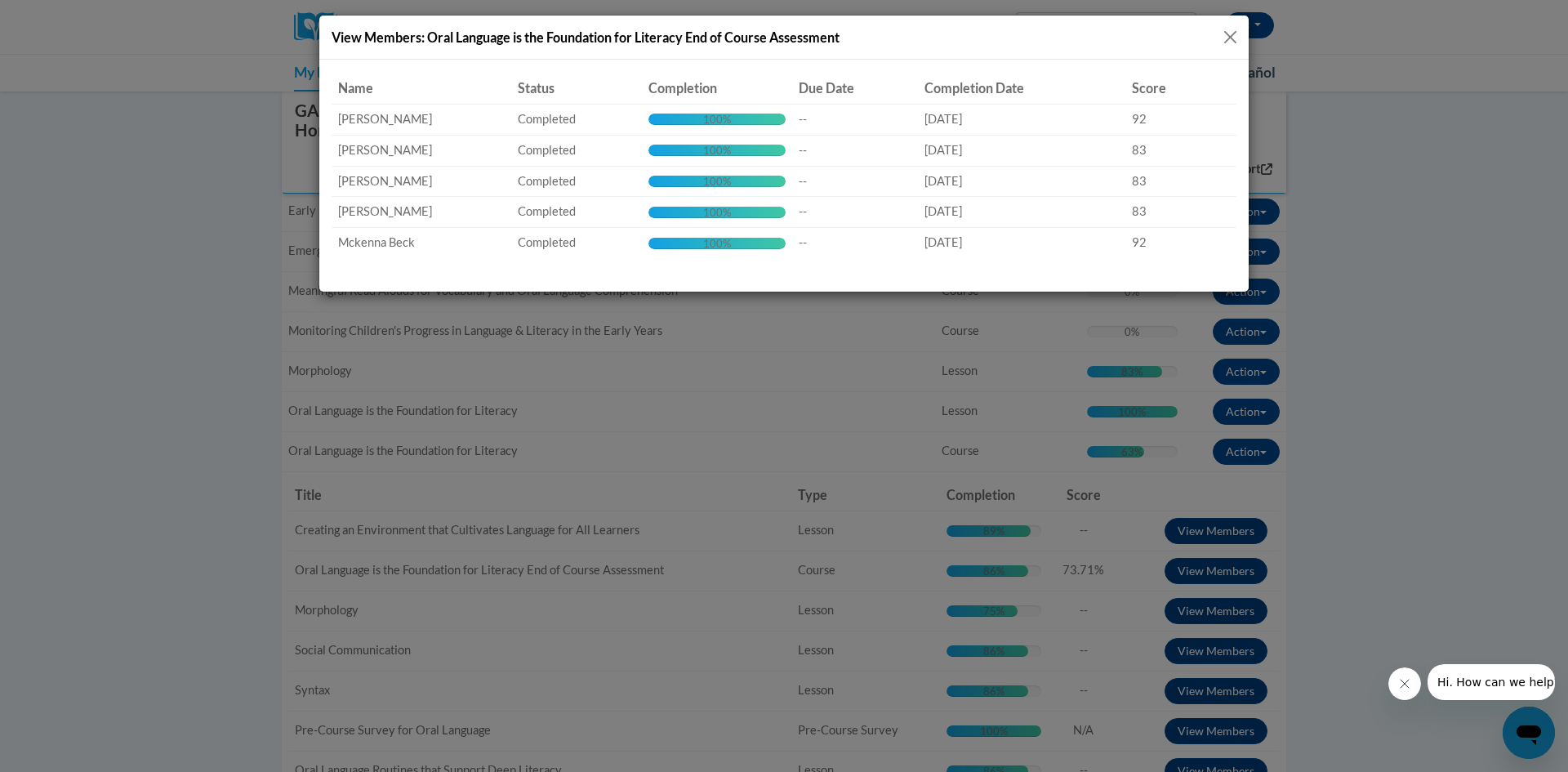
click at [1231, 36] on button "Close" at bounding box center [1230, 37] width 21 height 21
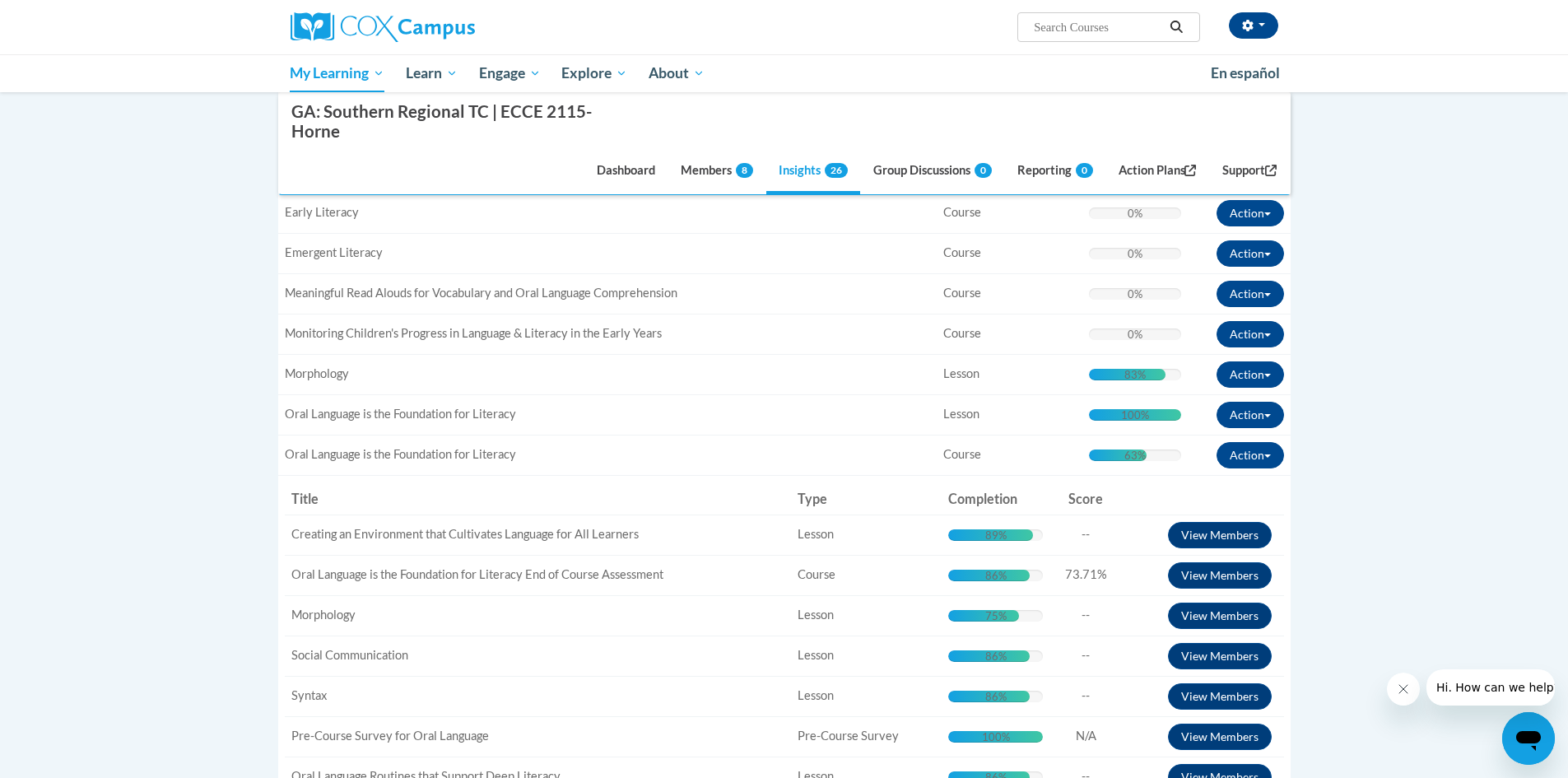
scroll to position [797, 0]
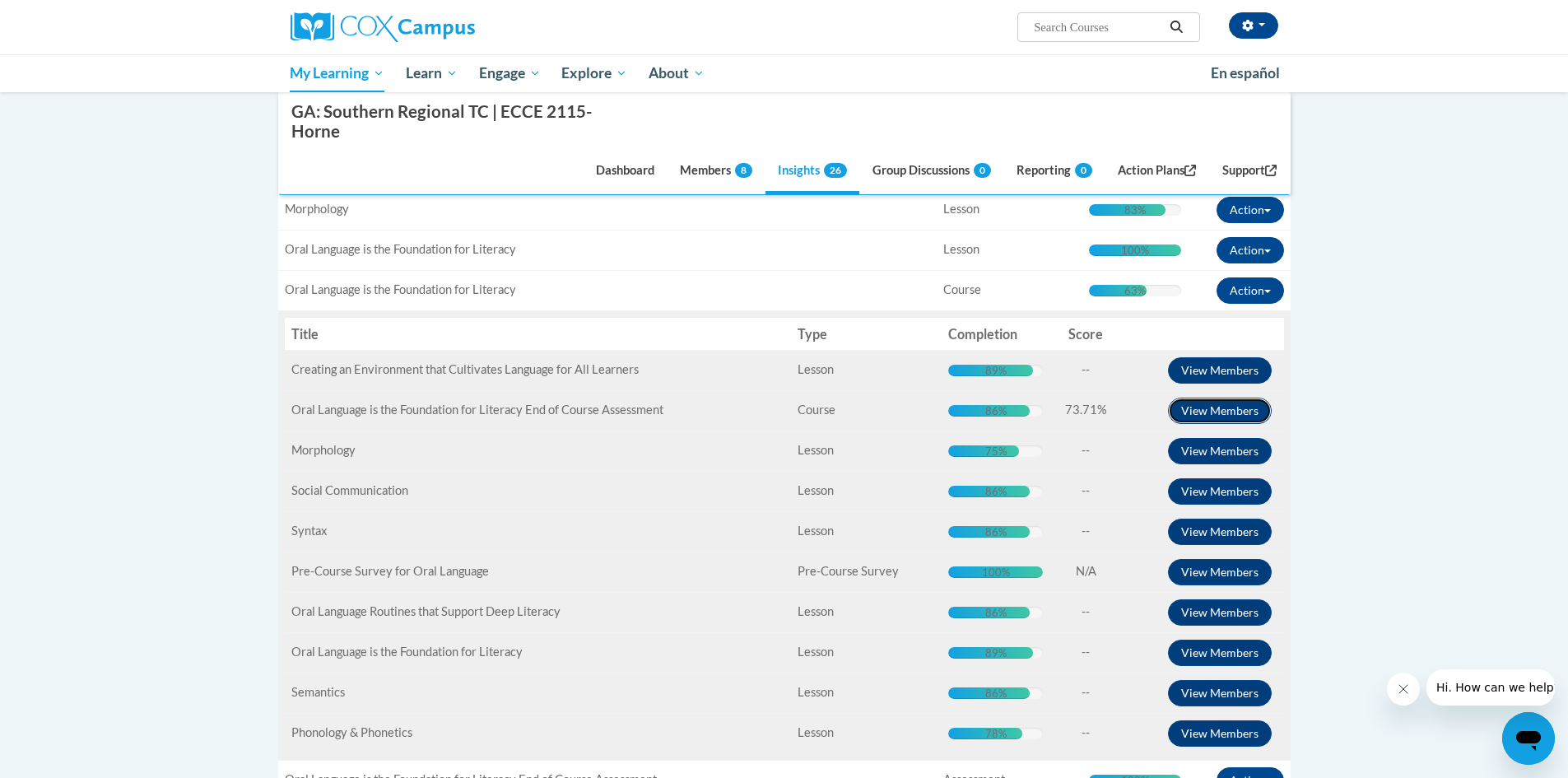
click at [1265, 406] on button "View Members" at bounding box center [1219, 410] width 104 height 26
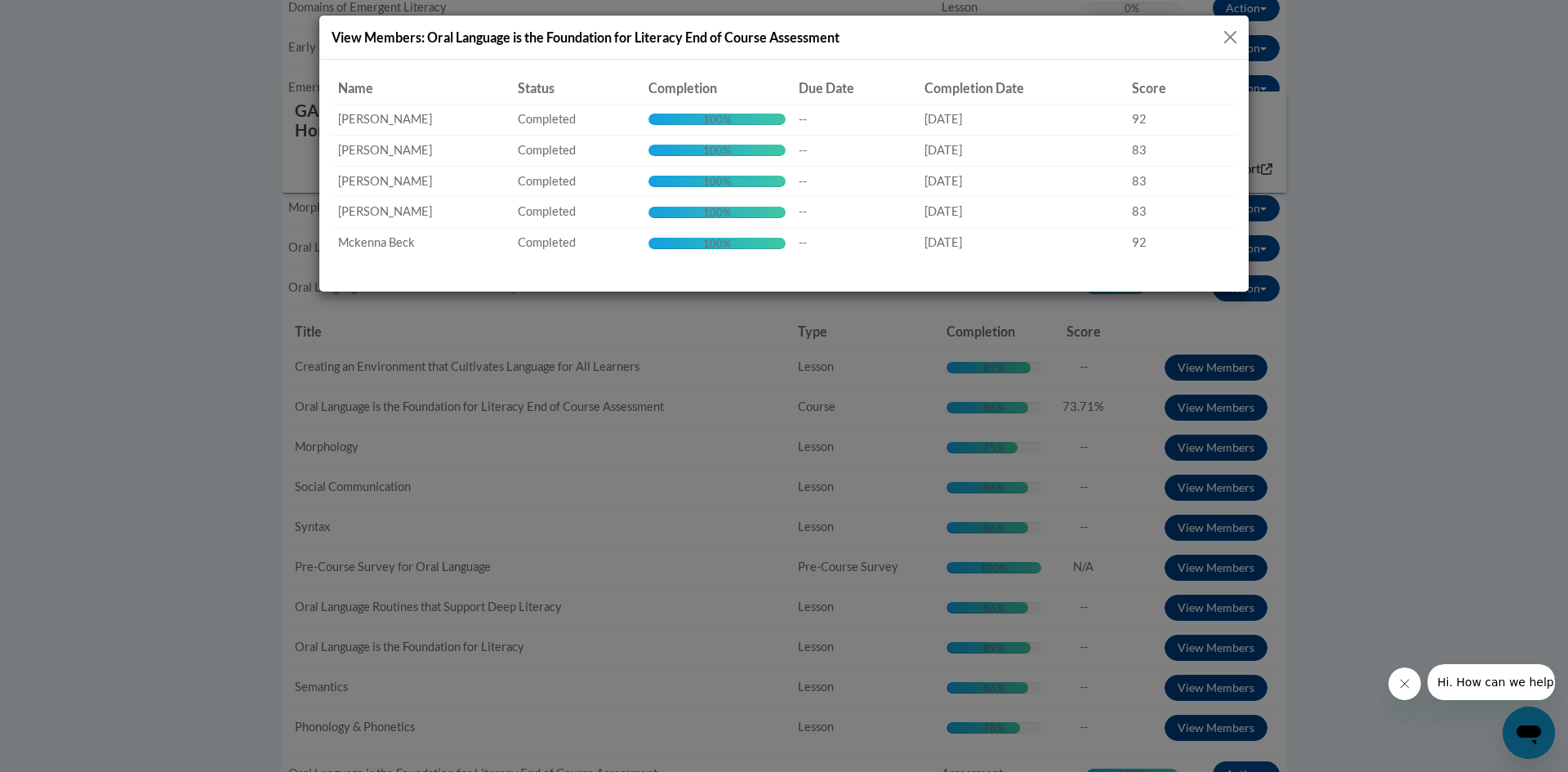
click at [1223, 36] on button "Close" at bounding box center [1230, 37] width 21 height 21
